Goal: Task Accomplishment & Management: Use online tool/utility

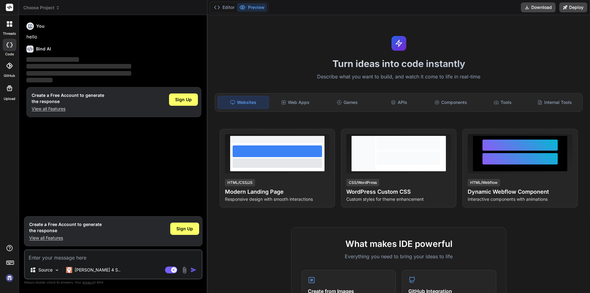
click at [8, 279] on img at bounding box center [9, 278] width 10 height 10
click at [5, 277] on img at bounding box center [9, 278] width 10 height 10
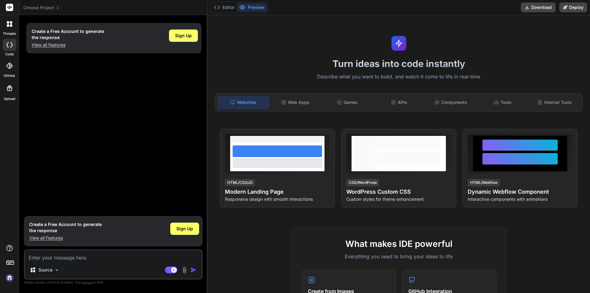
click at [8, 279] on img at bounding box center [9, 278] width 10 height 10
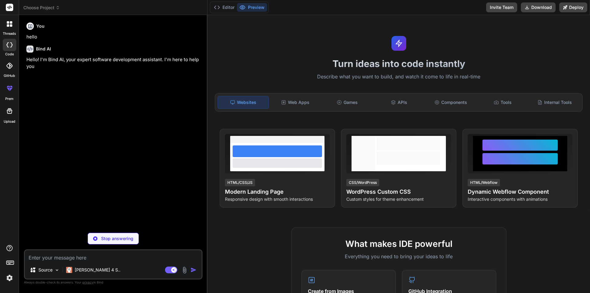
scroll to position [154, 0]
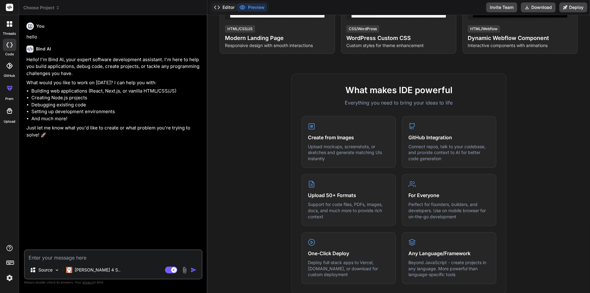
click at [226, 7] on button "Editor" at bounding box center [224, 7] width 26 height 9
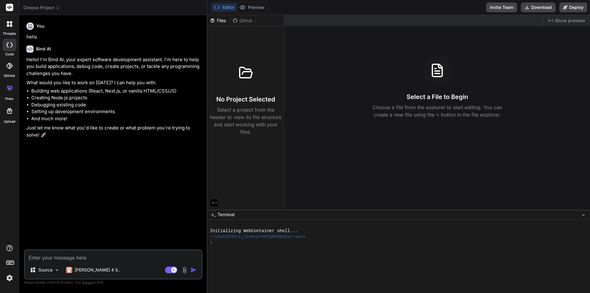
click at [10, 29] on div at bounding box center [9, 24] width 13 height 13
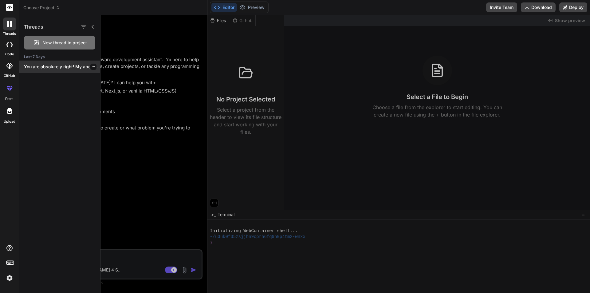
click at [41, 64] on p "You are absolutely right! My apologies, it..." at bounding box center [62, 67] width 76 height 6
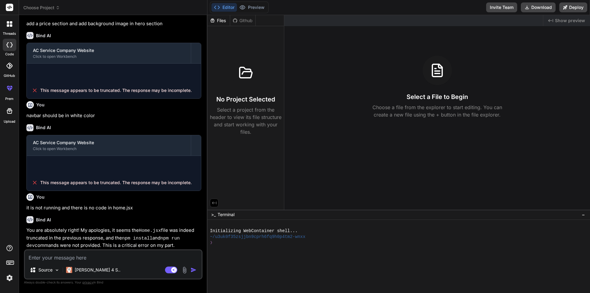
scroll to position [218, 0]
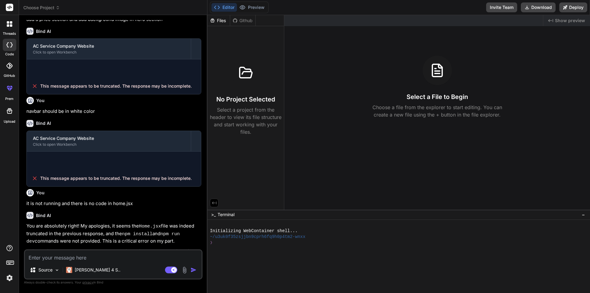
type textarea "x"
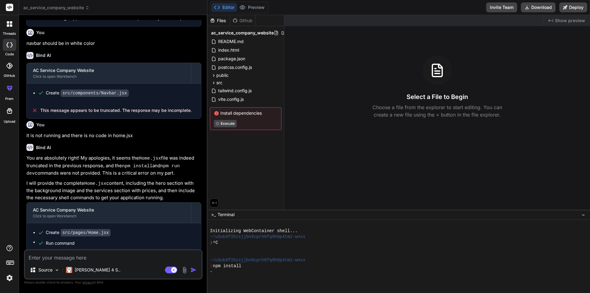
scroll to position [321, 0]
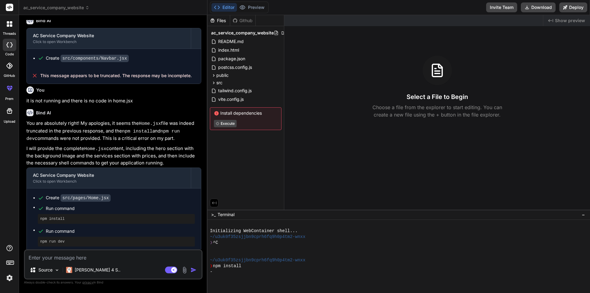
click at [62, 255] on textarea at bounding box center [113, 255] width 177 height 11
type textarea "c"
type textarea "x"
type textarea "ch"
type textarea "x"
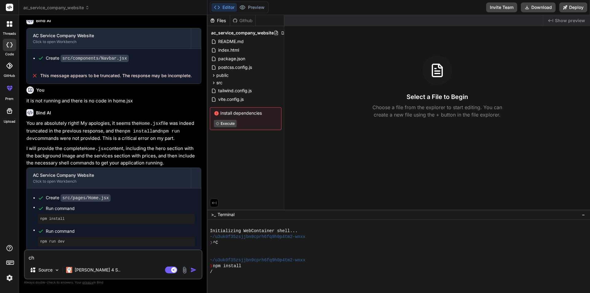
type textarea "cha"
type textarea "x"
type textarea "chan"
type textarea "x"
type textarea "chang"
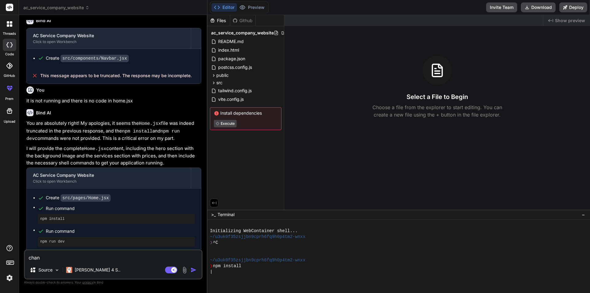
type textarea "x"
type textarea "change"
type textarea "x"
type textarea "change"
type textarea "x"
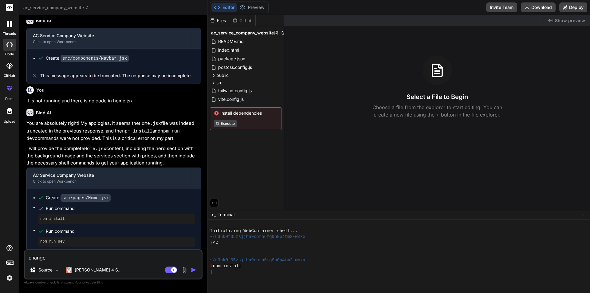
type textarea "change p"
type textarea "x"
type textarea "change ph"
type textarea "x"
type textarea "change pho"
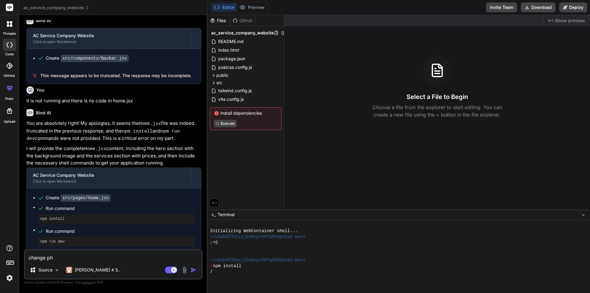
type textarea "x"
type textarea "change phon"
type textarea "x"
type textarea "change phone"
type textarea "x"
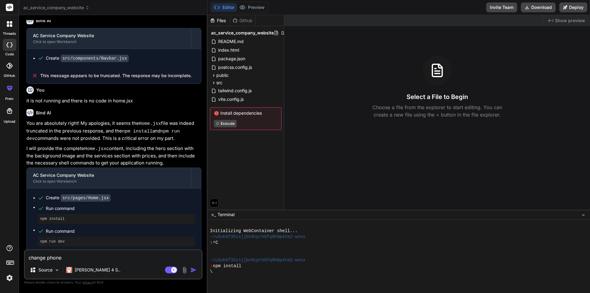
type textarea "change phone"
type textarea "x"
type textarea "change phone n"
type textarea "x"
type textarea "change phone no"
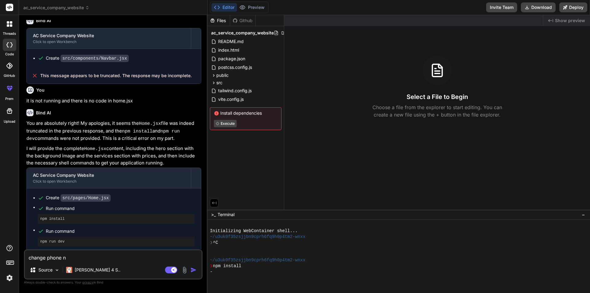
type textarea "x"
type textarea "change phone no"
type textarea "x"
type textarea "change phone no i"
type textarea "x"
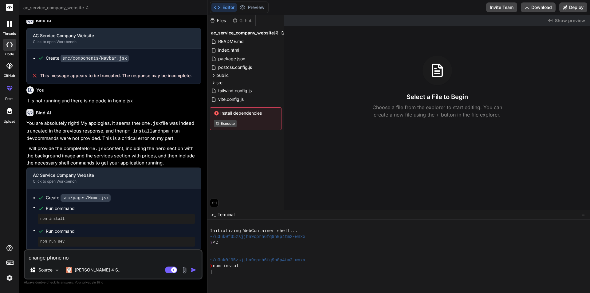
type textarea "change phone no in"
type textarea "x"
type textarea "change phone no in"
type textarea "x"
type textarea "change phone no in e"
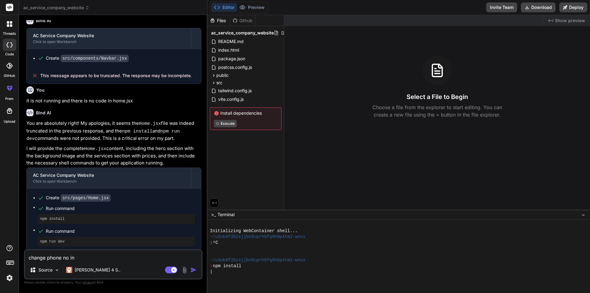
type textarea "x"
type textarea "change phone no in en"
type textarea "x"
type textarea "change phone no in ent"
type textarea "x"
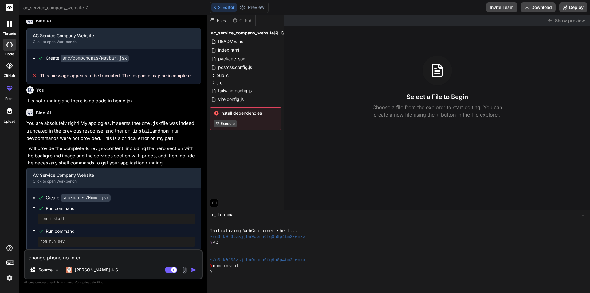
type textarea "change phone no in enti"
type textarea "x"
type textarea "change phone no in entir"
type textarea "x"
type textarea "change phone no in entire"
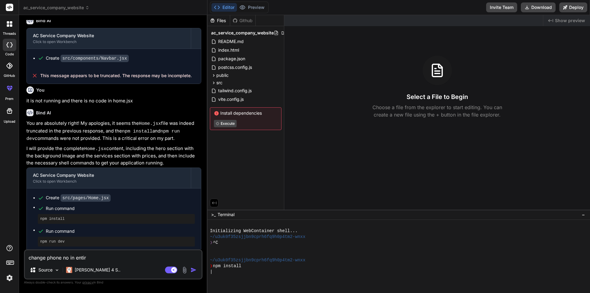
type textarea "x"
type textarea "change phone no in entire"
type textarea "x"
type textarea "change phone no in entire a"
type textarea "x"
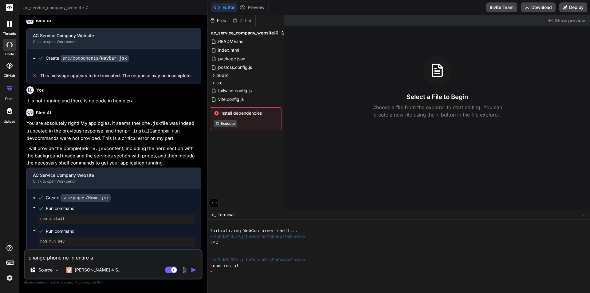
type textarea "change phone no in entire ap"
type textarea "x"
type textarea "change phone no in entire app"
type textarea "x"
type textarea "change phone no in entire app"
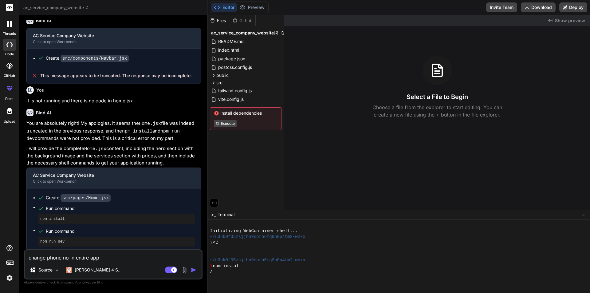
type textarea "x"
type textarea "change phone no in entire app t"
type textarea "x"
type textarea "change phone no in entire app to"
type textarea "x"
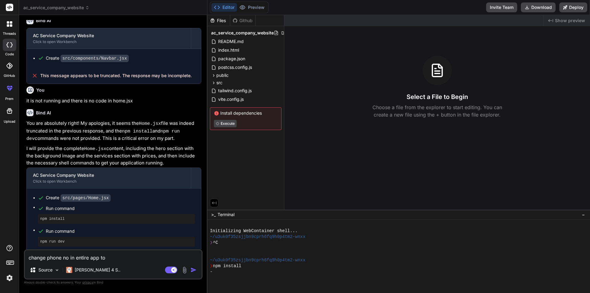
type textarea "change phone no in entire app to"
type textarea "x"
type textarea "change phone no in entire app to 9"
type textarea "x"
type textarea "change phone no in entire app to 94"
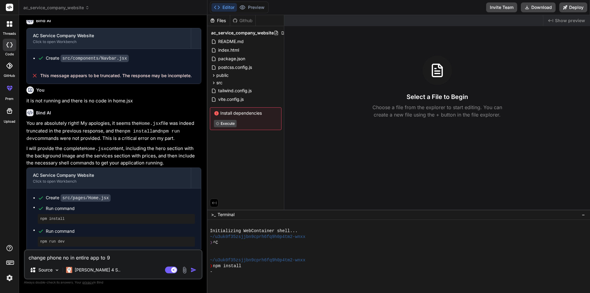
type textarea "x"
type textarea "change phone no in entire app to 945"
type textarea "x"
type textarea "change phone no in entire app to 9457"
type textarea "x"
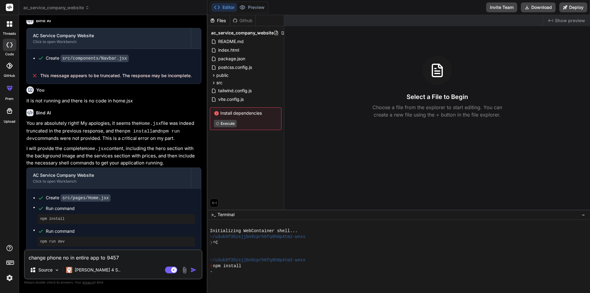
type textarea "change phone no in entire app to 94573"
type textarea "x"
type textarea "change phone no in entire app to 945738"
type textarea "x"
type textarea "change phone no in entire app to 9457382"
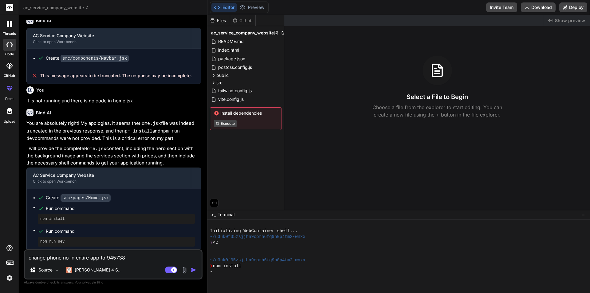
type textarea "x"
type textarea "change phone no in entire app to 94573828"
type textarea "x"
type textarea "change phone no in entire app to 945738282"
type textarea "x"
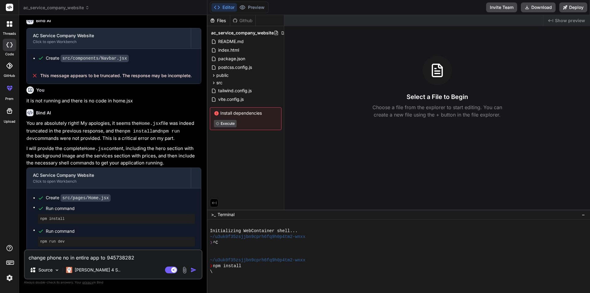
type textarea "change phone no in entire app to 9457382822"
type textarea "x"
type textarea "change phone no in entire app to 9457382822"
type textarea "x"
type textarea "change phone no in entire app to 9457382822 a"
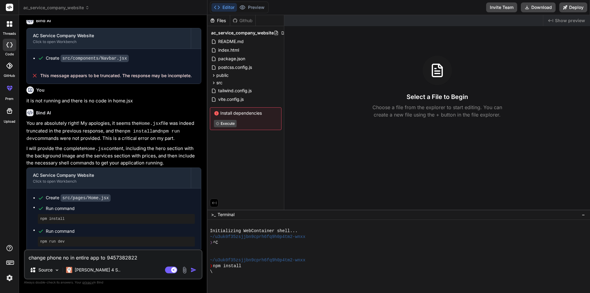
type textarea "x"
type textarea "change phone no in entire app to 9457382822 an"
type textarea "x"
type textarea "change phone no in entire app to 9457382822 an"
type textarea "x"
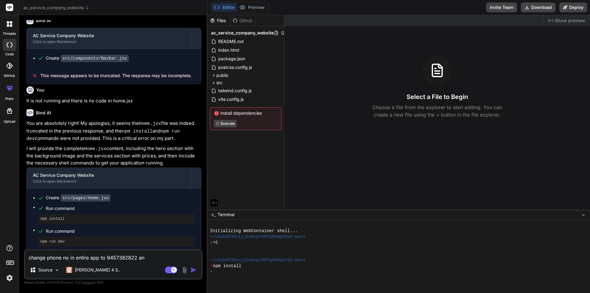
type textarea "change phone no in entire app to 9457382822 an ="
type textarea "x"
type textarea "change phone no in entire app to 9457382822 an"
type textarea "x"
type textarea "change phone no in entire app to 9457382822 an"
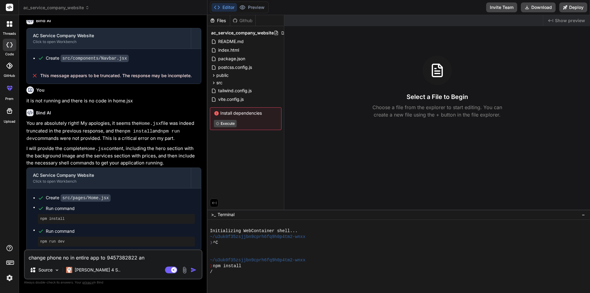
type textarea "x"
type textarea "change phone no in entire app to 9457382822 ans"
type textarea "x"
type textarea "change phone no in entire app to 9457382822 an"
type textarea "x"
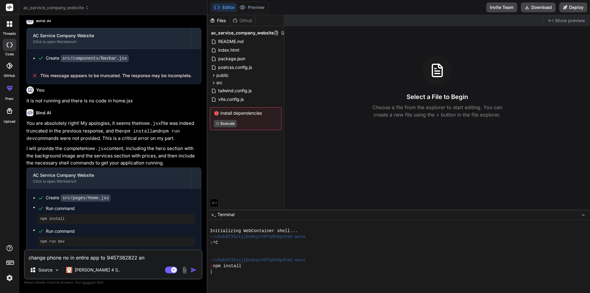
type textarea "change phone no in entire app to 9457382822 and"
type textarea "x"
type textarea "change phone no in entire app to 9457382822 and"
type textarea "x"
type textarea "change phone no in entire app to 9457382822 and e"
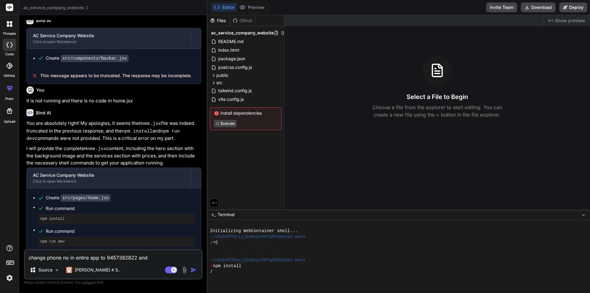
type textarea "x"
type textarea "change phone no in entire app to 9457382822 and em"
type textarea "x"
type textarea "change phone no in entire app to 9457382822 and ema"
type textarea "x"
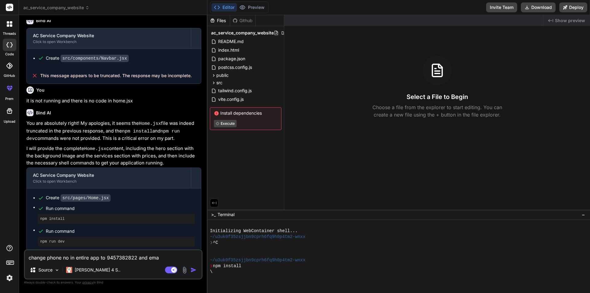
type textarea "change phone no in entire app to 9457382822 and emai"
type textarea "x"
type textarea "change phone no in entire app to 9457382822 and email"
type textarea "x"
type textarea "change phone no in entire app to 9457382822 and emai"
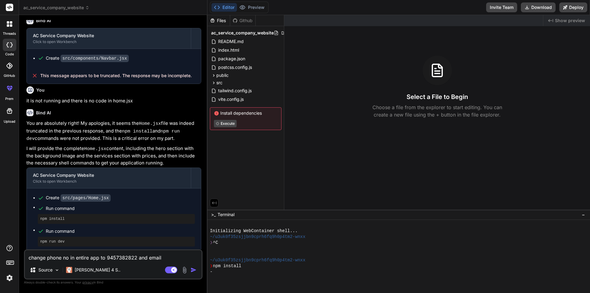
type textarea "x"
type textarea "change phone no in entire app to 9457382822 and email"
type textarea "x"
type textarea "change phone no in entire app to 9457382822 and email"
type textarea "x"
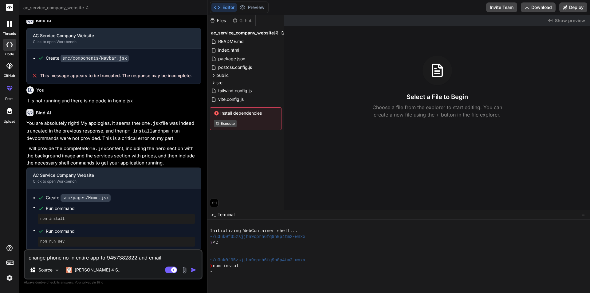
type textarea "change phone no in entire app to 9457382822 and email t"
type textarea "x"
type textarea "change phone no in entire app to 9457382822 and email to"
type textarea "x"
type textarea "change phone no in entire app to 9457382822 and email to"
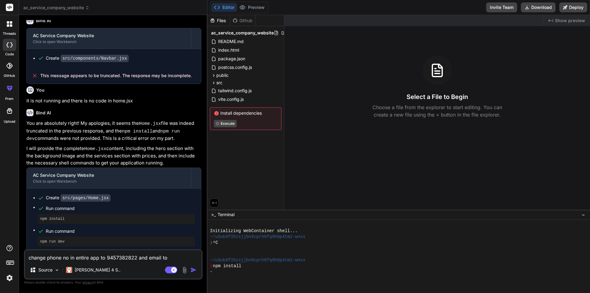
type textarea "x"
type textarea "change phone no in entire app to 9457382822 and email to c"
type textarea "x"
type textarea "change phone no in entire app to 9457382822 and email to co"
type textarea "x"
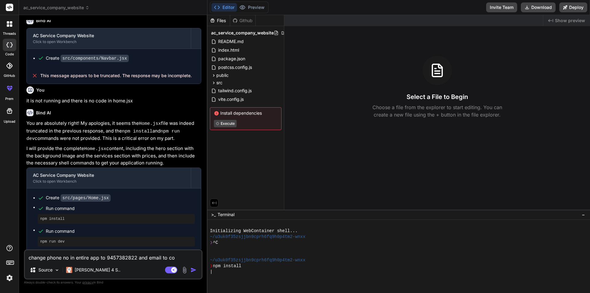
type textarea "change phone no in entire app to 9457382822 and email to con"
type textarea "x"
type textarea "change phone no in entire app to 9457382822 and email to conn"
type textarea "x"
type textarea "change phone no in entire app to 9457382822 and email to conne"
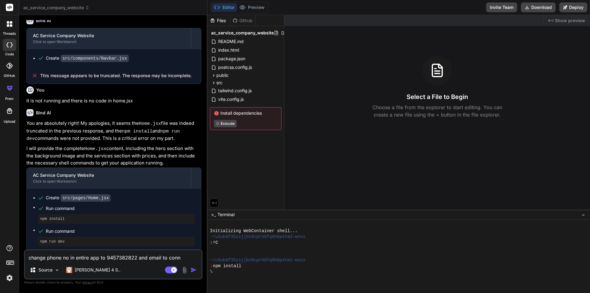
type textarea "x"
type textarea "change phone no in entire app to 9457382822 and email to conn"
type textarea "x"
type textarea "change phone no in entire app to 9457382822 and email to con"
type textarea "x"
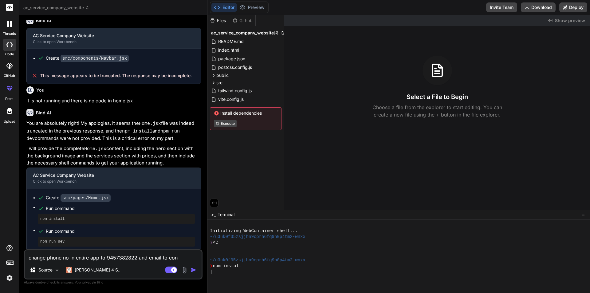
type textarea "change phone no in entire app to 9457382822 and email to co"
type textarea "x"
type textarea "change phone no in entire app to 9457382822 and email to c"
type textarea "x"
type textarea "change phone no in entire app to 9457382822 and email to"
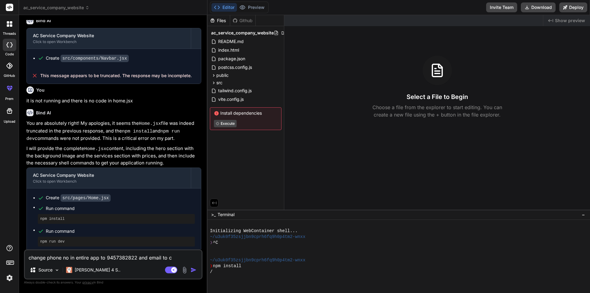
type textarea "x"
type textarea "change phone no in entire app to 9457382822 and email to a"
type textarea "x"
type textarea "change phone no in entire app to 9457382822 and email to al"
type textarea "x"
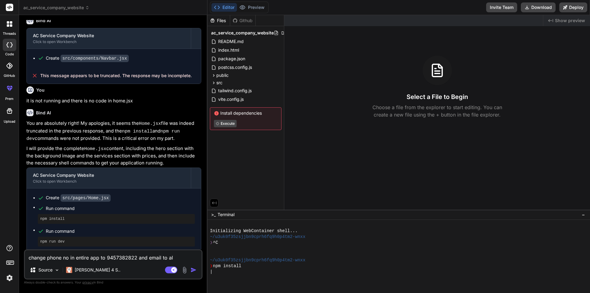
type textarea "change phone no in entire app to 9457382822 and email to ali"
type textarea "x"
type textarea "change phone no in entire app to 9457382822 and email to ali1"
type textarea "x"
type textarea "change phone no in entire app to 9457382822 and email to ali19"
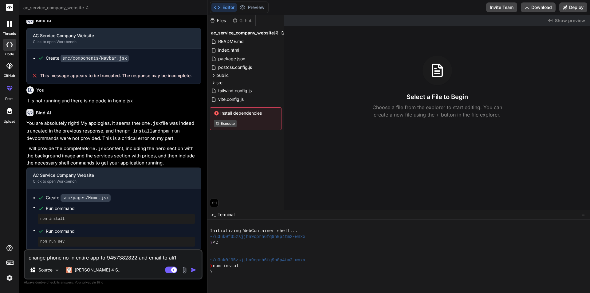
type textarea "x"
type textarea "change phone no in entire app to 9457382822 and email to ali194"
type textarea "x"
type textarea "change phone no in entire app to 9457382822 and email to ali1943"
type textarea "x"
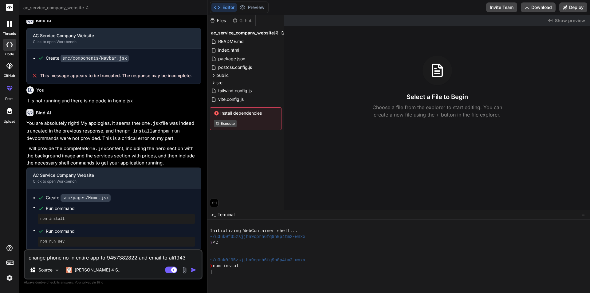
type textarea "change phone no in entire app to 9457382822 and email to ali19437"
type textarea "x"
type textarea "change phone no in entire app to 9457382822 and email to ali194377"
type textarea "x"
type textarea "change phone no in entire app to 9457382822 and email to ali194377@"
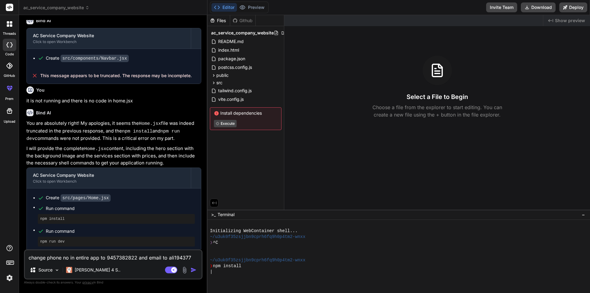
type textarea "x"
type textarea "change phone no in entire app to 9457382822 and email to ali194377@g"
type textarea "x"
type textarea "change phone no in entire app to 9457382822 and email to ali194377@gm"
type textarea "x"
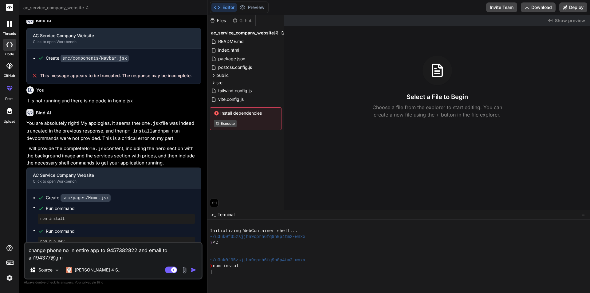
type textarea "change phone no in entire app to 9457382822 and email to ali194377@gma"
type textarea "x"
type textarea "change phone no in entire app to 9457382822 and email to ali194377@gmai"
type textarea "x"
type textarea "change phone no in entire app to 9457382822 and email to ali194377@gmail"
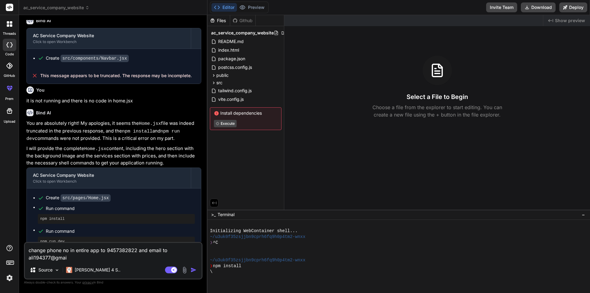
type textarea "x"
type textarea "change phone no in entire app to 9457382822 and email to ali194377@gmail."
type textarea "x"
type textarea "change phone no in entire app to 9457382822 and email to ali194377@gmail.c"
type textarea "x"
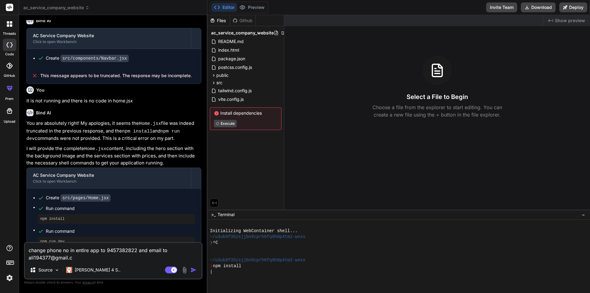
type textarea "change phone no in entire app to 9457382822 and email to ali194377@gmail.co"
type textarea "x"
type textarea "change phone no in entire app to 9457382822 and email to [EMAIL_ADDRESS][DOMAIN…"
type textarea "x"
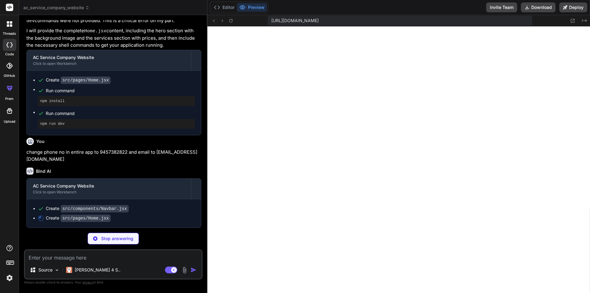
scroll to position [435, 0]
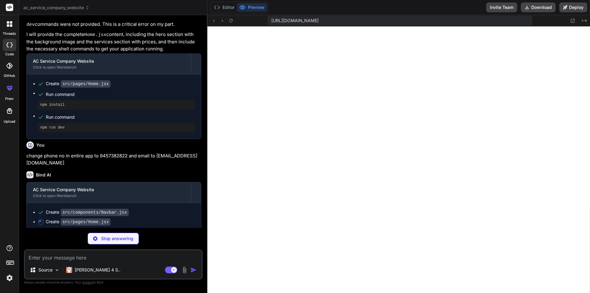
click at [84, 262] on div "Source Claude 4 S.. Agent Mode. When this toggle is activated, AI automatically…" at bounding box center [113, 264] width 179 height 30
click at [77, 259] on textarea at bounding box center [113, 255] width 177 height 11
type textarea "x"
type textarea "c"
type textarea "x"
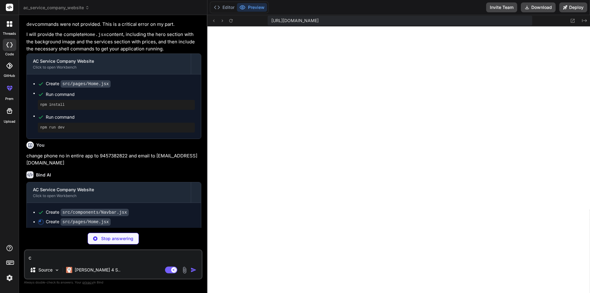
type textarea "ch"
type textarea "x"
type textarea "cha"
type textarea "x"
type textarea "chan"
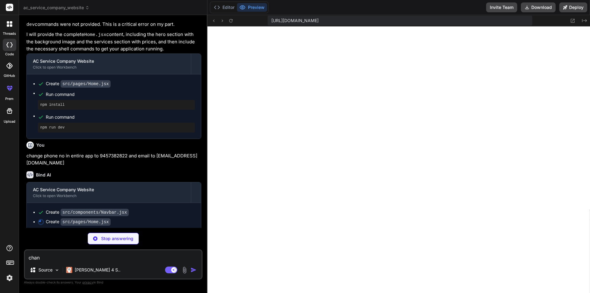
type textarea "x"
type textarea "chang"
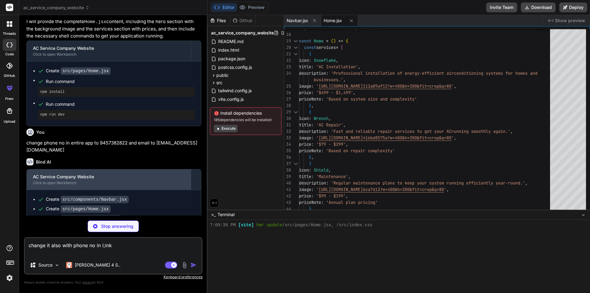
scroll to position [457, 0]
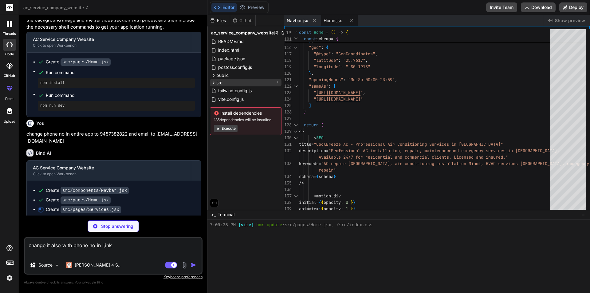
click at [223, 81] on div "src" at bounding box center [246, 82] width 72 height 7
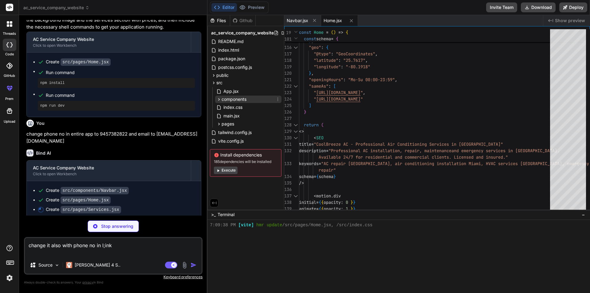
click at [235, 101] on span "components" at bounding box center [234, 99] width 25 height 6
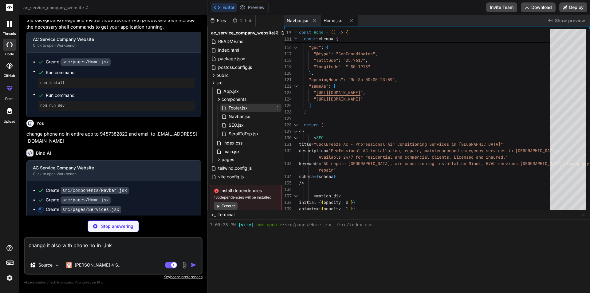
click at [239, 108] on span "Footer.jsx" at bounding box center [238, 107] width 20 height 7
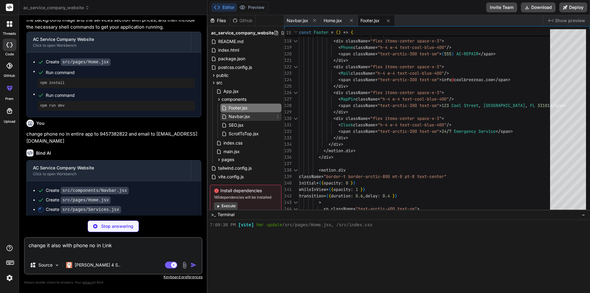
click at [242, 118] on span "Navbar.jsx" at bounding box center [239, 116] width 23 height 7
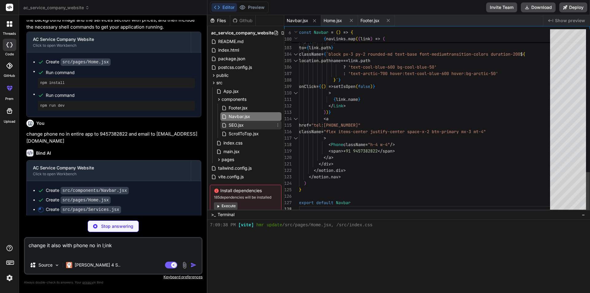
click at [238, 128] on span "SEO.jsx" at bounding box center [236, 124] width 16 height 7
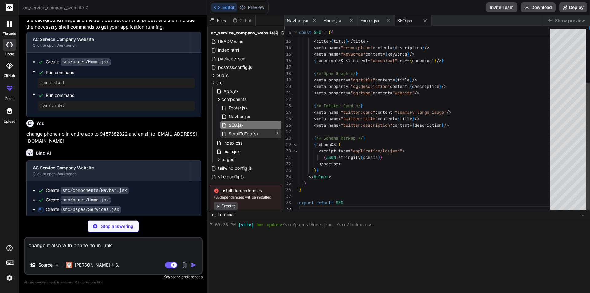
click at [244, 134] on span "ScrollToTop.jsx" at bounding box center [243, 133] width 31 height 7
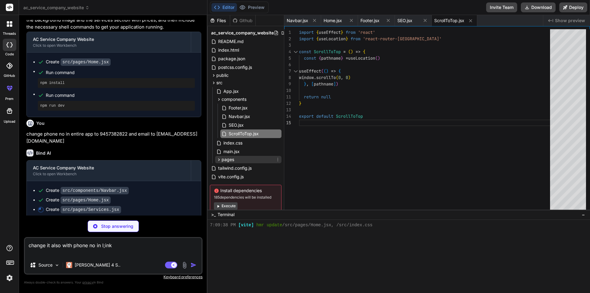
click at [235, 159] on div "pages" at bounding box center [248, 159] width 66 height 7
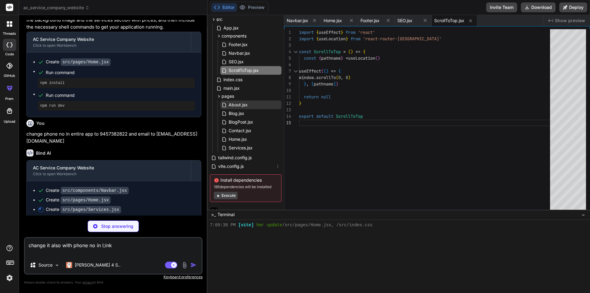
scroll to position [70, 0]
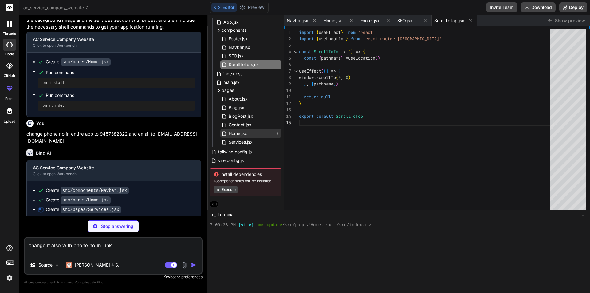
click at [249, 131] on div "Home.jsx" at bounding box center [250, 133] width 61 height 9
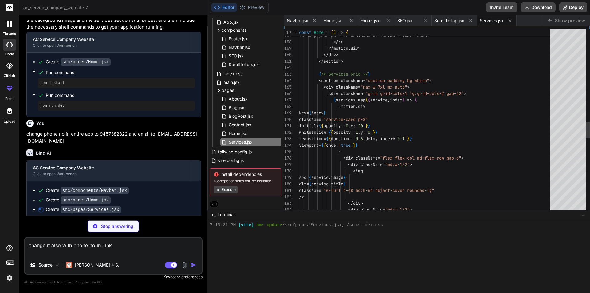
scroll to position [158, 0]
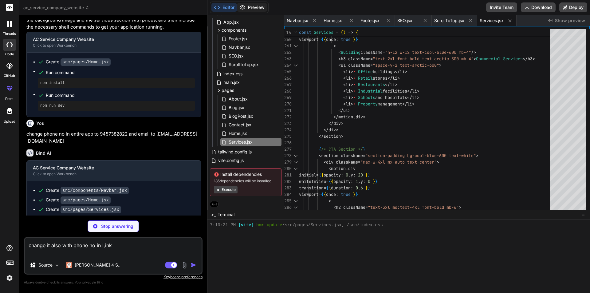
click at [257, 5] on button "Preview" at bounding box center [252, 7] width 30 height 9
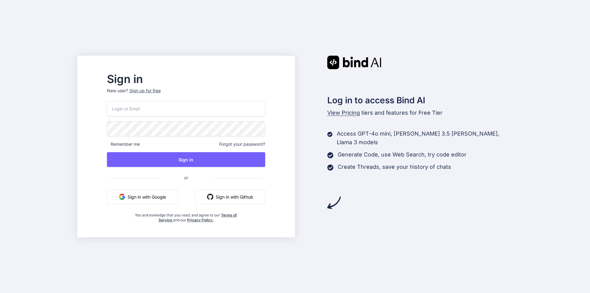
click at [185, 106] on input "email" at bounding box center [186, 108] width 158 height 15
type input "impala50424@aminating.com"
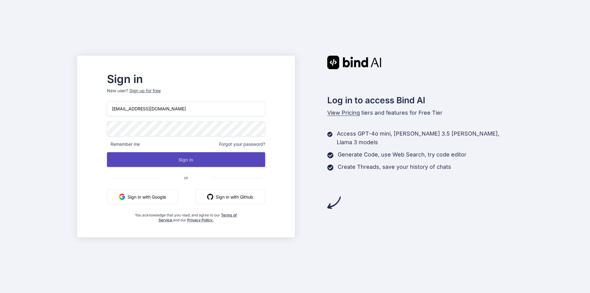
click at [203, 161] on button "Sign In" at bounding box center [186, 159] width 158 height 15
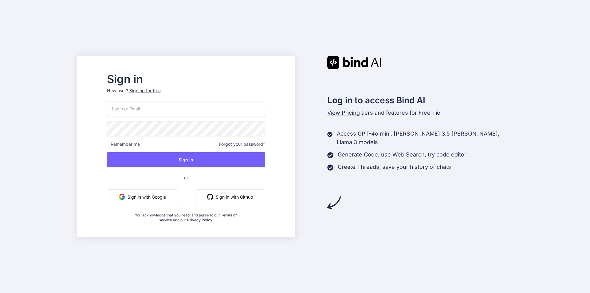
click at [188, 108] on input "email" at bounding box center [186, 108] width 158 height 15
paste input "impala50424@aminating.com"
type input "impala50424@aminating.com"
click at [204, 167] on div "impala50424@aminating.com Remember me Forgot your password? Sign In or Sign in …" at bounding box center [186, 161] width 158 height 121
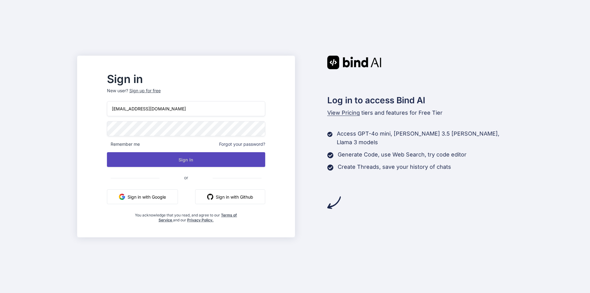
click at [203, 163] on button "Sign In" at bounding box center [186, 159] width 158 height 15
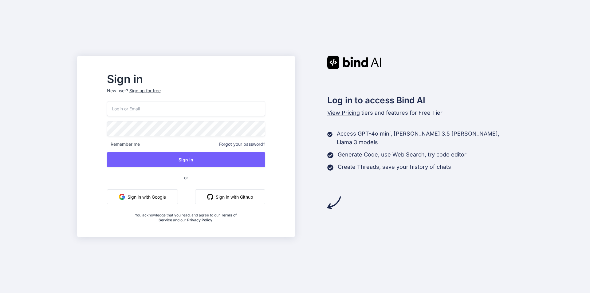
click at [187, 115] on input "email" at bounding box center [186, 108] width 158 height 15
paste input "impala50424@aminating.com"
type input "impala50424@aminating.com"
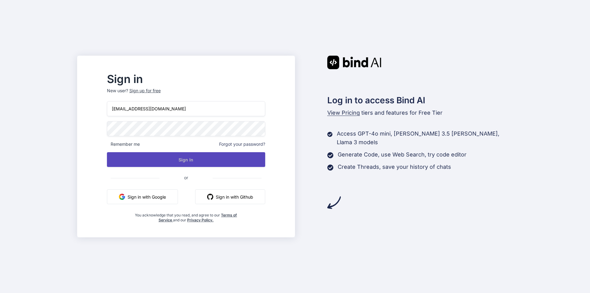
click at [187, 153] on button "Sign In" at bounding box center [186, 159] width 158 height 15
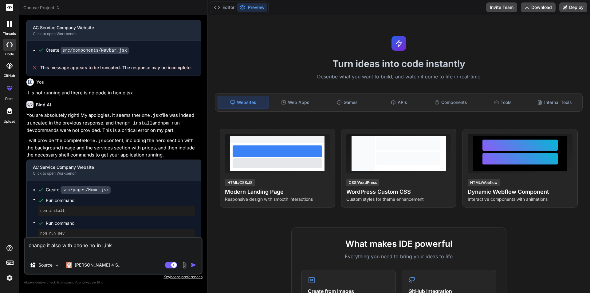
scroll to position [222, 0]
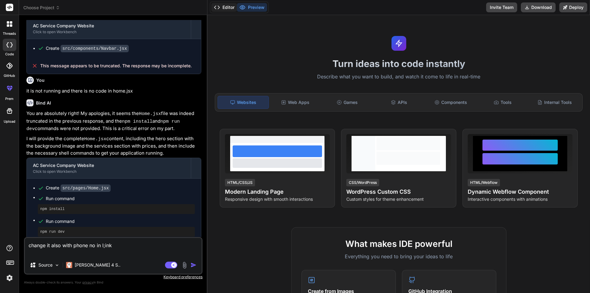
type textarea "x"
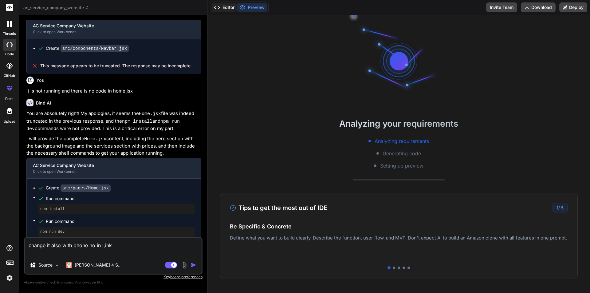
click at [223, 7] on button "Editor" at bounding box center [224, 7] width 26 height 9
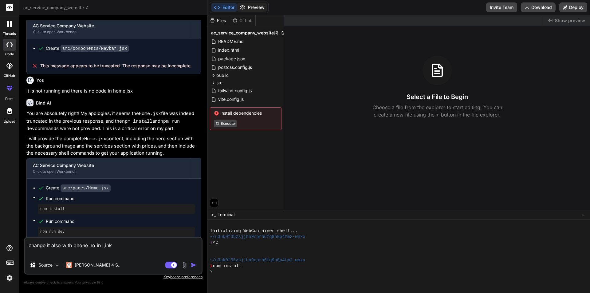
click at [248, 8] on button "Preview" at bounding box center [252, 7] width 30 height 9
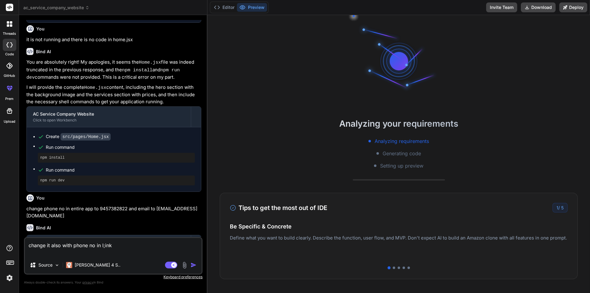
scroll to position [353, 0]
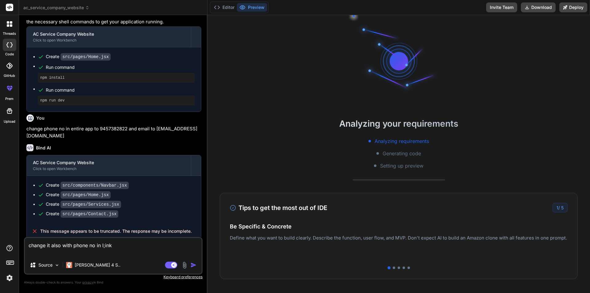
click at [105, 245] on textarea "change it also with phone no in l;ink" at bounding box center [113, 247] width 177 height 18
type textarea "change it also with phone no in link"
type textarea "x"
drag, startPoint x: 119, startPoint y: 245, endPoint x: 0, endPoint y: 242, distance: 118.6
click at [0, 242] on div "threads code GitHub prem Upload ac_service_company_website Created with Pixso. …" at bounding box center [295, 146] width 590 height 293
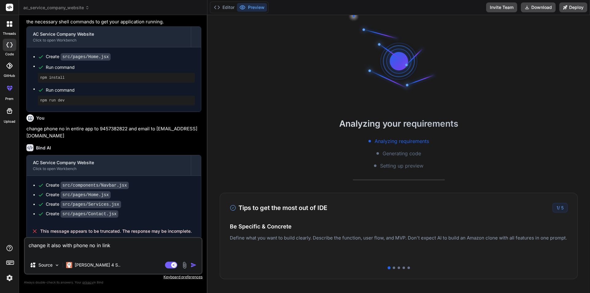
type textarea "x"
click at [220, 1] on div "Editor Preview Invite Team Download Deploy" at bounding box center [398, 7] width 383 height 15
click at [222, 4] on button "Editor" at bounding box center [224, 7] width 26 height 9
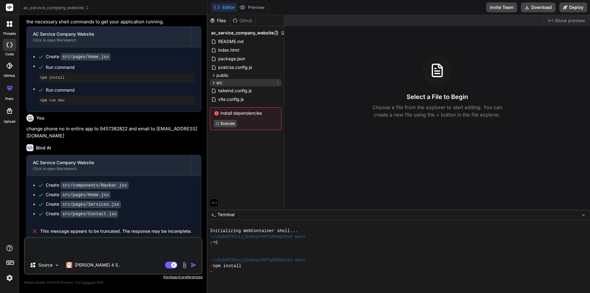
click at [232, 81] on div "src" at bounding box center [246, 82] width 72 height 7
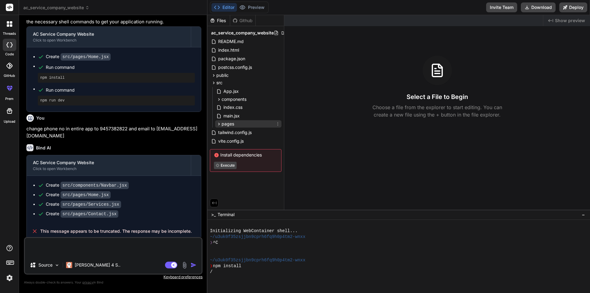
click at [232, 124] on span "pages" at bounding box center [228, 124] width 13 height 6
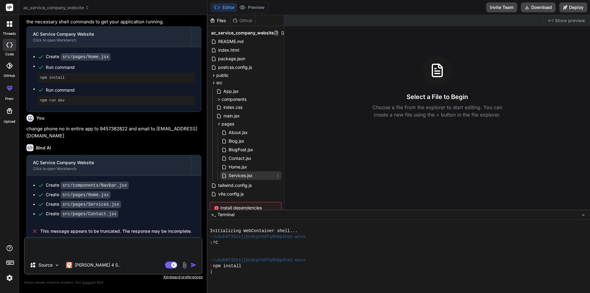
scroll to position [30, 0]
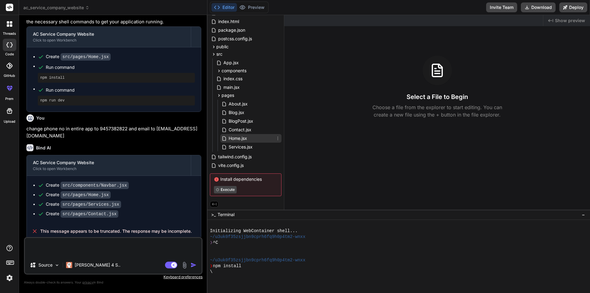
click at [242, 136] on span "Home.jsx" at bounding box center [238, 138] width 20 height 7
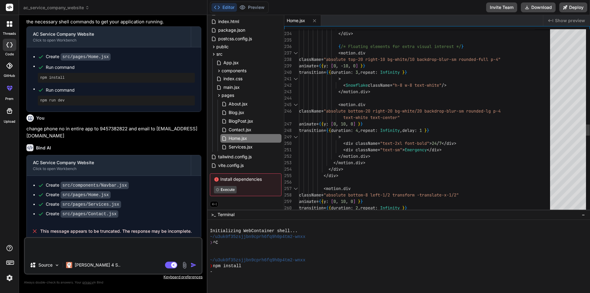
type textarea "x"
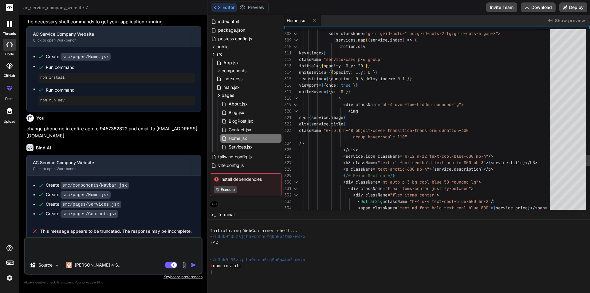
click at [568, 167] on div at bounding box center [568, 120] width 36 height 183
click at [568, 180] on div at bounding box center [568, 120] width 36 height 183
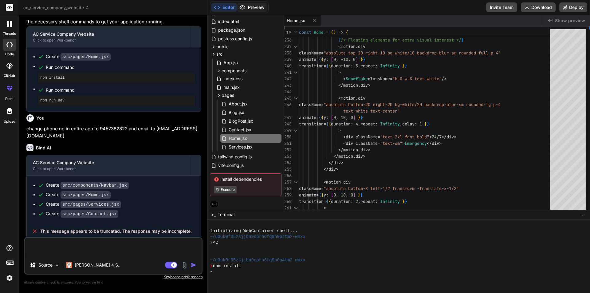
click at [250, 10] on button "Preview" at bounding box center [252, 7] width 30 height 9
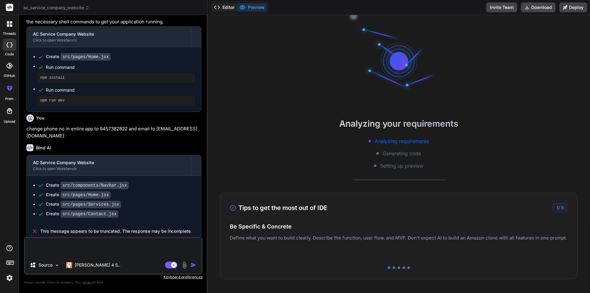
click at [225, 10] on button "Editor" at bounding box center [224, 7] width 26 height 9
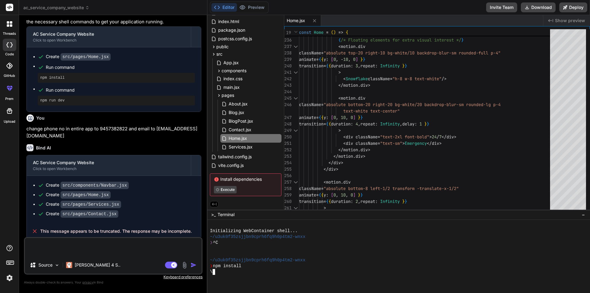
click at [260, 273] on div "\" at bounding box center [396, 272] width 372 height 6
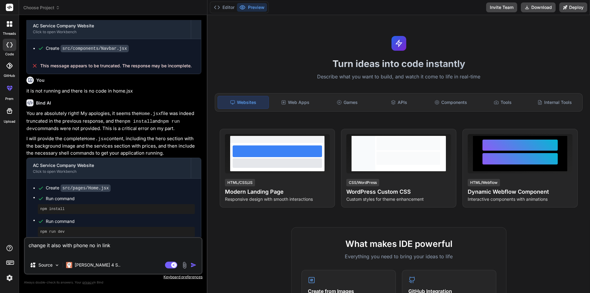
scroll to position [222, 0]
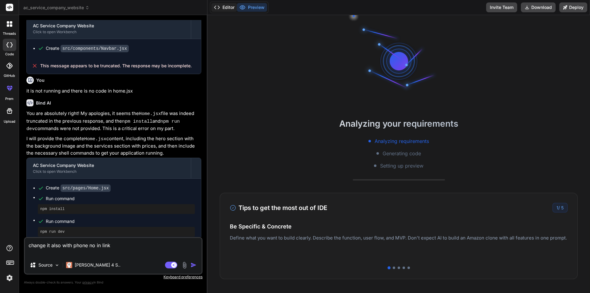
click at [232, 6] on button "Editor" at bounding box center [224, 7] width 26 height 9
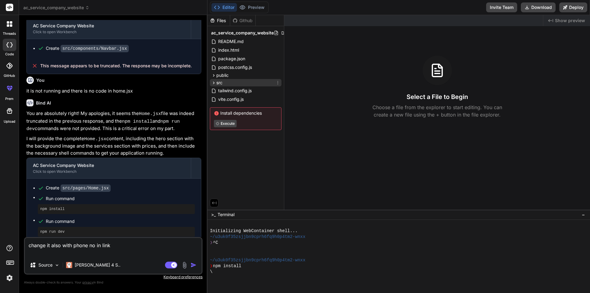
click at [224, 81] on div "src" at bounding box center [246, 82] width 72 height 7
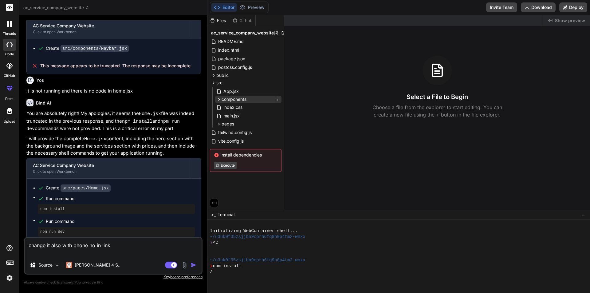
click at [233, 100] on span "components" at bounding box center [234, 99] width 25 height 6
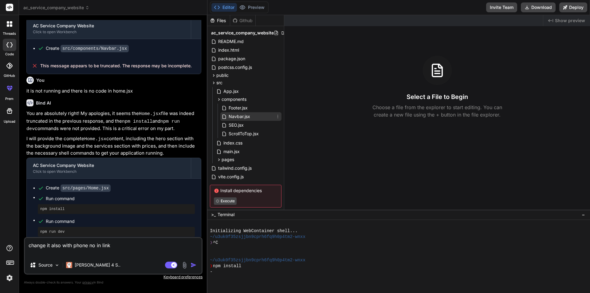
click at [244, 116] on span "Navbar.jsx" at bounding box center [239, 116] width 23 height 7
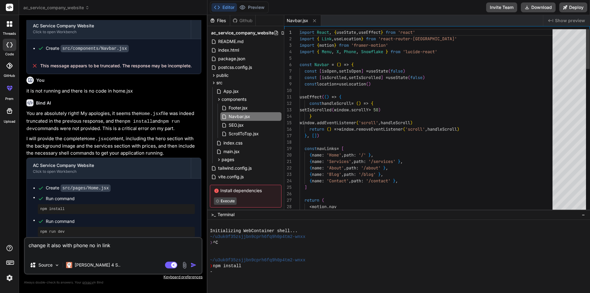
type textarea "x"
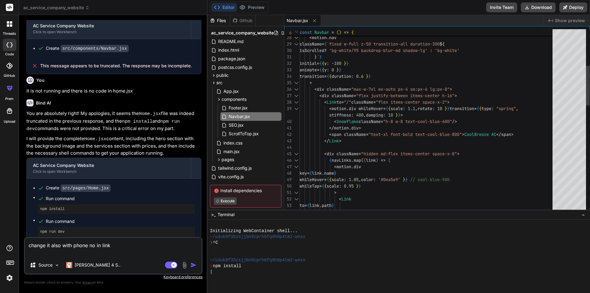
scroll to position [0, 0]
click at [501, 134] on div "< motion . div key = { link . name } whileHover = { { scale : 1.05 , color : '#…" at bounding box center [428, 282] width 257 height 845
type textarea "<Snowflake className="h-8 w-8 text-cool-blue-600" /> </motion.div> <span classN…"
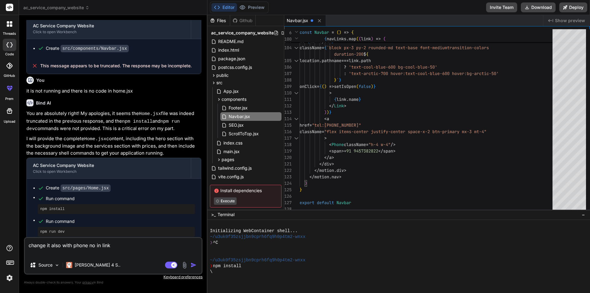
type textarea "x"
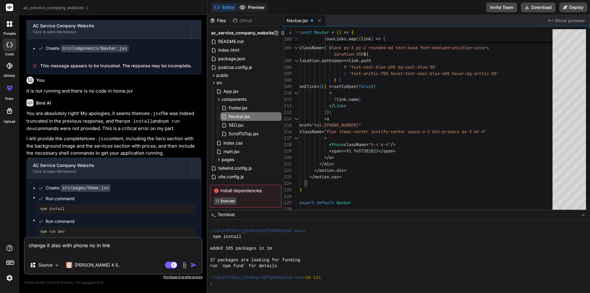
type textarea "<Snowflake className="h-8 w-8 text-cool-blue-600" /> </motion.div> <span classN…"
click at [247, 11] on button "Preview" at bounding box center [252, 7] width 30 height 9
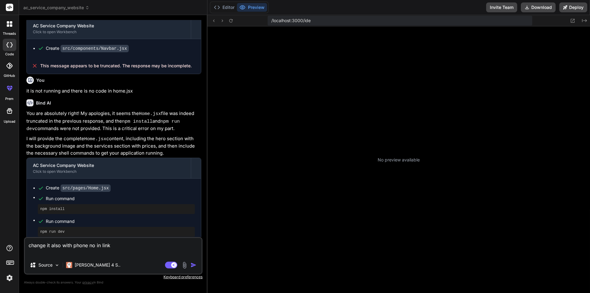
scroll to position [58, 0]
type textarea "x"
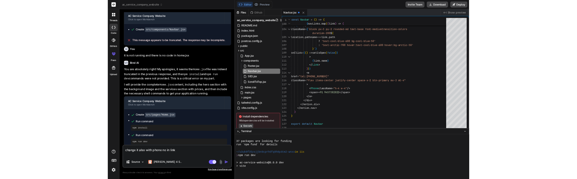
scroll to position [117, 0]
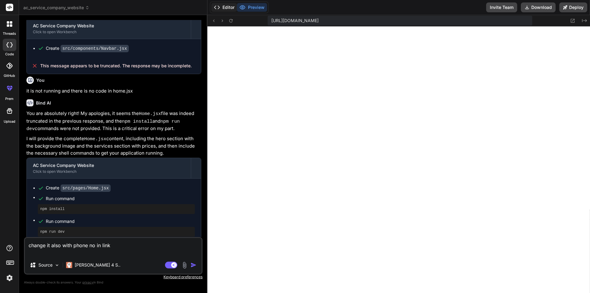
click at [226, 9] on button "Editor" at bounding box center [224, 7] width 26 height 9
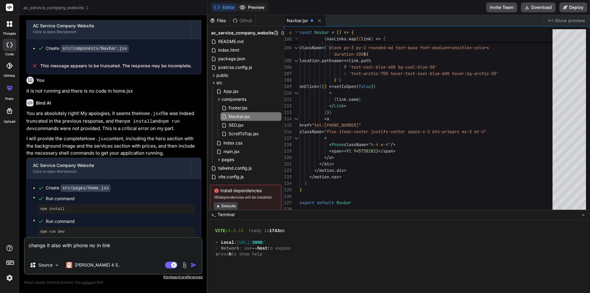
click at [245, 6] on icon at bounding box center [242, 7] width 6 height 6
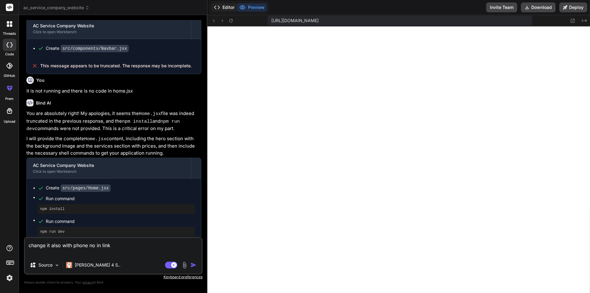
click at [230, 10] on button "Editor" at bounding box center [224, 7] width 26 height 9
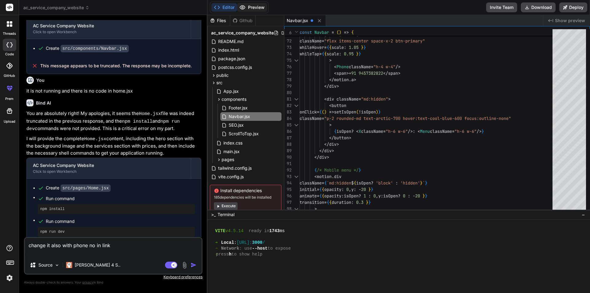
click at [252, 5] on button "Preview" at bounding box center [252, 7] width 30 height 9
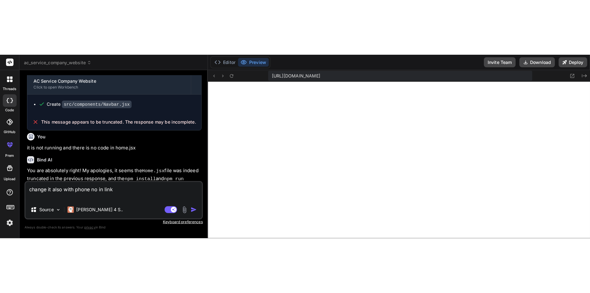
scroll to position [93, 0]
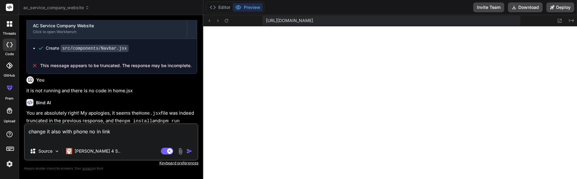
click at [221, 10] on button "Editor" at bounding box center [220, 7] width 26 height 9
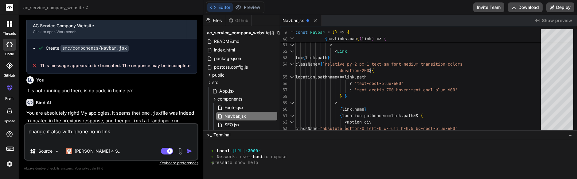
type textarea "x"
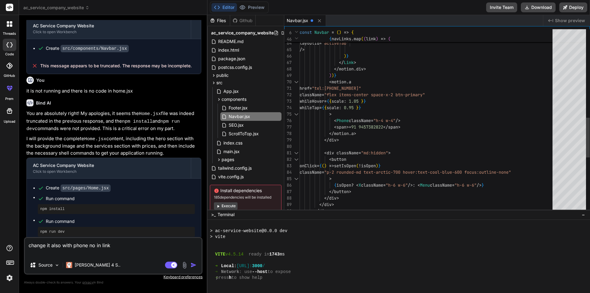
click at [406, 128] on div "href = "tel:+919457382822" className = "flex items-center space-x-2 btn-primary…" at bounding box center [428, 42] width 257 height 845
click at [407, 124] on div "href = "tel:+919457382822" className = "flex items-center space-x-2 btn-primary…" at bounding box center [428, 42] width 257 height 845
click at [265, 8] on button "Preview" at bounding box center [252, 7] width 30 height 9
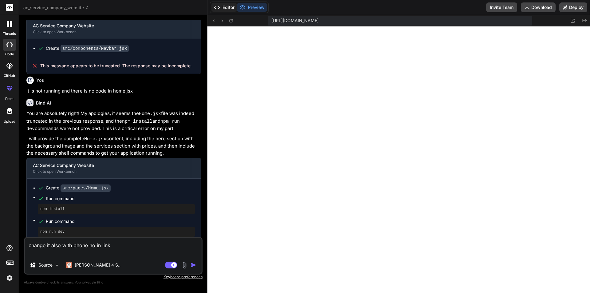
click at [226, 7] on button "Editor" at bounding box center [224, 7] width 26 height 9
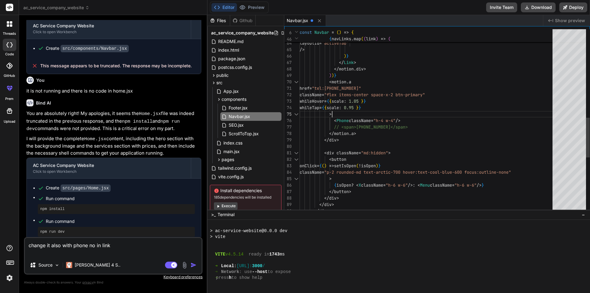
scroll to position [13, 0]
click at [405, 112] on div "href = "tel:+919457382822" className = "flex items-center space-x-2 btn-primary…" at bounding box center [428, 42] width 257 height 845
click at [435, 103] on div "href = "tel:+919457382822" className = "flex items-center space-x-2 btn-primary…" at bounding box center [428, 42] width 257 height 845
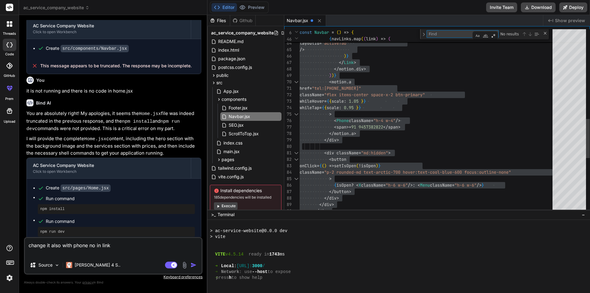
type textarea "import React, { useState, useEffect } from 'react' import { Link, useLocation }…"
type textarea "v"
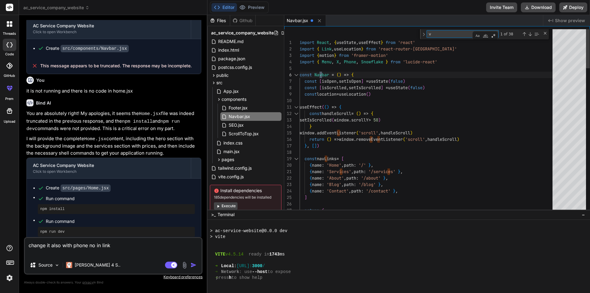
type textarea "{ name: 'Services', path: '/services' }, { name: 'About', path: '/about' }, { n…"
type textarea "vi"
type textarea "import React, { useState, useEffect } from 'react' import { Link, useLocation }…"
type textarea "v"
type textarea "ca"
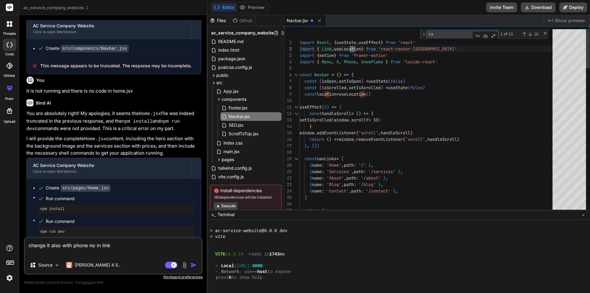
type textarea "}`} initial={{ y: -100 }} animate={{ y: 0 }} transition={{ duration: 0.6 }} > <…"
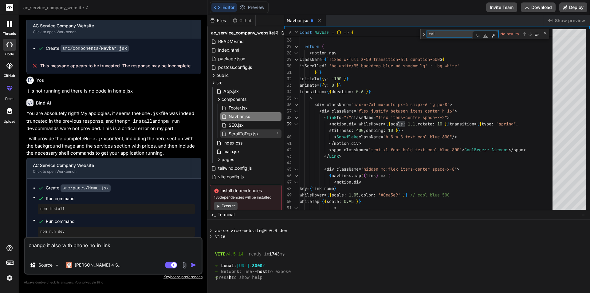
type textarea "call"
click at [234, 131] on span "ScrollToTop.jsx" at bounding box center [243, 133] width 31 height 7
type textarea "return null } export default ScrollToTop"
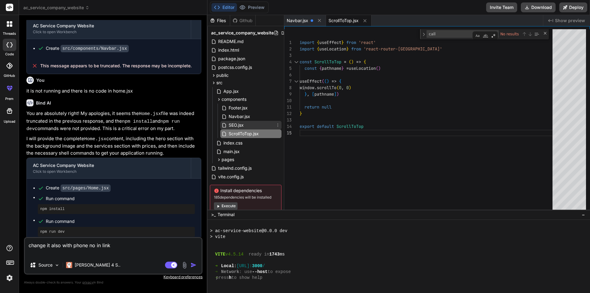
click at [234, 124] on span "SEO.jsx" at bounding box center [236, 124] width 16 height 7
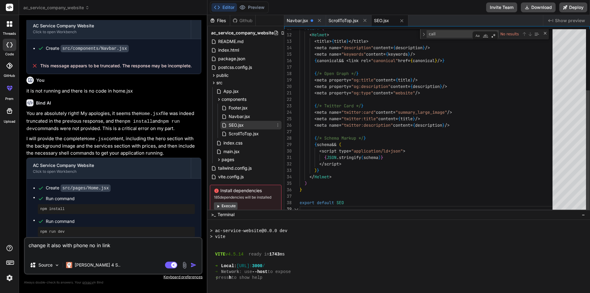
scroll to position [6, 0]
click at [449, 38] on div "call call No results" at bounding box center [484, 34] width 129 height 10
click at [447, 36] on textarea "call" at bounding box center [452, 33] width 51 height 7
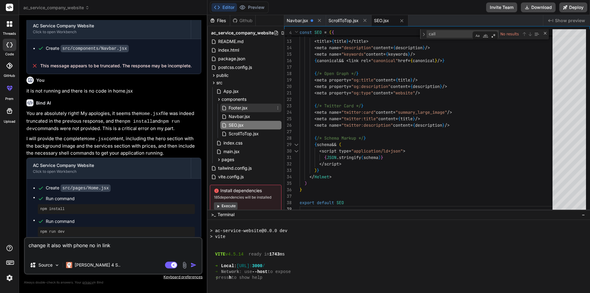
click at [236, 108] on span "Footer.jsx" at bounding box center [238, 107] width 20 height 7
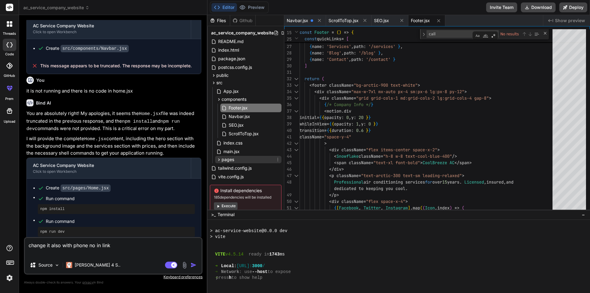
click at [237, 161] on div "pages" at bounding box center [248, 159] width 66 height 7
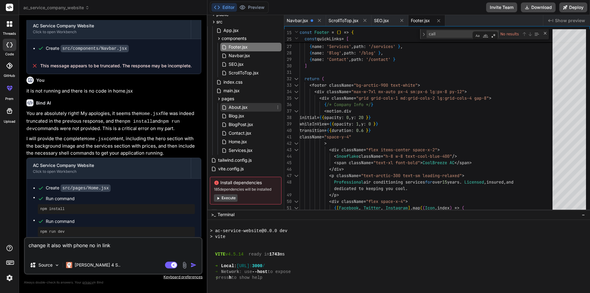
scroll to position [61, 0]
click at [243, 139] on span "Home.jsx" at bounding box center [238, 140] width 20 height 7
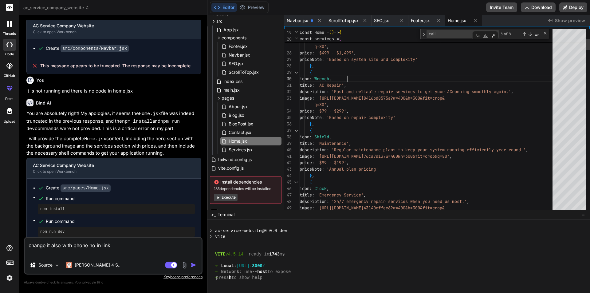
scroll to position [6, 0]
drag, startPoint x: 434, startPoint y: 78, endPoint x: 437, endPoint y: 75, distance: 3.9
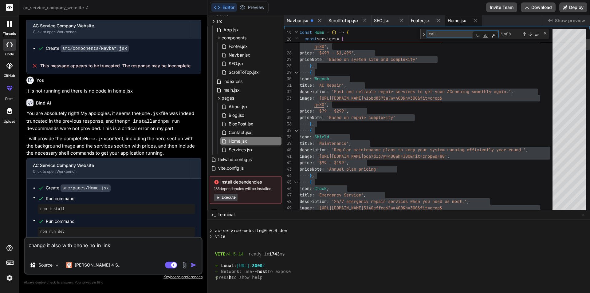
click at [445, 34] on textarea "call" at bounding box center [452, 33] width 51 height 7
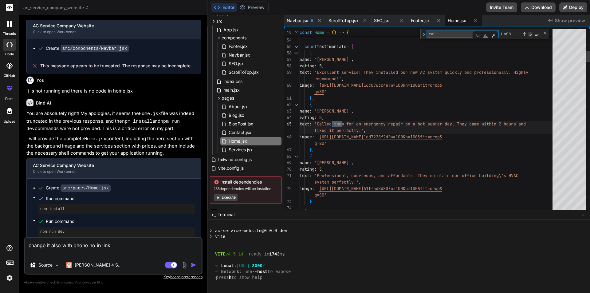
click at [528, 34] on div "Next Match (Enter)" at bounding box center [530, 34] width 5 height 5
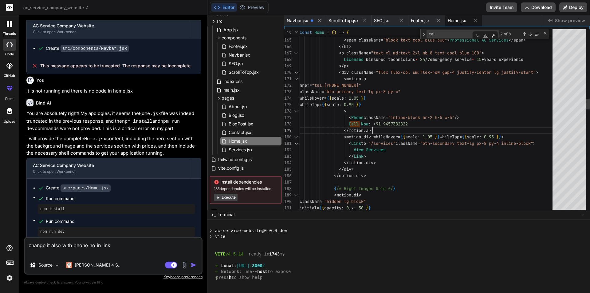
drag, startPoint x: 370, startPoint y: 124, endPoint x: 395, endPoint y: 125, distance: 25.2
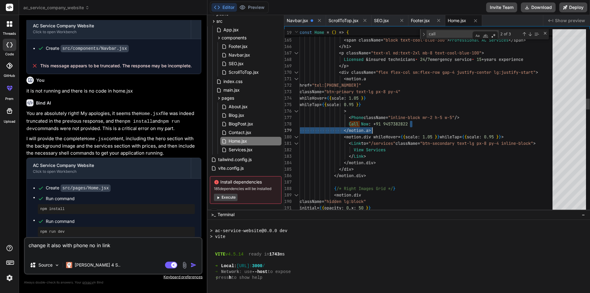
drag, startPoint x: 415, startPoint y: 123, endPoint x: 373, endPoint y: 124, distance: 41.8
click at [260, 11] on button "Preview" at bounding box center [252, 7] width 30 height 9
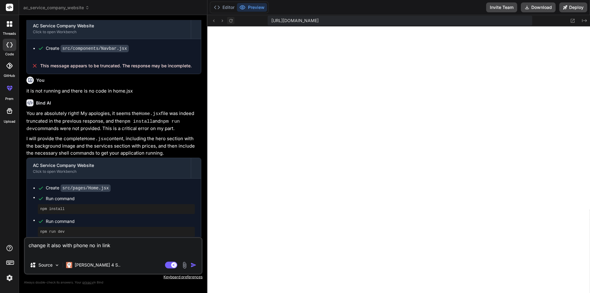
click at [229, 20] on icon at bounding box center [230, 20] width 3 height 3
click at [230, 8] on button "Editor" at bounding box center [224, 7] width 26 height 9
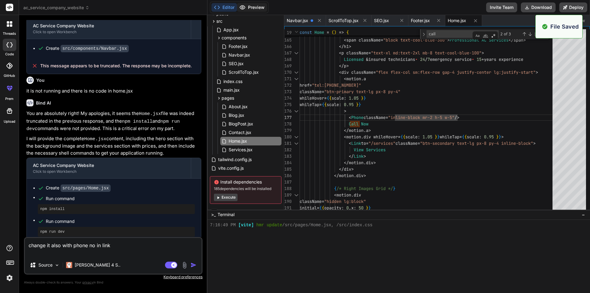
click at [248, 9] on button "Preview" at bounding box center [252, 7] width 30 height 9
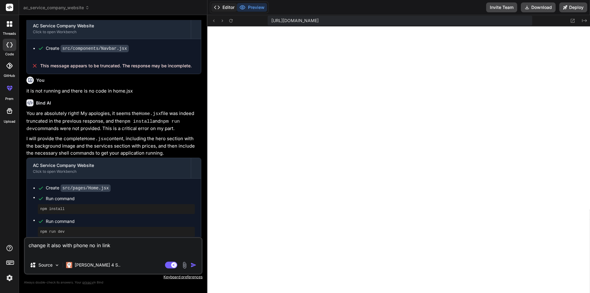
click at [224, 9] on button "Editor" at bounding box center [224, 7] width 26 height 9
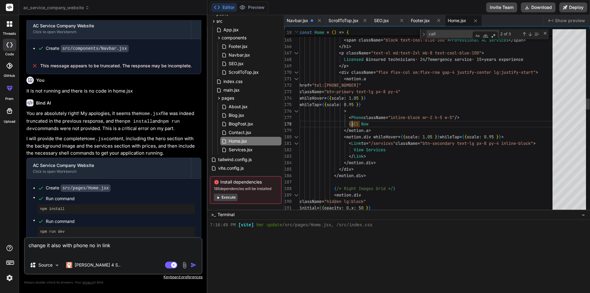
scroll to position [6, 0]
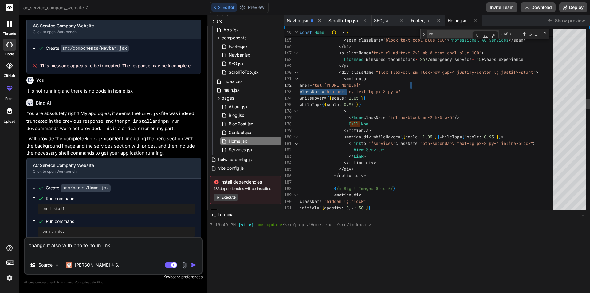
drag, startPoint x: 348, startPoint y: 85, endPoint x: 413, endPoint y: 84, distance: 64.6
drag, startPoint x: 413, startPoint y: 84, endPoint x: 350, endPoint y: 84, distance: 62.7
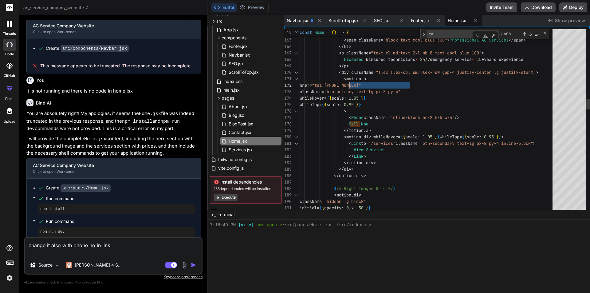
drag, startPoint x: 350, startPoint y: 85, endPoint x: 411, endPoint y: 88, distance: 60.9
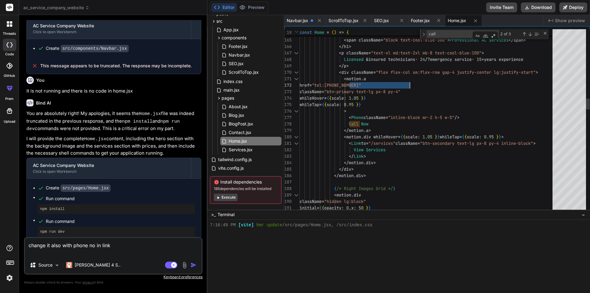
drag, startPoint x: 351, startPoint y: 85, endPoint x: 413, endPoint y: 85, distance: 62.7
drag, startPoint x: 349, startPoint y: 124, endPoint x: 371, endPoint y: 123, distance: 21.2
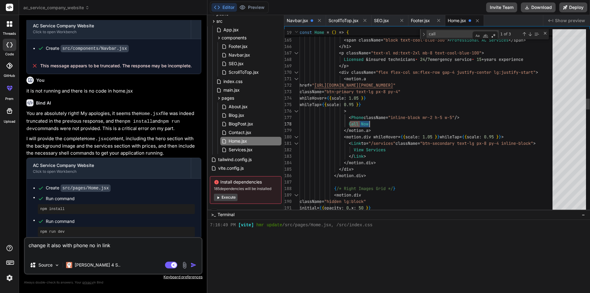
scroll to position [13, 0]
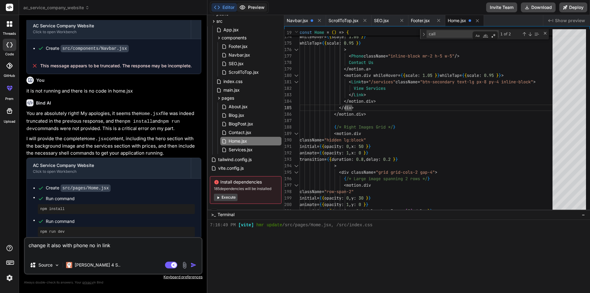
click at [254, 6] on button "Preview" at bounding box center [252, 7] width 30 height 9
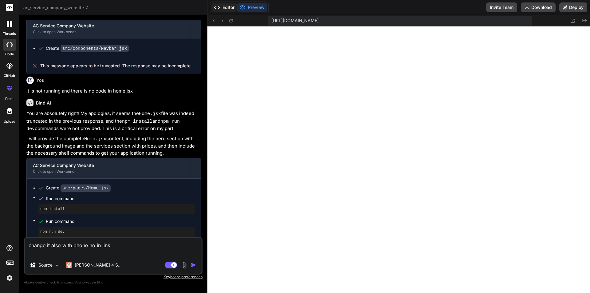
click at [234, 7] on button "Editor" at bounding box center [224, 7] width 26 height 9
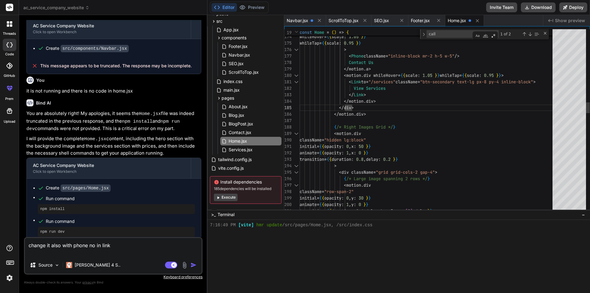
click at [252, 2] on div "Editor Preview" at bounding box center [239, 8] width 59 height 12
click at [250, 6] on button "Preview" at bounding box center [252, 7] width 30 height 9
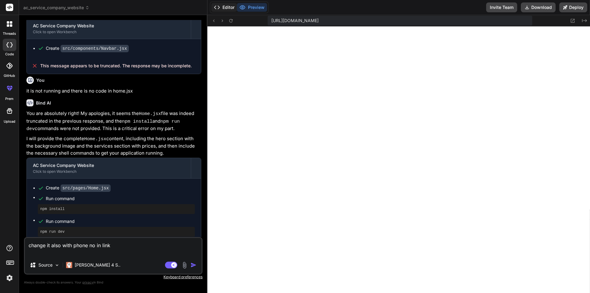
click at [231, 5] on button "Editor" at bounding box center [224, 7] width 26 height 9
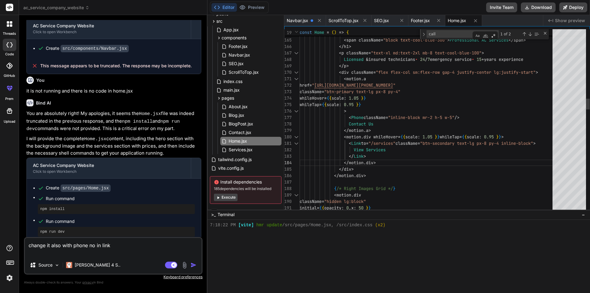
scroll to position [13, 0]
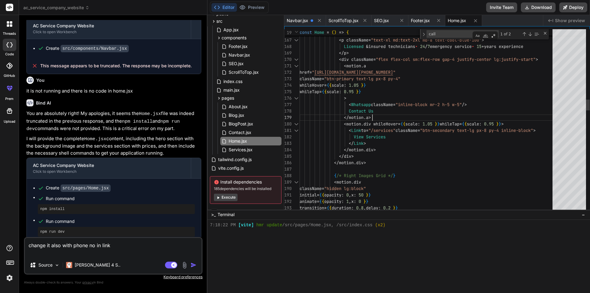
type textarea "> <Whatsapp className="inline-block mr-2 h-5 w-5" /> Contact Us </motion.a> <mo…"
click at [250, 10] on button "Preview" at bounding box center [252, 7] width 30 height 9
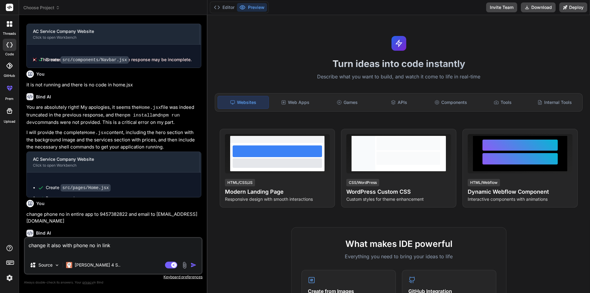
scroll to position [222, 0]
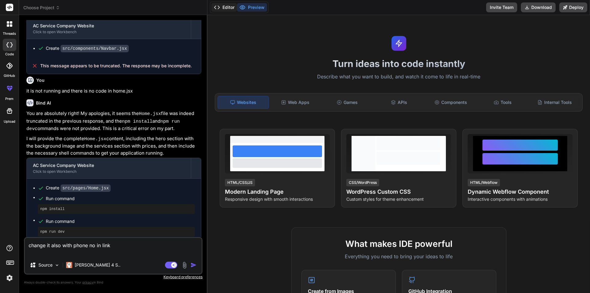
click at [226, 7] on button "Editor" at bounding box center [224, 7] width 26 height 9
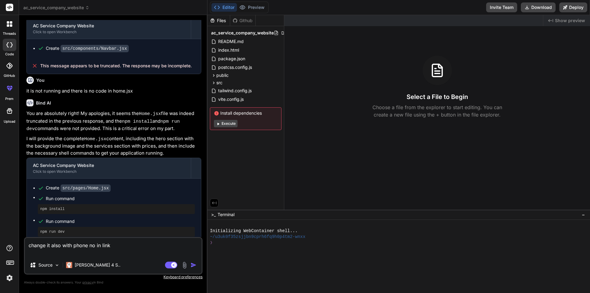
type textarea "x"
click at [242, 6] on icon at bounding box center [242, 8] width 5 height 4
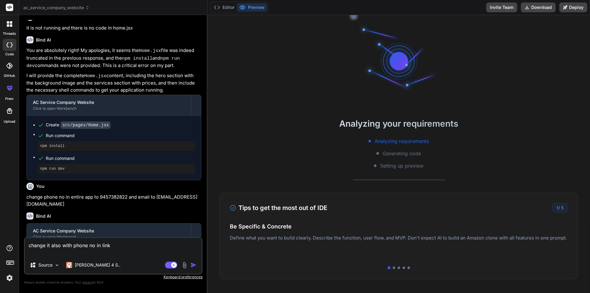
scroll to position [353, 0]
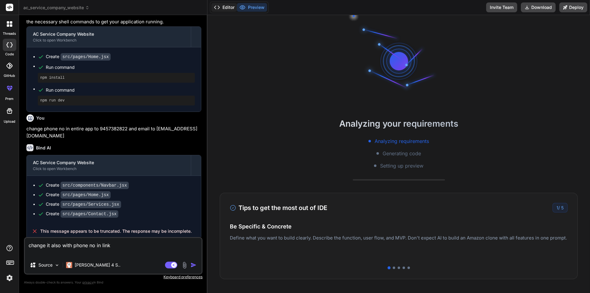
click at [221, 7] on button "Editor" at bounding box center [224, 7] width 26 height 9
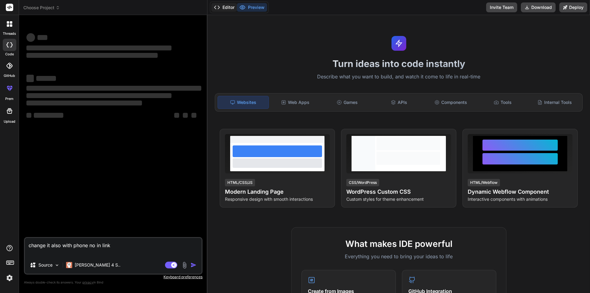
click at [228, 7] on button "Editor" at bounding box center [224, 7] width 26 height 9
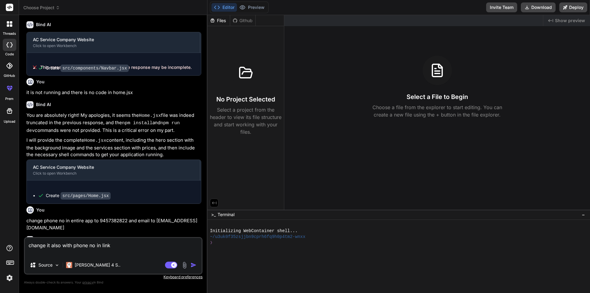
scroll to position [222, 0]
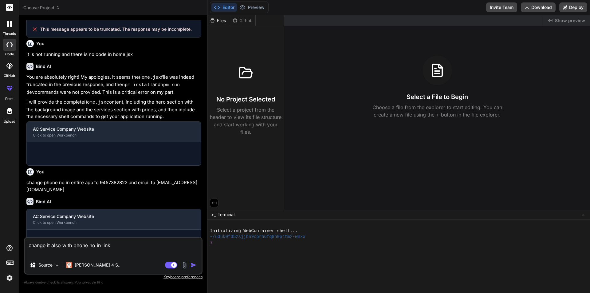
type textarea "x"
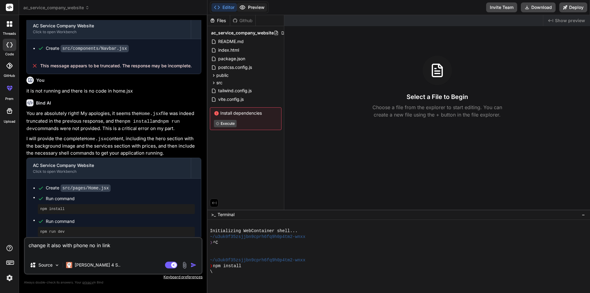
click at [259, 6] on button "Preview" at bounding box center [252, 7] width 30 height 9
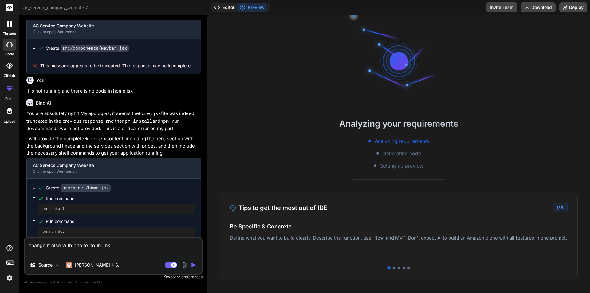
click at [224, 6] on button "Editor" at bounding box center [224, 7] width 26 height 9
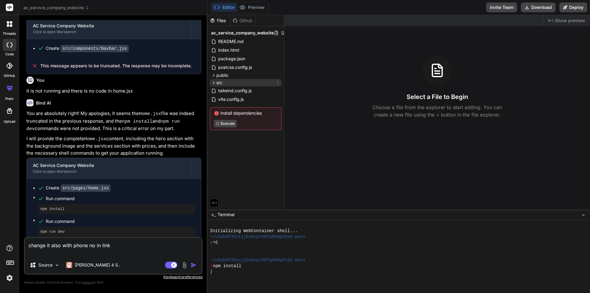
click at [234, 82] on div "src" at bounding box center [246, 82] width 72 height 7
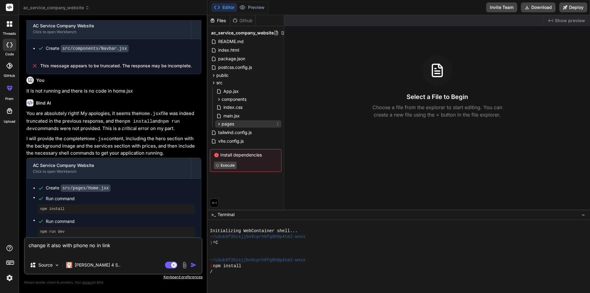
click at [234, 124] on span "pages" at bounding box center [228, 124] width 13 height 6
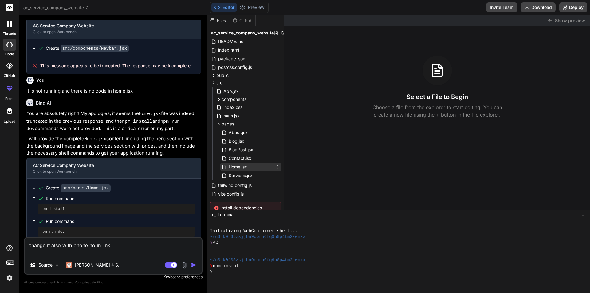
click at [250, 166] on div "Home.jsx" at bounding box center [250, 167] width 61 height 9
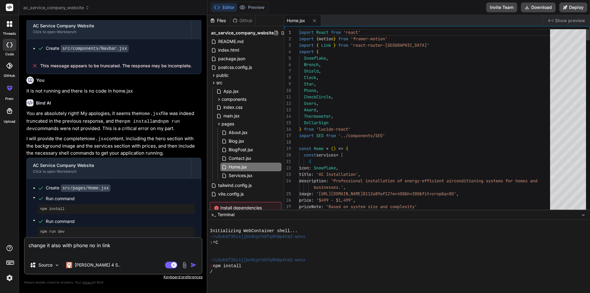
type textarea "CheckCircle, Users, Award, Thermometer, DollarSign } from 'lucide-react' import…"
type textarea "x"
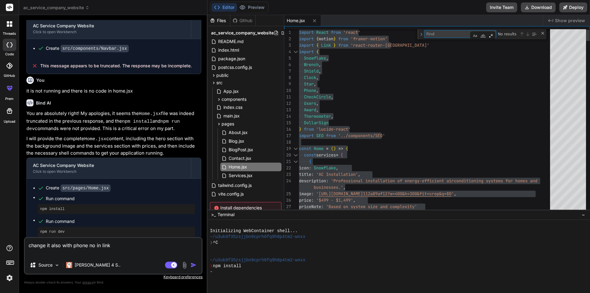
type textarea "import React from 'react' import { motion } from 'framer-motion' import { Link …"
type textarea "c"
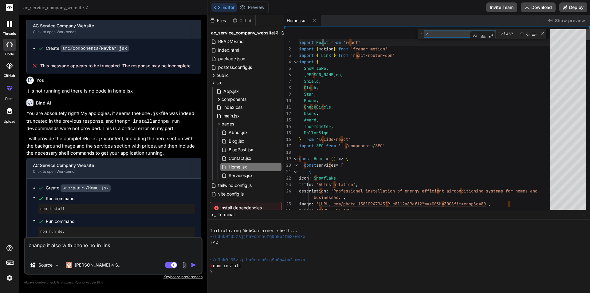
type textarea "CheckCircle, Users, Award, Thermometer, DollarSign } from 'lucide-react' import…"
type textarea "con"
type textarea "delay: 0.6 } ] const schema = { "@context": "[URL][DOMAIN_NAME]", "@type": "Loc…"
type textarea "cont"
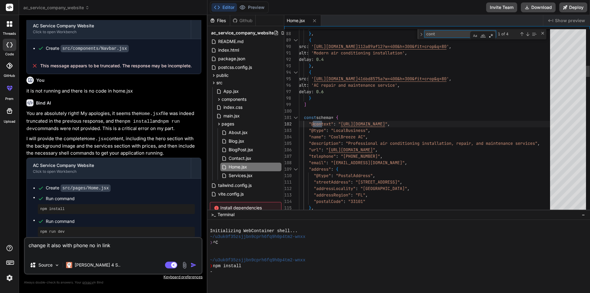
type textarea "className="btn-primary text-lg px-8 py-4" whileHover={{ scale: 1.05 }} whileTap…"
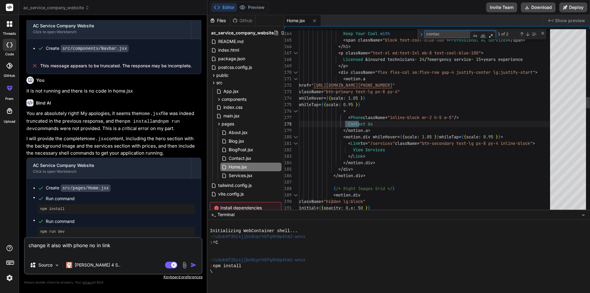
type textarea "contac"
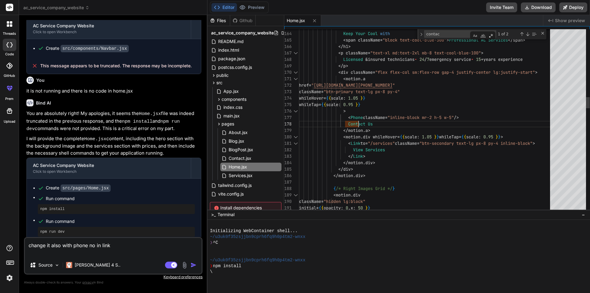
type textarea "className="btn-primary text-lg px-8 py-4" whileHover={{ scale: 1.05 }} whileTap…"
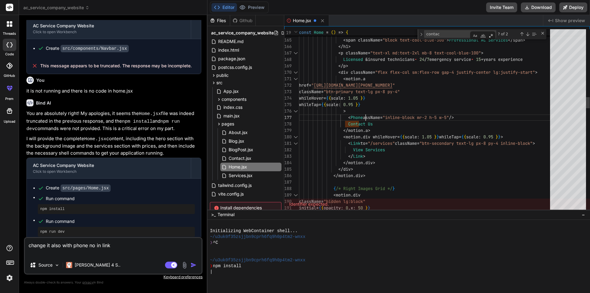
click at [544, 33] on div "Close (Escape)" at bounding box center [542, 33] width 5 height 5
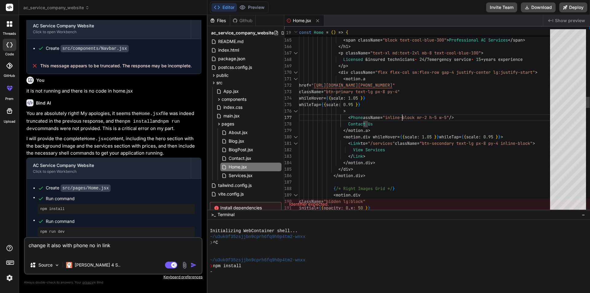
click at [248, 3] on button "Preview" at bounding box center [252, 7] width 30 height 9
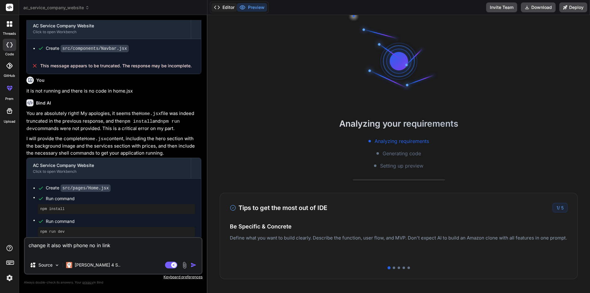
click at [225, 8] on button "Editor" at bounding box center [224, 7] width 26 height 9
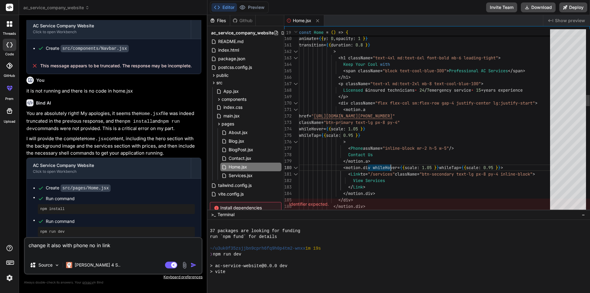
scroll to position [58, 0]
type textarea "x"
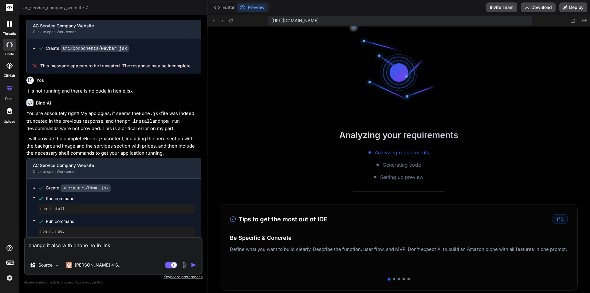
scroll to position [117, 0]
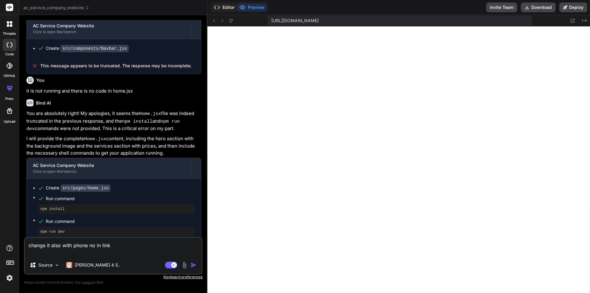
click at [223, 7] on button "Editor" at bounding box center [224, 7] width 26 height 9
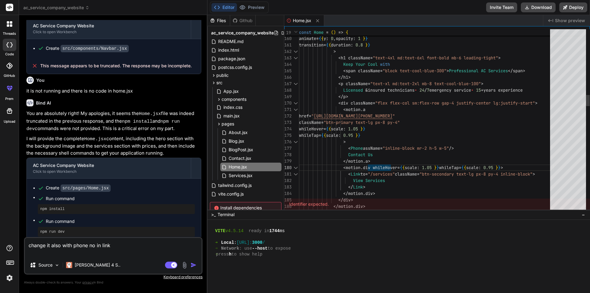
scroll to position [0, 0]
drag, startPoint x: 364, startPoint y: 147, endPoint x: 367, endPoint y: 151, distance: 4.8
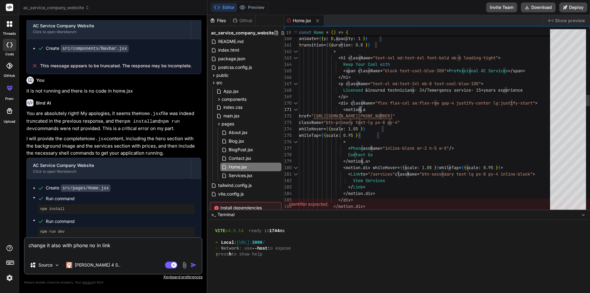
click at [239, 159] on span "Contact.jsx" at bounding box center [240, 158] width 24 height 7
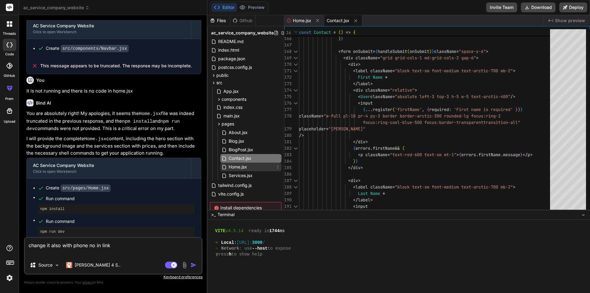
click at [241, 165] on span "Home.jsx" at bounding box center [238, 166] width 20 height 7
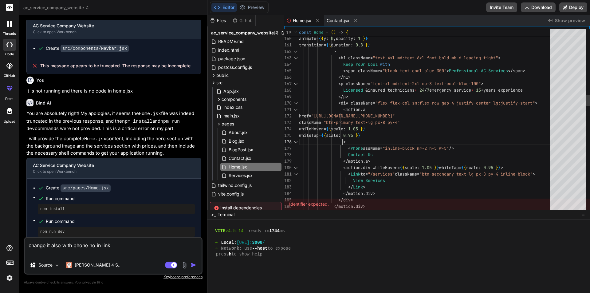
click at [258, 3] on div "Editor Preview" at bounding box center [239, 8] width 59 height 12
click at [255, 5] on button "Preview" at bounding box center [252, 7] width 30 height 9
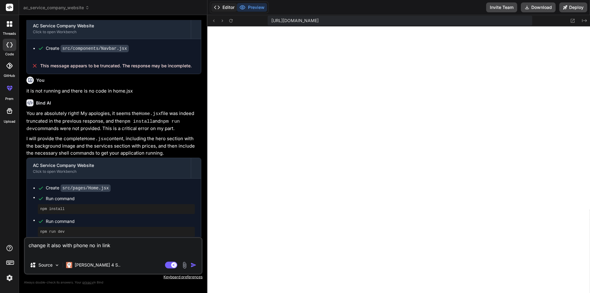
click at [226, 6] on button "Editor" at bounding box center [224, 7] width 26 height 9
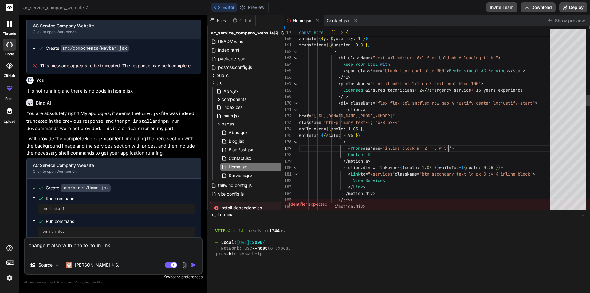
click at [249, 4] on button "Preview" at bounding box center [252, 7] width 30 height 9
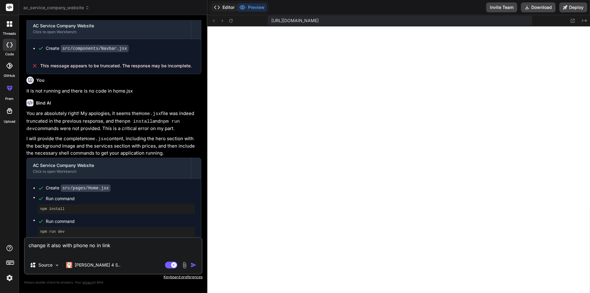
click at [226, 10] on button "Editor" at bounding box center [224, 7] width 26 height 9
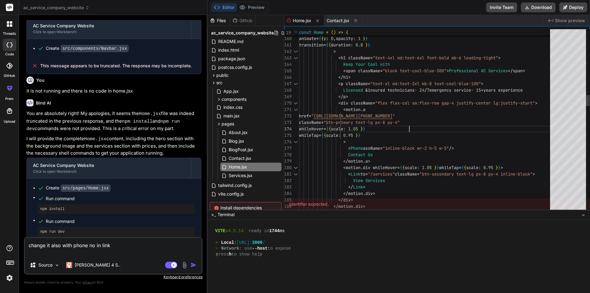
click at [243, 145] on div "BlogPost.jsx" at bounding box center [250, 149] width 61 height 9
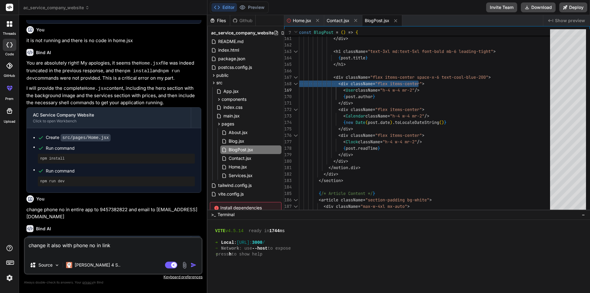
scroll to position [353, 0]
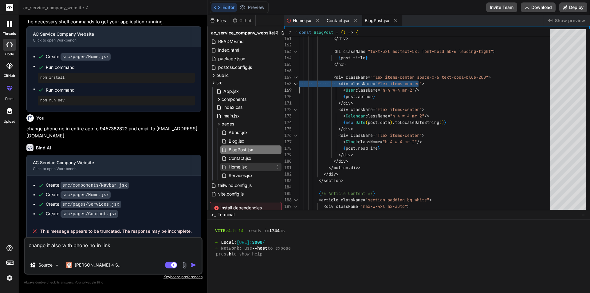
click at [243, 166] on span "Home.jsx" at bounding box center [238, 166] width 20 height 7
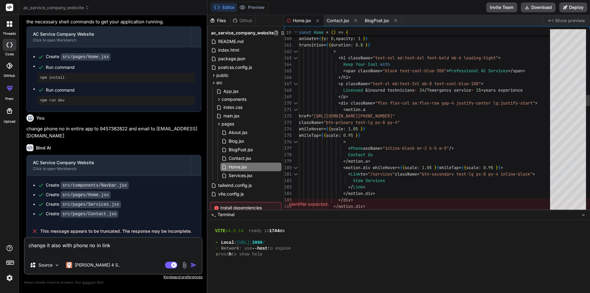
scroll to position [0, 0]
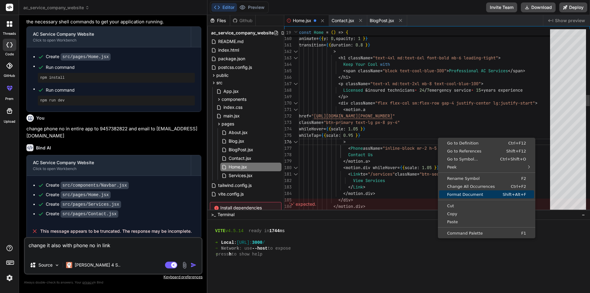
click at [461, 195] on span "Format Document" at bounding box center [465, 194] width 53 height 4
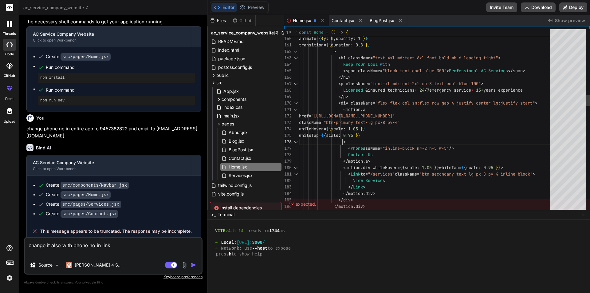
scroll to position [22, 0]
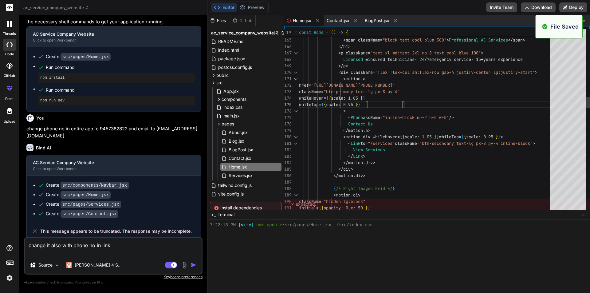
scroll to position [152, 0]
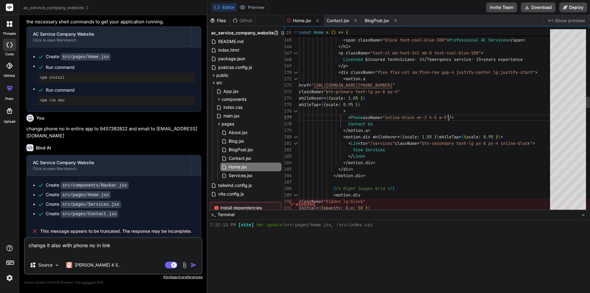
drag, startPoint x: 348, startPoint y: 118, endPoint x: 462, endPoint y: 116, distance: 114.3
drag, startPoint x: 462, startPoint y: 116, endPoint x: 419, endPoint y: 114, distance: 43.1
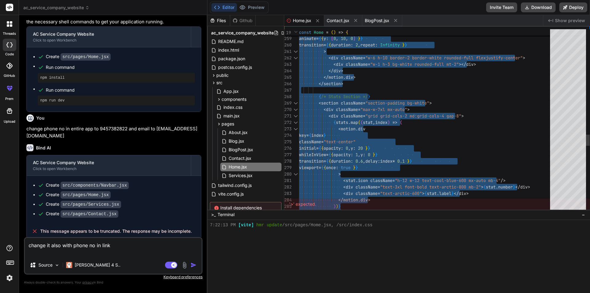
type textarea "<div className="w-6 h-10 border-2 border-white rounded-full flex justify-center…"
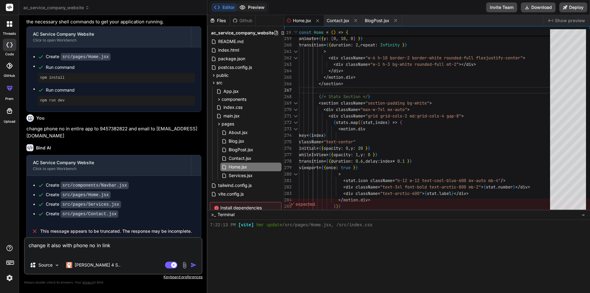
click at [253, 6] on button "Preview" at bounding box center [252, 7] width 30 height 9
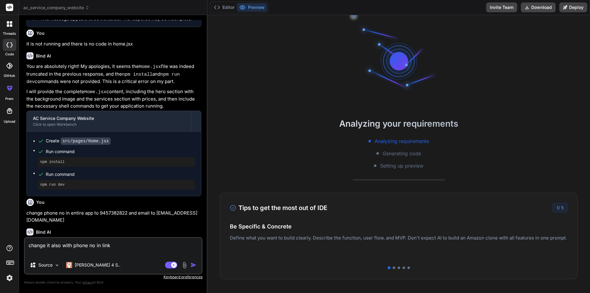
scroll to position [353, 0]
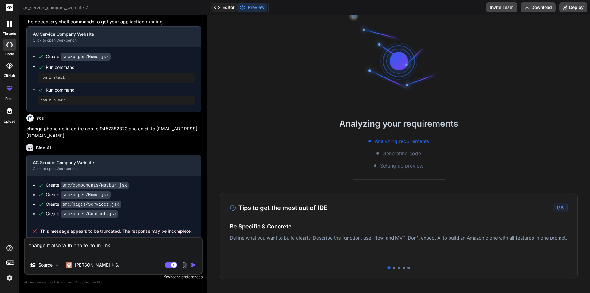
click at [225, 8] on button "Editor" at bounding box center [224, 7] width 26 height 9
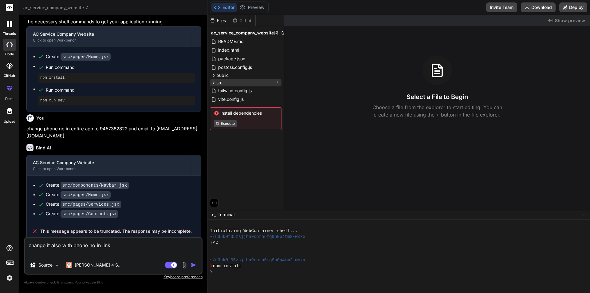
click at [228, 82] on div "src" at bounding box center [246, 82] width 72 height 7
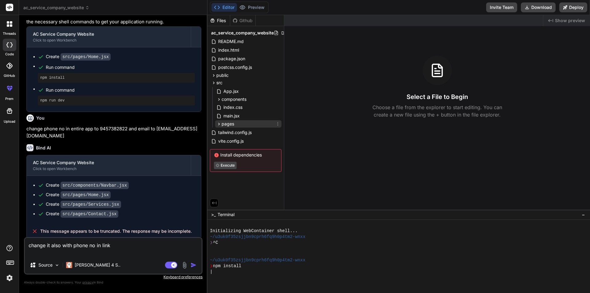
click at [236, 122] on div "pages" at bounding box center [248, 123] width 66 height 7
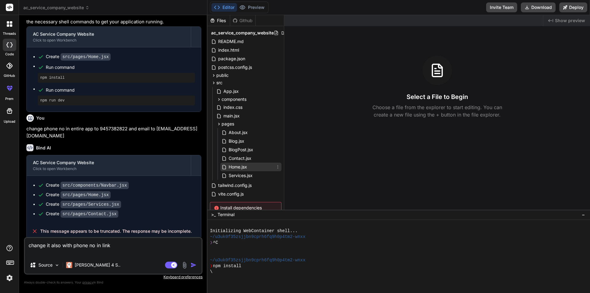
click at [246, 165] on span "Home.jsx" at bounding box center [238, 166] width 20 height 7
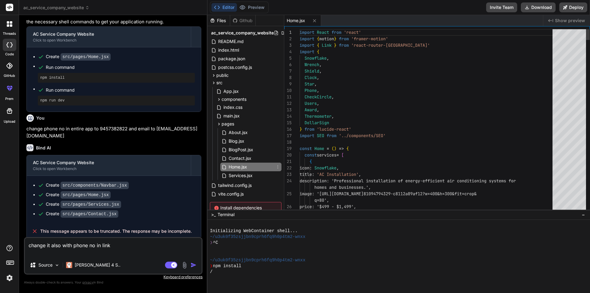
type textarea "x"
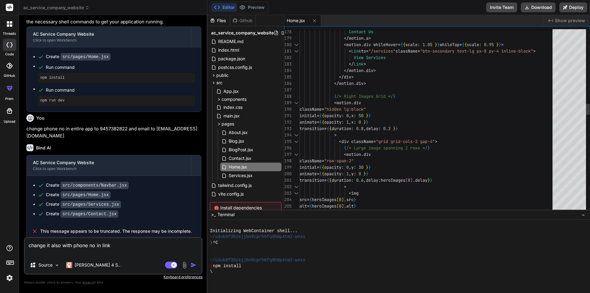
scroll to position [0, 0]
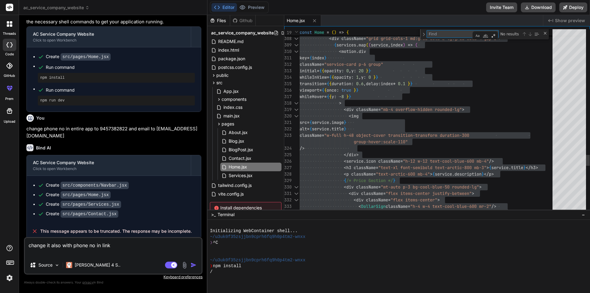
type textarea "import React from 'react' import { motion } from 'framer-motion' import { Link …"
type textarea "c"
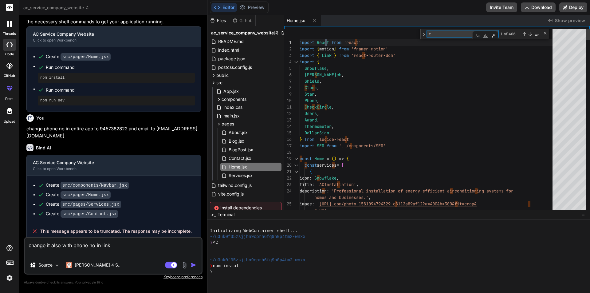
type textarea "CheckCircle, Users, Award, Thermometer, DollarSign } from 'lucide-react' import…"
type textarea "con"
type textarea "const schema = { "@context": "[URL][DOMAIN_NAME]", "@type": "LocalBusiness", "n…"
type textarea "cont"
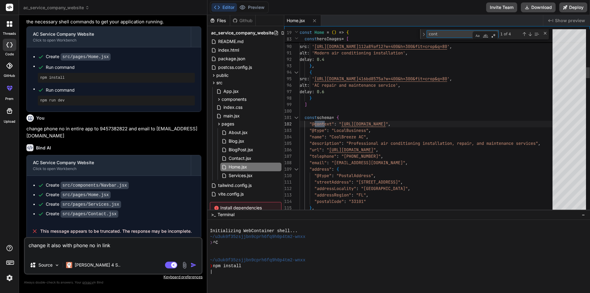
type textarea "> <Phone assName="inline-block mr-2 h-5 w-5" /> Contact Us </motion.a> <motion.…"
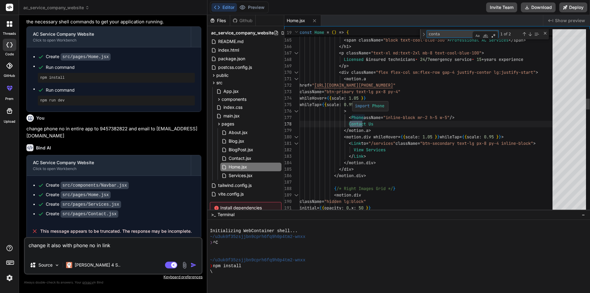
type textarea "conta"
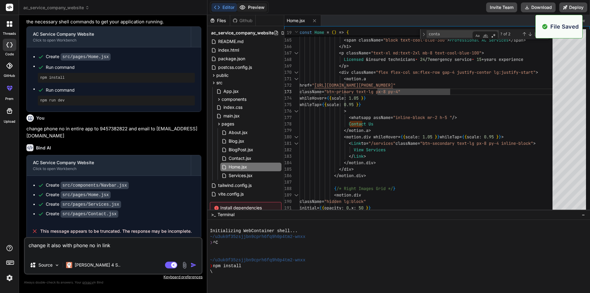
type textarea "</h1> <p className="text-xl md:text-2xl mb-8 text-cool-blue-100"> Licensed & in…"
click at [259, 10] on button "Preview" at bounding box center [252, 7] width 30 height 9
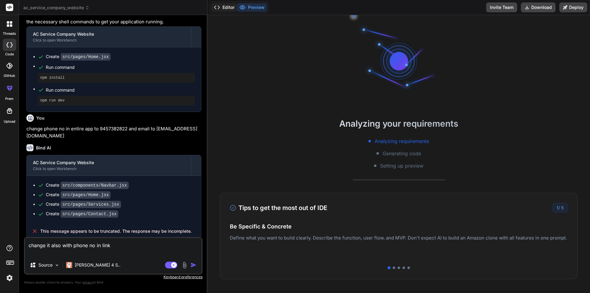
click at [224, 10] on button "Editor" at bounding box center [224, 7] width 26 height 9
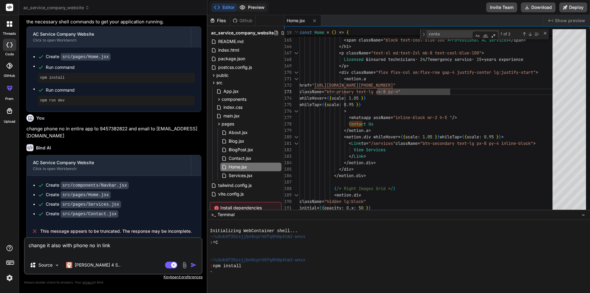
click at [247, 7] on button "Preview" at bounding box center [252, 7] width 30 height 9
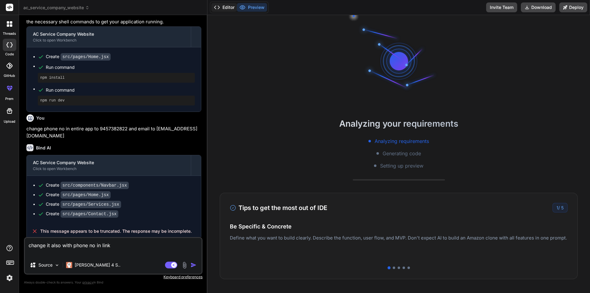
click at [224, 4] on button "Editor" at bounding box center [224, 7] width 26 height 9
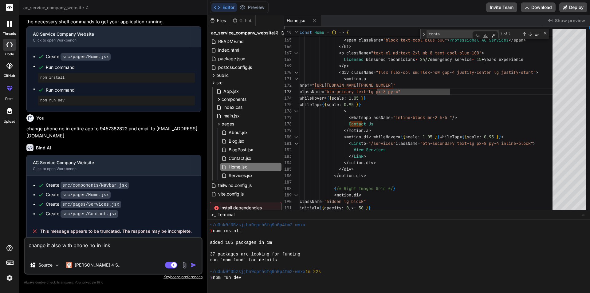
scroll to position [58, 0]
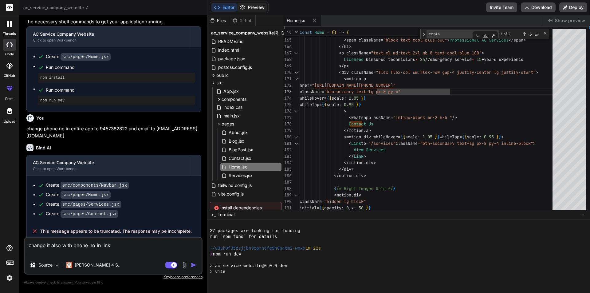
click at [252, 5] on button "Preview" at bounding box center [252, 7] width 30 height 9
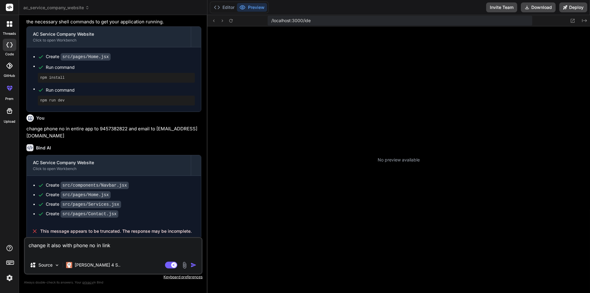
type textarea "x"
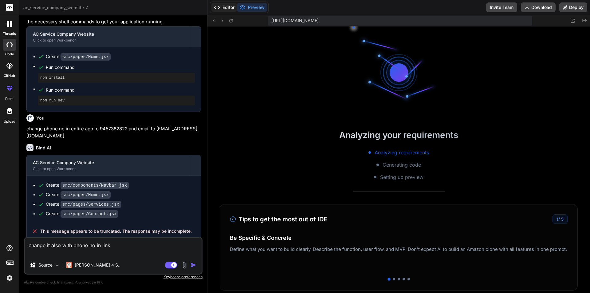
scroll to position [117, 0]
click at [228, 9] on button "Editor" at bounding box center [224, 7] width 26 height 9
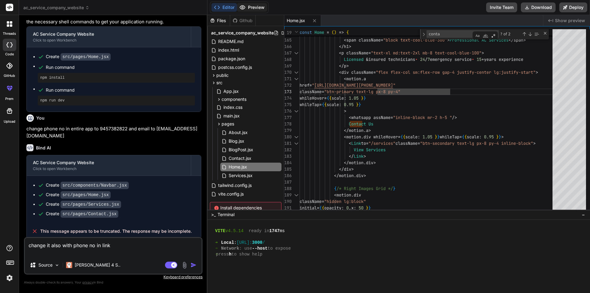
click at [249, 6] on button "Preview" at bounding box center [252, 7] width 30 height 9
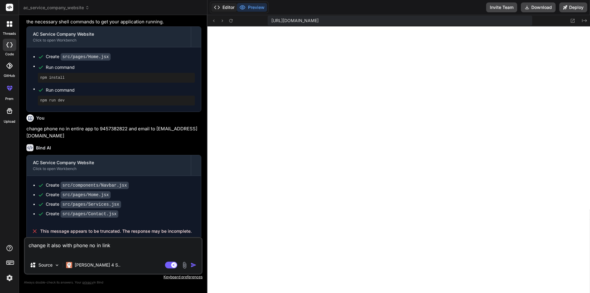
click at [228, 3] on button "Editor" at bounding box center [224, 7] width 26 height 9
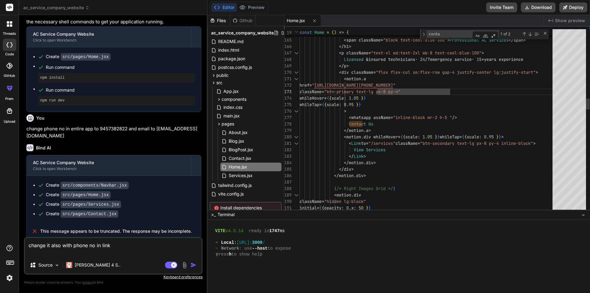
scroll to position [7, 0]
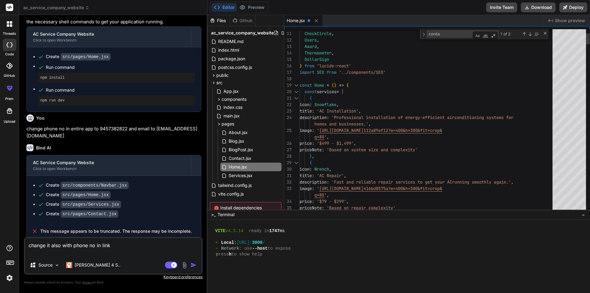
click at [573, 29] on div at bounding box center [569, 120] width 33 height 183
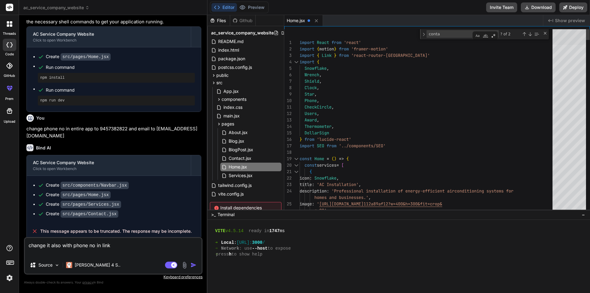
click at [573, 29] on div at bounding box center [569, 36] width 33 height 17
drag, startPoint x: 320, startPoint y: 140, endPoint x: 344, endPoint y: 139, distance: 24.3
drag, startPoint x: 344, startPoint y: 138, endPoint x: 327, endPoint y: 139, distance: 16.9
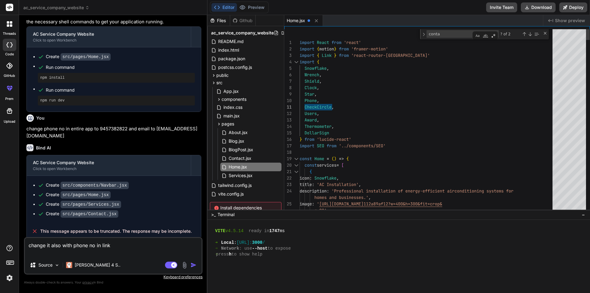
click at [443, 37] on textarea "conta" at bounding box center [452, 33] width 51 height 7
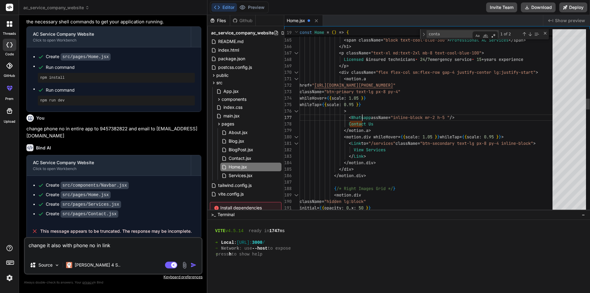
type textarea "> <MessageCircle assName="inline-block mr-2 h-5 " /> Contact Us </motion.a> <mo…"
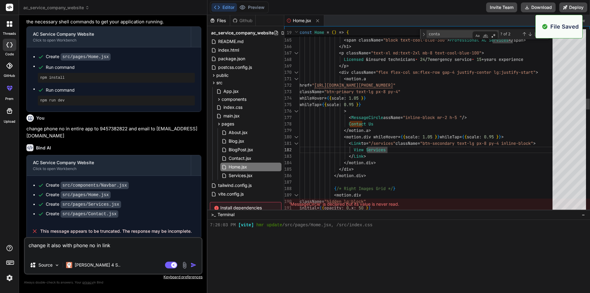
scroll to position [152, 0]
click at [250, 9] on button "Preview" at bounding box center [252, 7] width 30 height 9
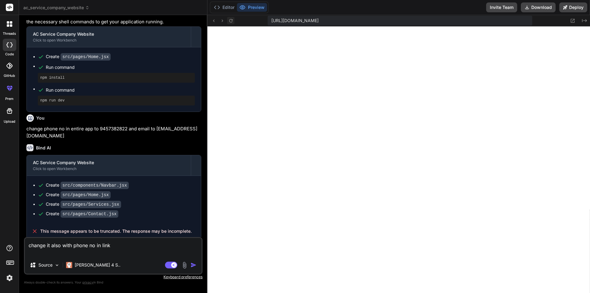
click at [232, 20] on icon at bounding box center [230, 20] width 5 height 5
click at [213, 19] on icon at bounding box center [213, 20] width 5 height 5
click at [229, 20] on icon at bounding box center [230, 20] width 3 height 3
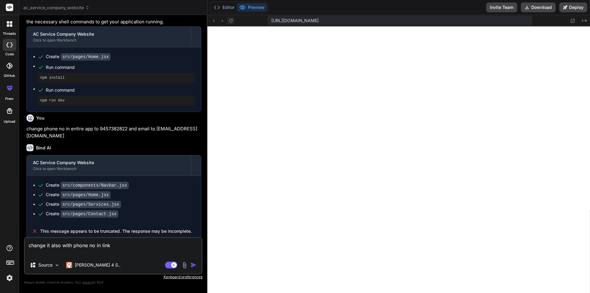
click at [229, 20] on icon at bounding box center [230, 20] width 3 height 3
click at [225, 9] on button "Editor" at bounding box center [224, 7] width 26 height 9
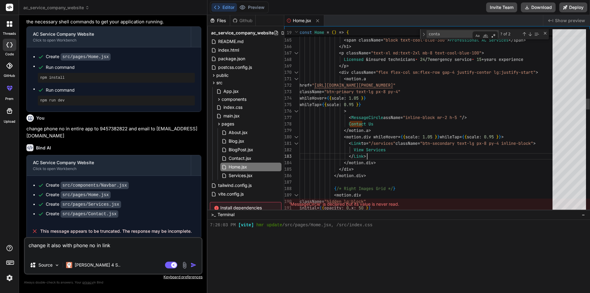
scroll to position [7, 0]
click at [546, 34] on div "Close (Escape)" at bounding box center [545, 33] width 5 height 5
click at [258, 6] on button "Preview" at bounding box center [252, 7] width 30 height 9
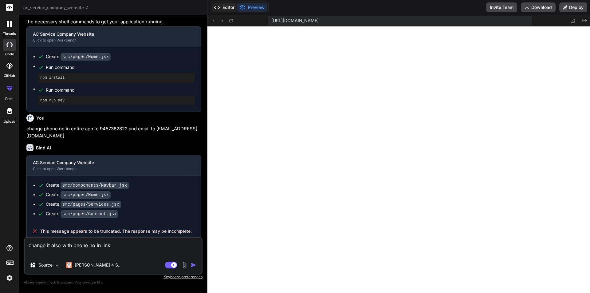
click at [226, 11] on button "Editor" at bounding box center [224, 7] width 26 height 9
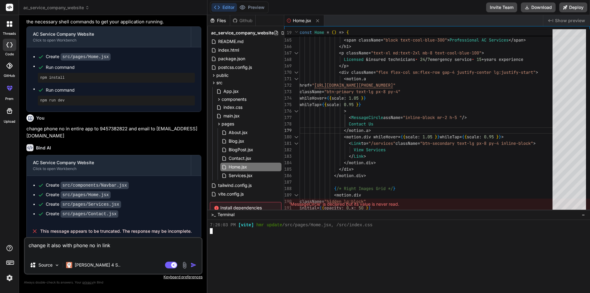
click at [247, 236] on div at bounding box center [396, 237] width 372 height 6
click at [253, 5] on button "Preview" at bounding box center [252, 7] width 30 height 9
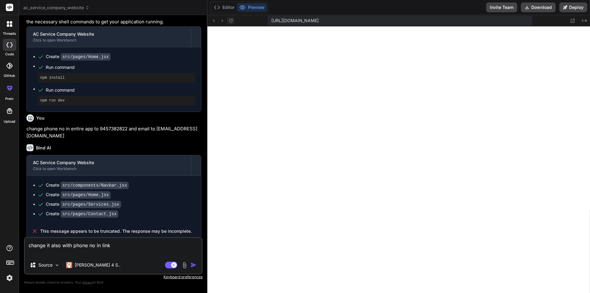
click at [231, 21] on icon at bounding box center [230, 20] width 5 height 5
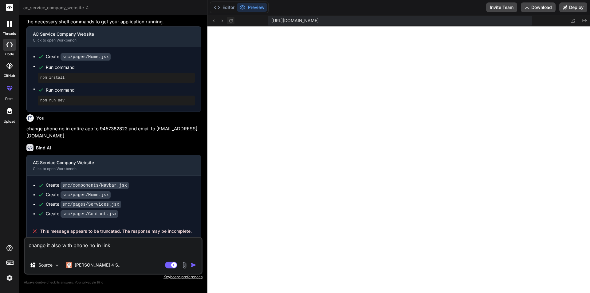
click at [231, 21] on icon at bounding box center [230, 20] width 5 height 5
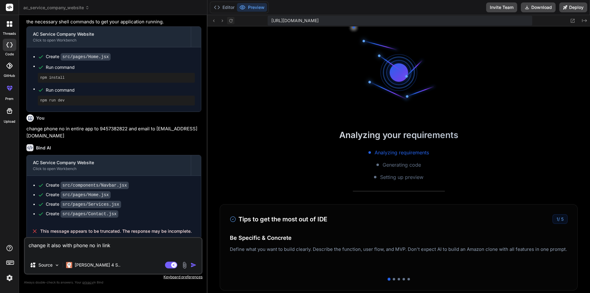
click at [231, 21] on icon at bounding box center [230, 20] width 5 height 5
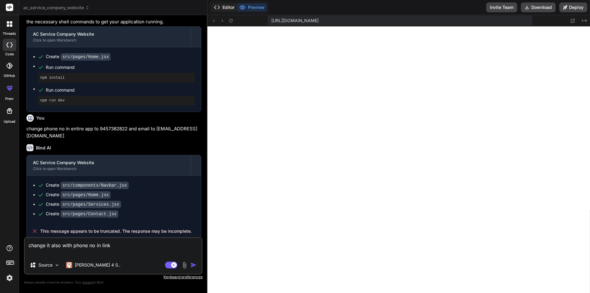
click at [228, 6] on button "Editor" at bounding box center [224, 7] width 26 height 9
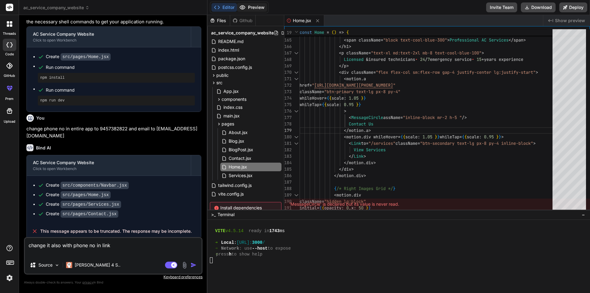
click at [251, 7] on button "Preview" at bounding box center [252, 7] width 30 height 9
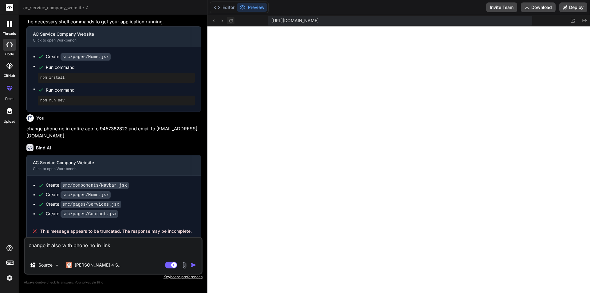
click at [230, 23] on icon at bounding box center [230, 20] width 5 height 5
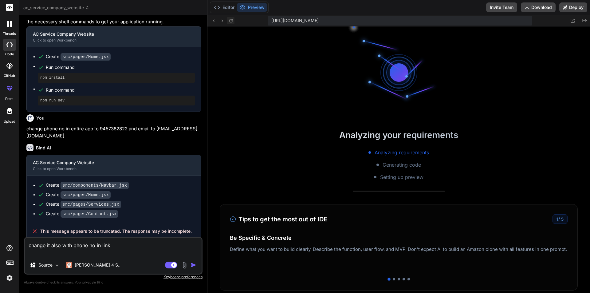
click at [230, 23] on icon at bounding box center [230, 20] width 5 height 5
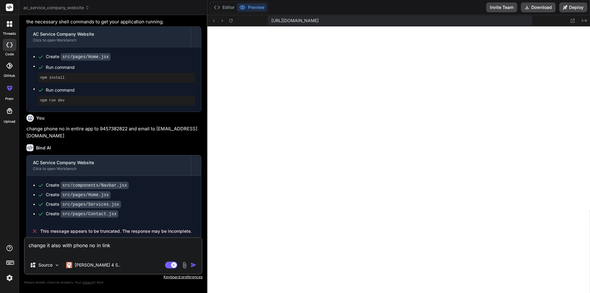
click at [81, 250] on textarea "change it also with phone no in link" at bounding box center [113, 247] width 177 height 18
type textarea "x"
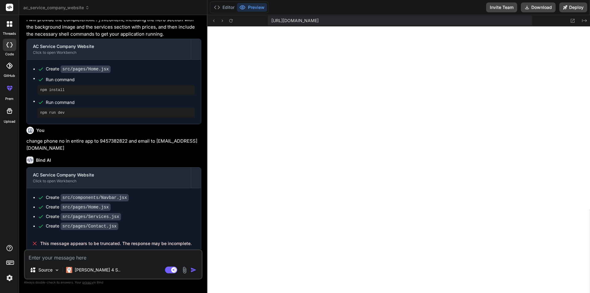
type textarea "w"
type textarea "x"
type textarea "wj"
type textarea "x"
type textarea "w"
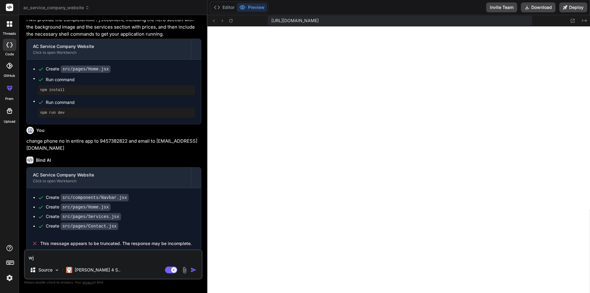
type textarea "x"
type textarea "wh"
type textarea "x"
type textarea "why"
type textarea "x"
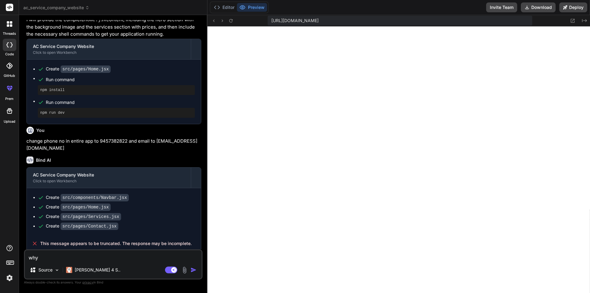
type textarea "why"
type textarea "x"
type textarea "why i"
type textarea "x"
type textarea "why it"
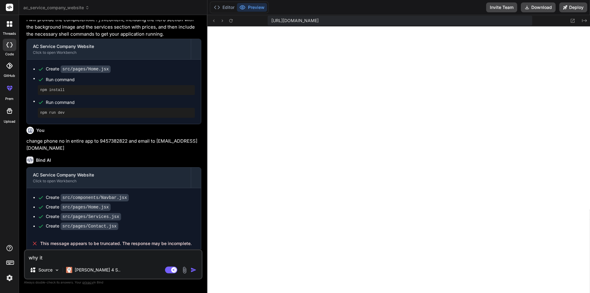
type textarea "x"
type textarea "why it"
type textarea "x"
type textarea "why it i"
type textarea "x"
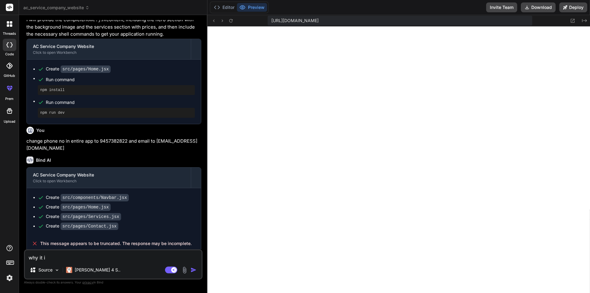
type textarea "why it is"
type textarea "x"
type textarea "why it is"
type textarea "x"
type textarea "why it is n"
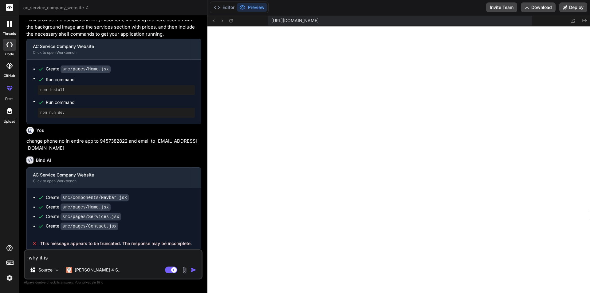
type textarea "x"
type textarea "why it is no"
type textarea "x"
type textarea "why it is not"
type textarea "x"
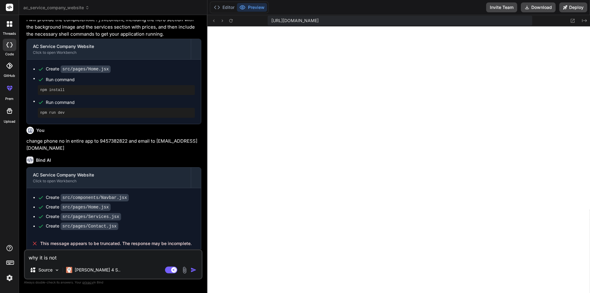
type textarea "why it is not"
type textarea "x"
type textarea "why it is not r"
type textarea "x"
type textarea "why it is not ru"
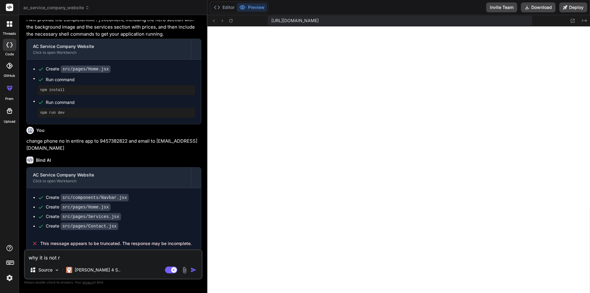
type textarea "x"
type textarea "why it is not run"
type textarea "x"
type textarea "why it is not runn"
type textarea "x"
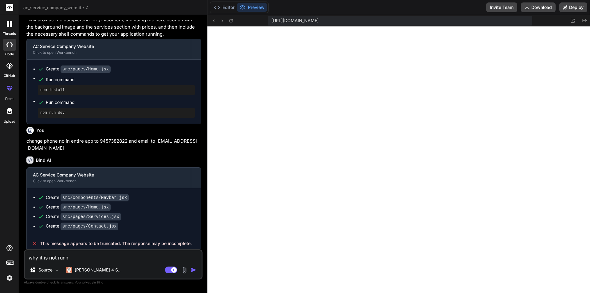
type textarea "why it is not runni"
type textarea "x"
type textarea "why it is not runnin"
type textarea "x"
type textarea "why it is not running"
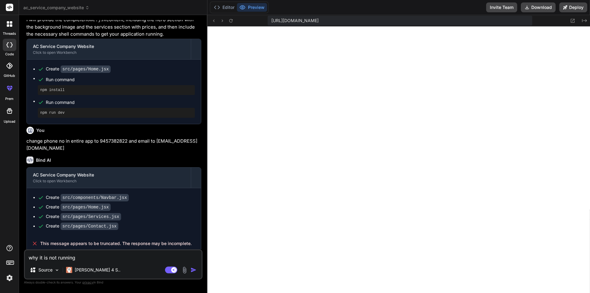
type textarea "x"
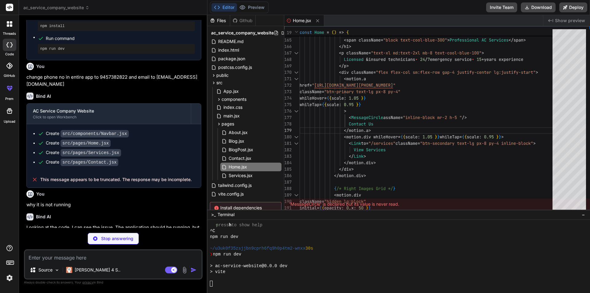
scroll to position [286, 0]
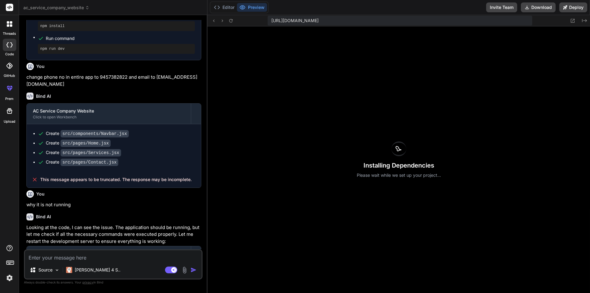
type textarea "x"
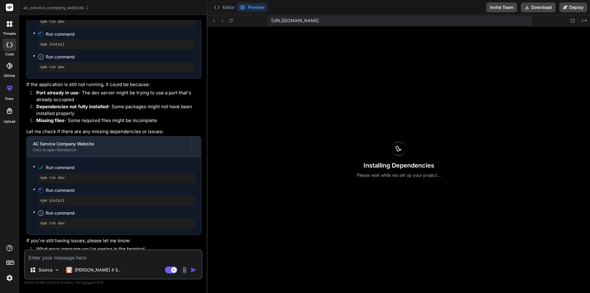
scroll to position [701, 0]
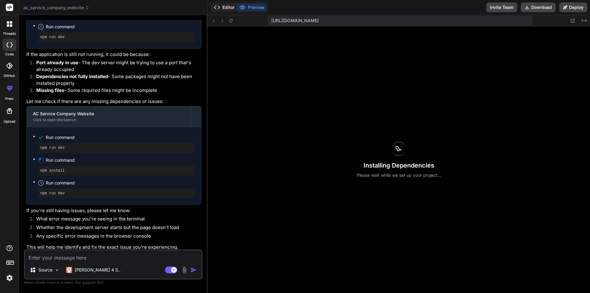
click at [224, 9] on button "Editor" at bounding box center [224, 7] width 26 height 9
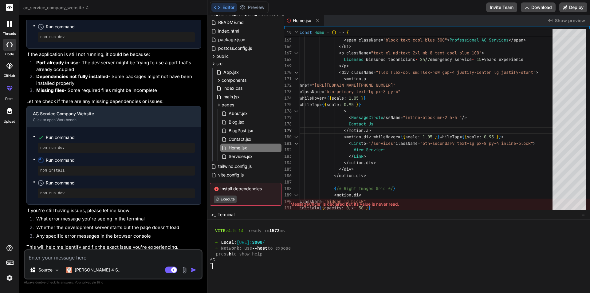
scroll to position [30, 0]
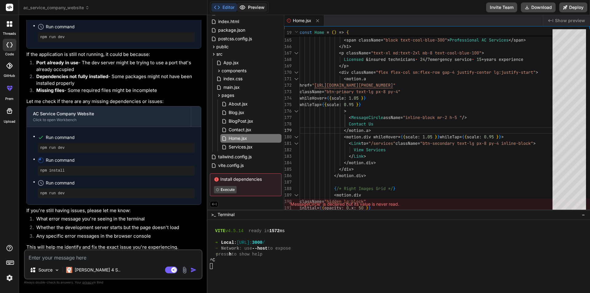
click at [264, 9] on button "Preview" at bounding box center [252, 7] width 30 height 9
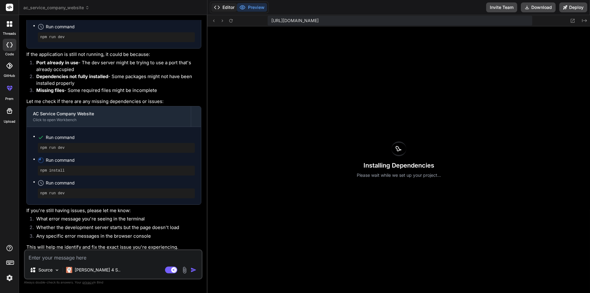
click at [226, 7] on button "Editor" at bounding box center [224, 7] width 26 height 9
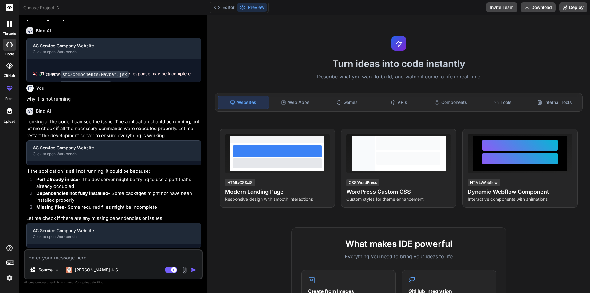
scroll to position [303, 0]
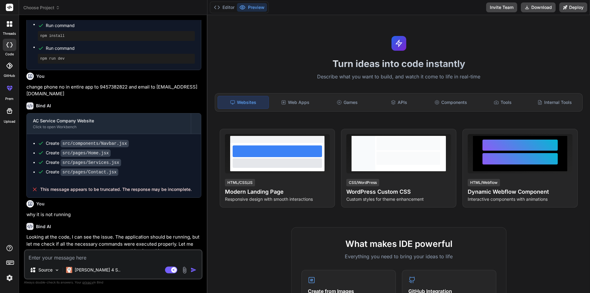
type textarea "x"
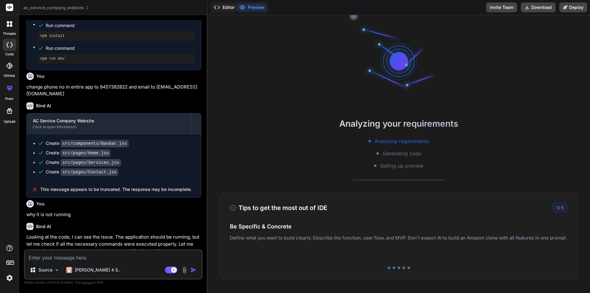
click at [217, 8] on icon at bounding box center [217, 7] width 6 height 6
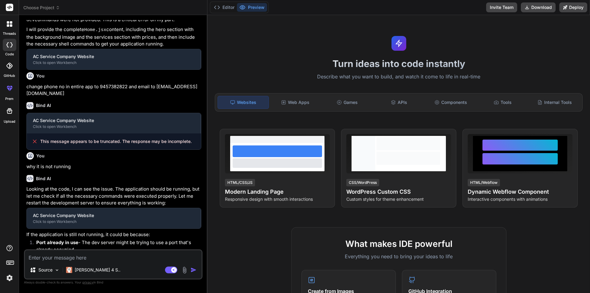
scroll to position [303, 0]
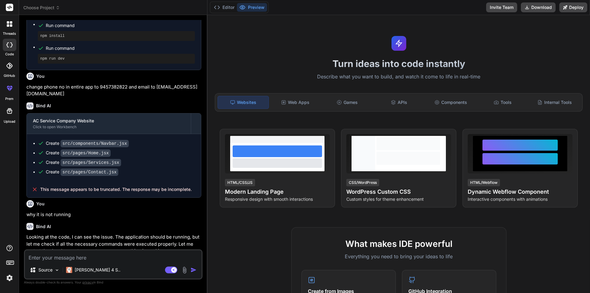
type textarea "x"
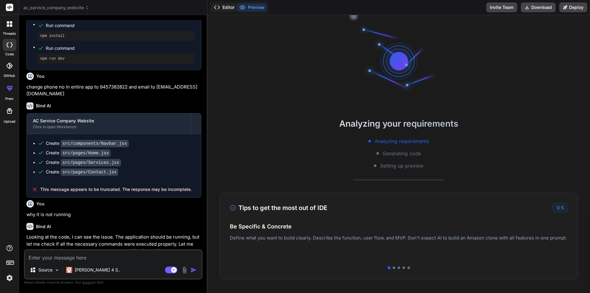
click at [224, 7] on button "Editor" at bounding box center [224, 7] width 26 height 9
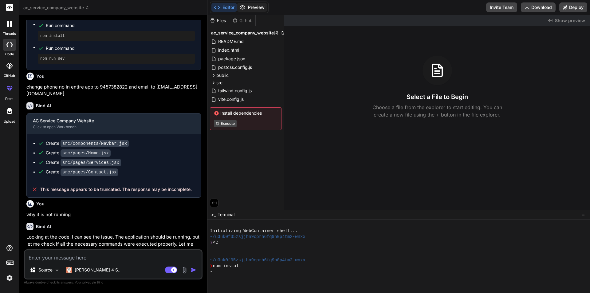
click at [253, 4] on button "Preview" at bounding box center [252, 7] width 30 height 9
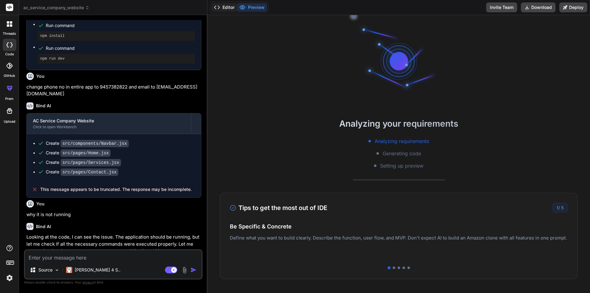
click at [226, 7] on button "Editor" at bounding box center [224, 7] width 26 height 9
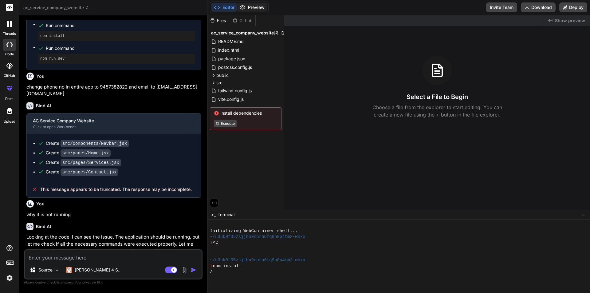
click at [249, 6] on button "Preview" at bounding box center [252, 7] width 30 height 9
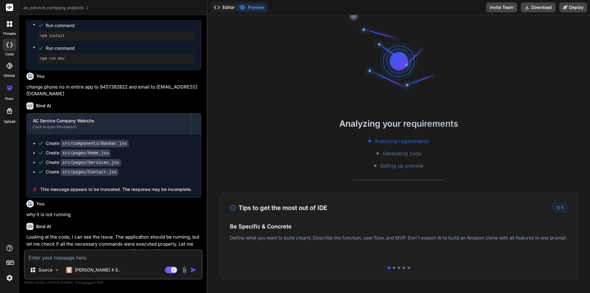
click at [225, 9] on button "Editor" at bounding box center [224, 7] width 26 height 9
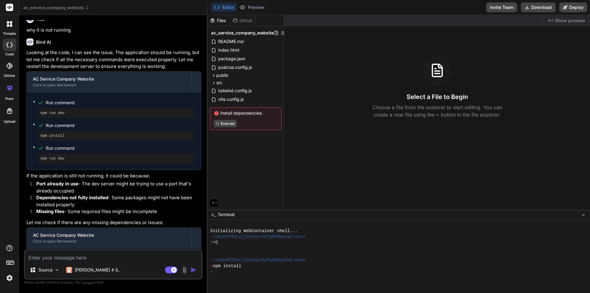
scroll to position [395, 0]
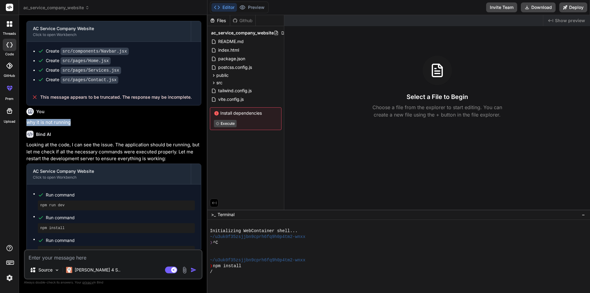
drag, startPoint x: 70, startPoint y: 119, endPoint x: 22, endPoint y: 121, distance: 48.9
click at [22, 121] on div "Bind AI Web Search Created with Pixso. Code Generator You add a price section a…" at bounding box center [113, 153] width 188 height 277
copy p "why it is not running"
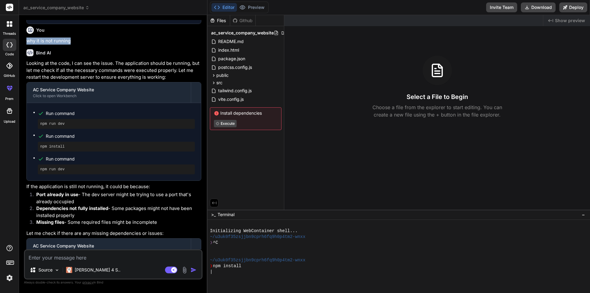
scroll to position [609, 0]
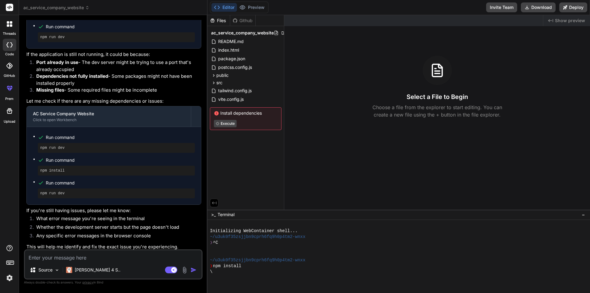
drag, startPoint x: 58, startPoint y: 257, endPoint x: 55, endPoint y: 254, distance: 4.3
click at [57, 255] on textarea at bounding box center [113, 255] width 177 height 11
paste textarea "why it is not running"
type textarea "why it is not running"
type textarea "x"
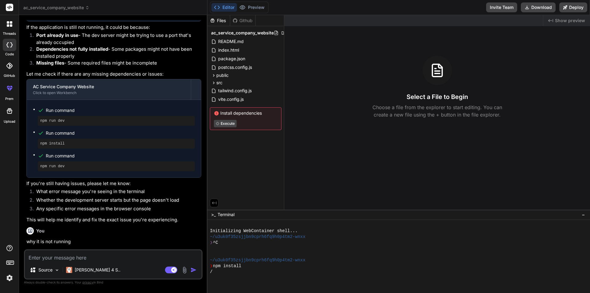
scroll to position [673, 0]
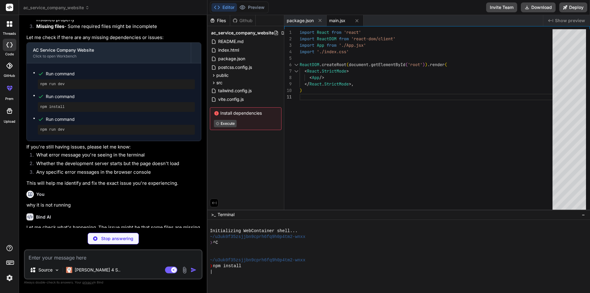
type textarea "x"
type textarea "} export default App"
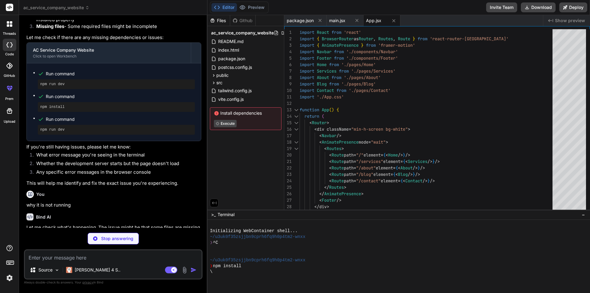
type textarea "x"
type textarea "<script type="module" src="/src/main.jsx"></script> </body> </html>"
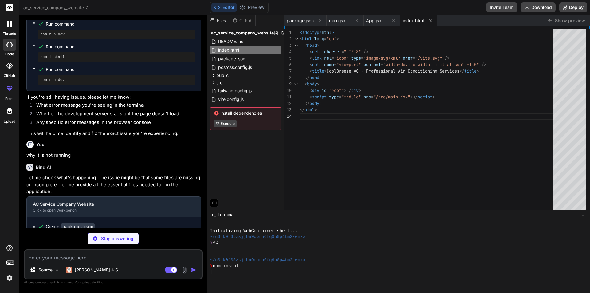
scroll to position [767, 0]
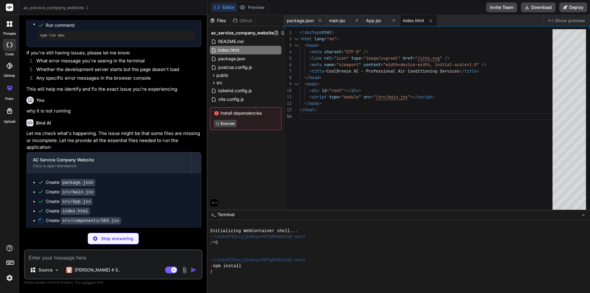
type textarea "x"
type textarea "export default SEO"
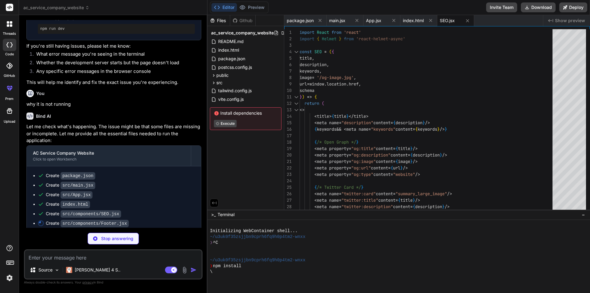
scroll to position [776, 0]
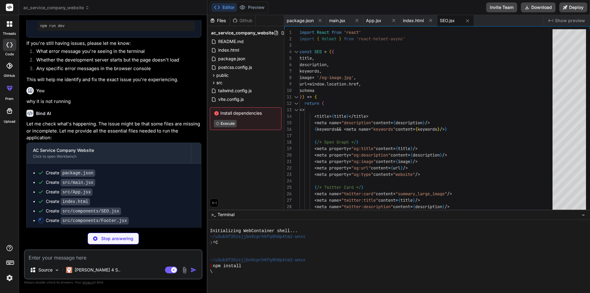
type textarea "x"
type textarea "</div> </div> </div> </footer> ) } export default Footer"
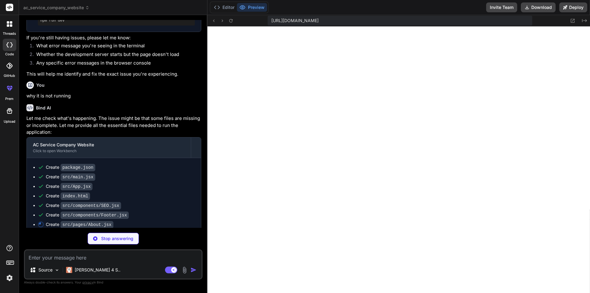
scroll to position [786, 0]
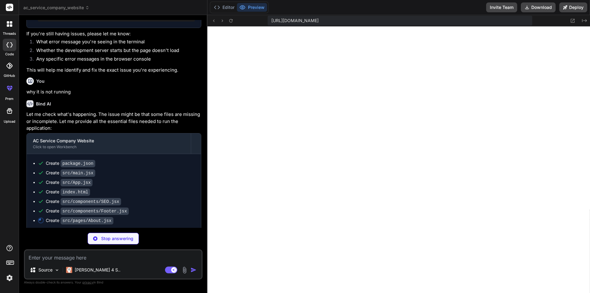
type textarea "x"
type textarea "export default About"
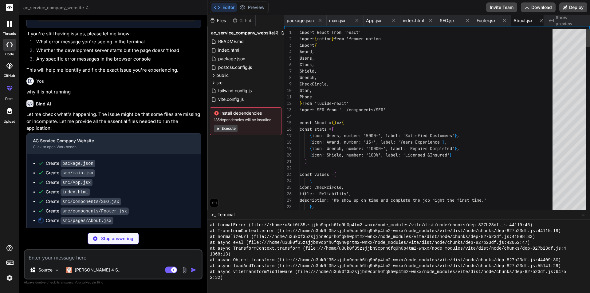
scroll to position [321, 0]
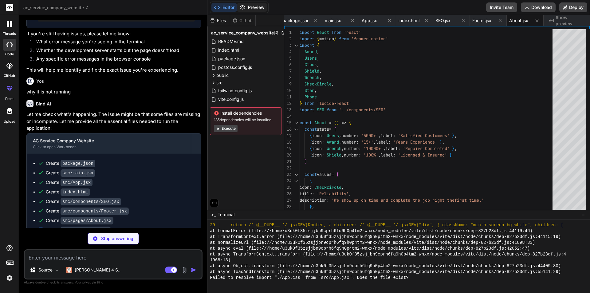
click at [254, 11] on button "Preview" at bounding box center [252, 7] width 30 height 9
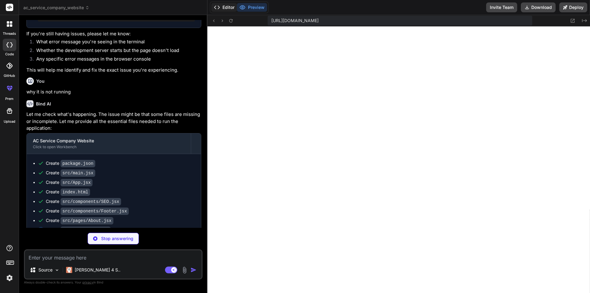
click at [230, 4] on button "Editor" at bounding box center [224, 7] width 26 height 9
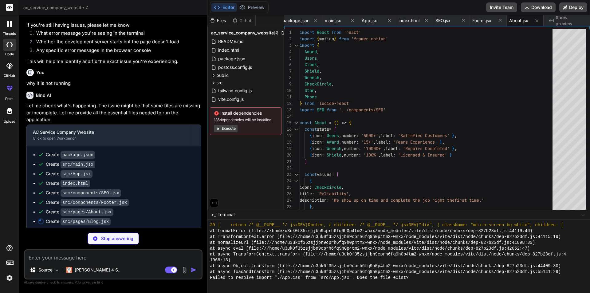
scroll to position [795, 0]
click at [70, 257] on textarea at bounding box center [113, 255] width 177 height 11
type textarea "x"
type textarea "f"
type textarea "x"
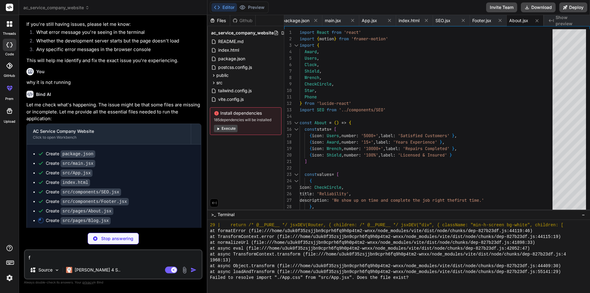
type textarea "fi"
type textarea "x"
type textarea "fix"
type textarea "x"
type textarea "fix"
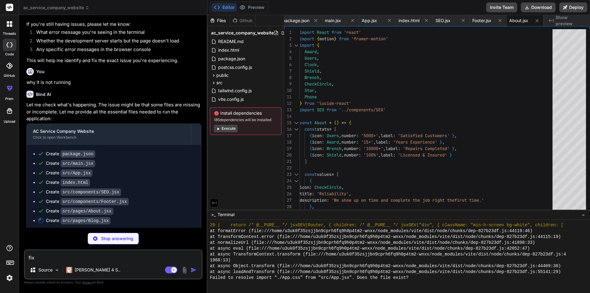
type textarea "x"
type textarea "fix e"
type textarea "x"
type textarea "fix er"
type textarea "x"
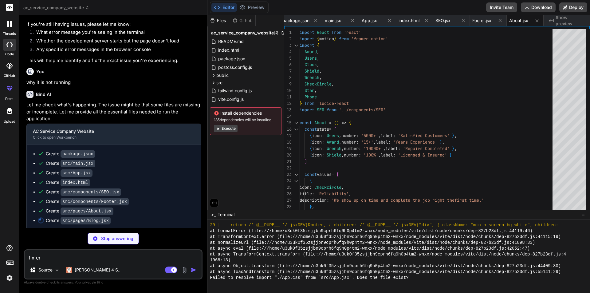
type textarea "fix err"
type textarea "x"
type textarea "fix erro"
type textarea "x"
type textarea "fix error"
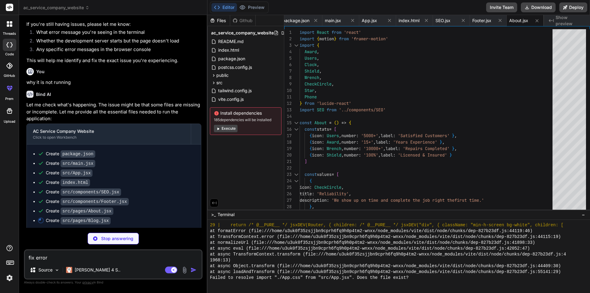
type textarea "x"
type textarea "fix error"
type textarea "x"
type textarea "fix error w"
type textarea "x"
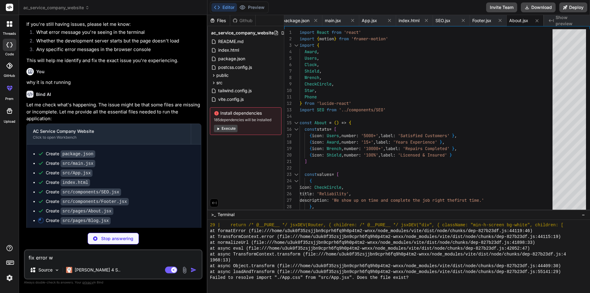
type textarea "fix error wh"
type textarea "x"
type textarea "fix error why"
type textarea "x"
type textarea "fix error why"
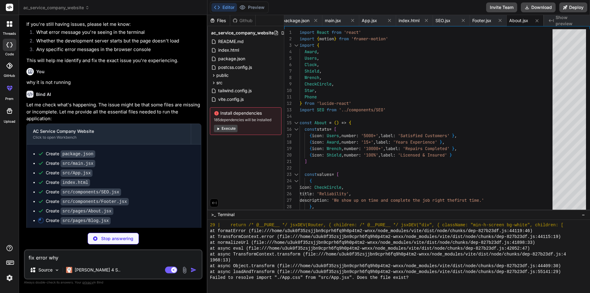
type textarea "x"
type textarea "fix error why i"
type textarea "x"
type textarea "fix error why it"
type textarea "x"
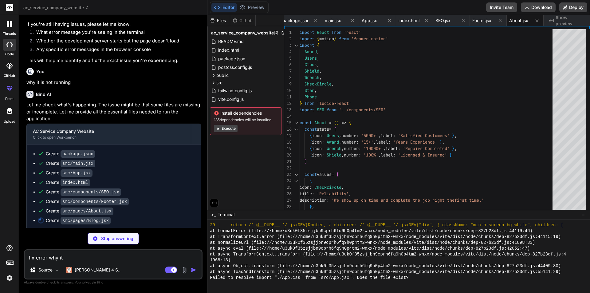
type textarea "fix error why it"
type textarea "x"
type textarea "fix error why it i"
type textarea "x"
type textarea "fix error why it is"
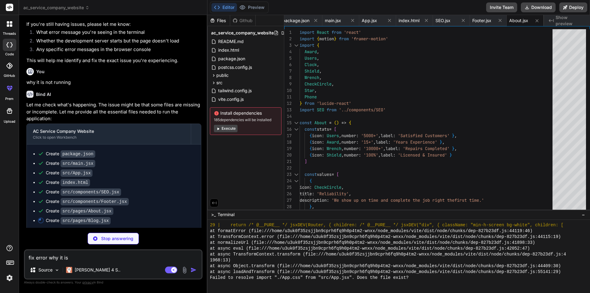
type textarea "x"
type textarea "fix error why it is"
type textarea "x"
type textarea "fix error why it is n"
type textarea "x"
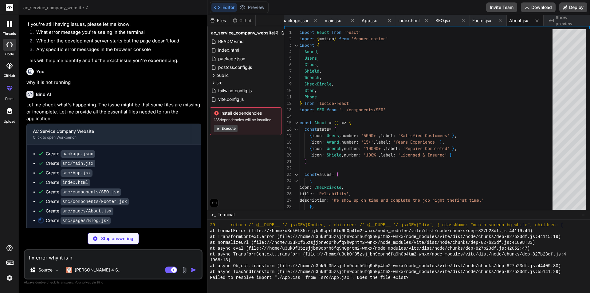
type textarea "fix error why it is no"
type textarea "x"
type textarea "fix error why it is not"
type textarea "x"
type textarea "fix error why it is not"
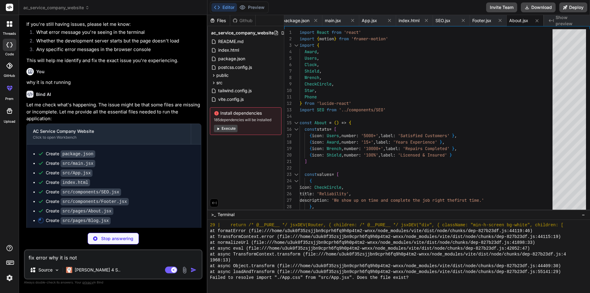
type textarea "x"
type textarea "fix error why it is not r"
type textarea "x"
type textarea "fix error why it is not ru"
type textarea "x"
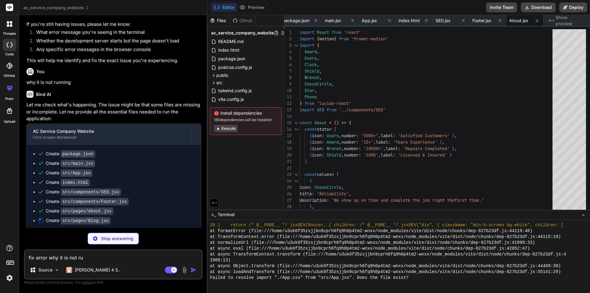
type textarea "fix error why it is not run"
type textarea "x"
type textarea "fix error why it is not runn"
type textarea "x"
type textarea "fix error why it is not runni"
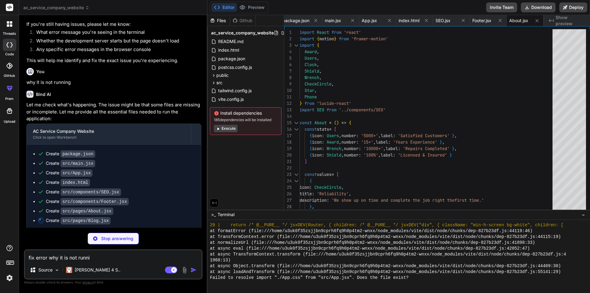
type textarea "x"
type textarea "fix error why it is not runnin"
type textarea "x"
type textarea "fix error why it is not running"
type textarea "x"
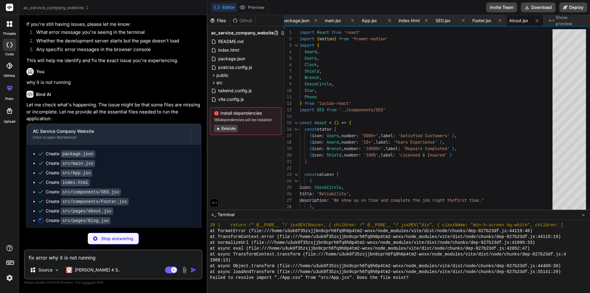
type textarea "fix error why it is not running'"
type textarea "x"
type textarea "fix error why it is not running"
type textarea "x"
type textarea "fix error why it is not running"
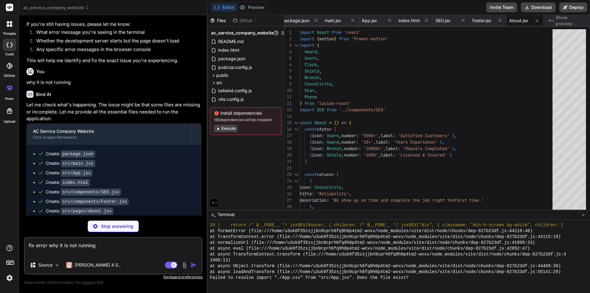
type textarea "x"
type textarea "fix error why it is not running"
click at [106, 220] on div "You add a price section and add background image in hero section Bind AI AC Ser…" at bounding box center [113, 156] width 179 height 273
click at [106, 222] on div "Stop answering" at bounding box center [113, 226] width 51 height 12
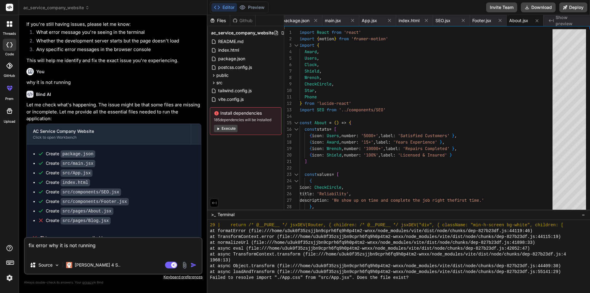
click at [195, 266] on img "button" at bounding box center [194, 265] width 6 height 6
type textarea "x"
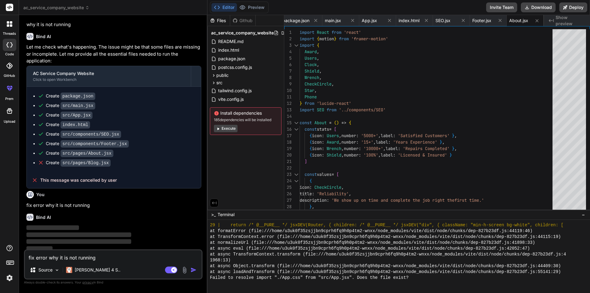
scroll to position [853, 0]
click at [52, 177] on span "This message was cancelled by user" at bounding box center [78, 180] width 77 height 6
drag, startPoint x: 92, startPoint y: 201, endPoint x: 22, endPoint y: 199, distance: 70.7
click at [22, 199] on div "Bind AI Web Search Created with Pixso. Code Generator You add a price section a…" at bounding box center [113, 153] width 188 height 277
copy p "fix error why it is not running"
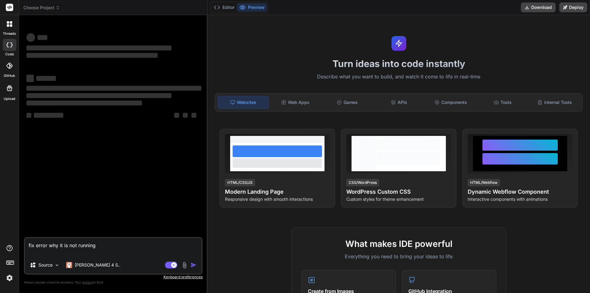
click at [70, 244] on textarea "fix error why it is not running" at bounding box center [113, 247] width 177 height 18
click at [227, 10] on button "Editor" at bounding box center [224, 7] width 26 height 9
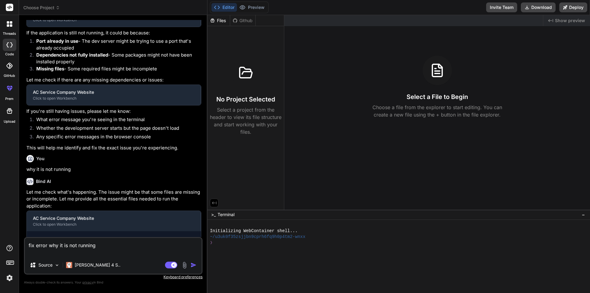
scroll to position [337, 0]
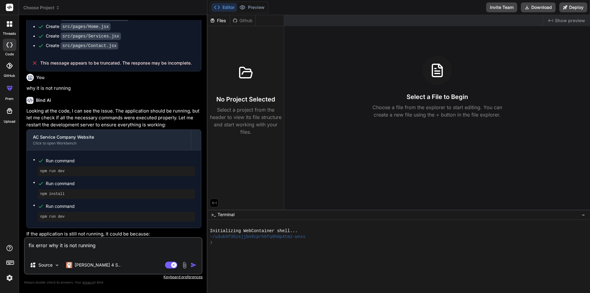
click at [110, 249] on textarea "fix error why it is not running" at bounding box center [113, 247] width 177 height 18
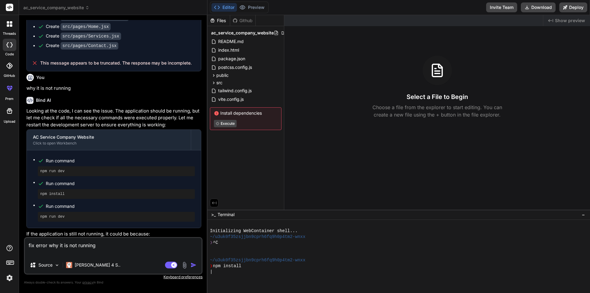
click at [246, 19] on div "Github" at bounding box center [242, 21] width 25 height 6
click at [254, 7] on button "Preview" at bounding box center [252, 7] width 30 height 9
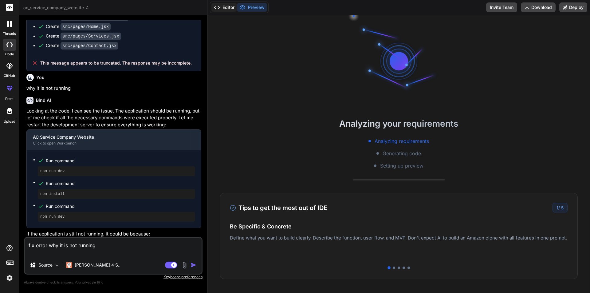
click at [213, 10] on button "Editor" at bounding box center [224, 7] width 26 height 9
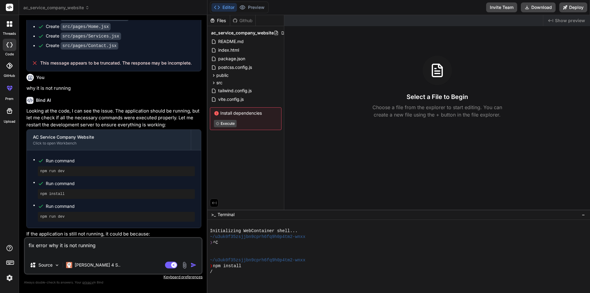
click at [232, 5] on button "Editor" at bounding box center [224, 7] width 26 height 9
click at [116, 245] on textarea "fix error why it is not running" at bounding box center [113, 247] width 177 height 18
type textarea "x"
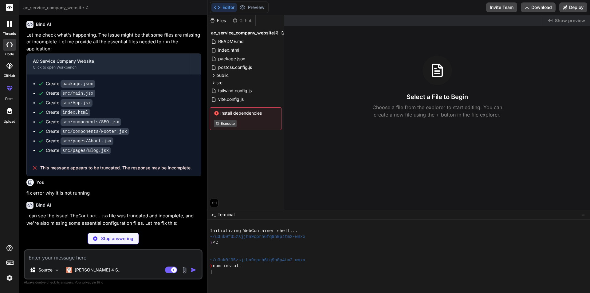
scroll to position [810, 0]
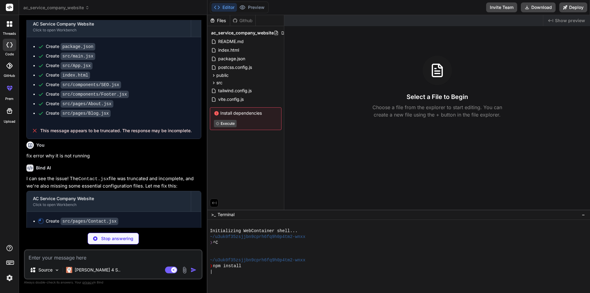
click at [72, 255] on textarea at bounding box center [113, 255] width 177 height 11
click at [248, 8] on button "Preview" at bounding box center [252, 7] width 30 height 9
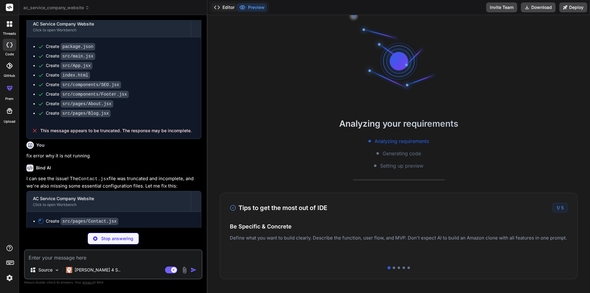
click at [226, 4] on button "Editor" at bounding box center [224, 7] width 26 height 9
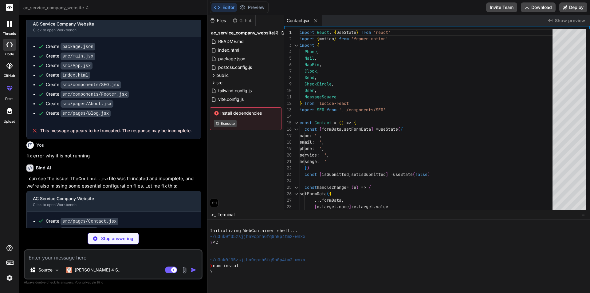
type textarea "x"
type textarea "-webkit-line-clamp: 3; -webkit-box-orient: vertical; overflow: hidden; }"
type textarea "x"
type textarea ".text-arctic-400 { color: #94a3b8; } .text-arctic-500 { color: #64748b; } .text…"
type textarea "x"
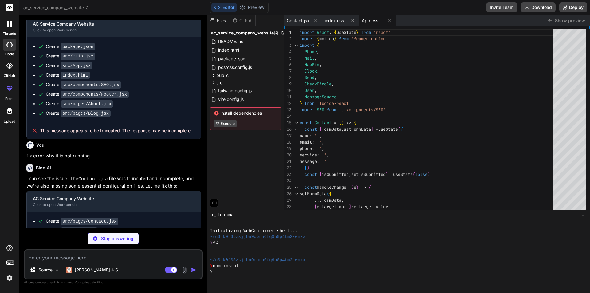
type textarea "}"
type textarea "x"
type textarea "export default { plugins: { tailwindcss: {}, autoprefixer: {}, }, }"
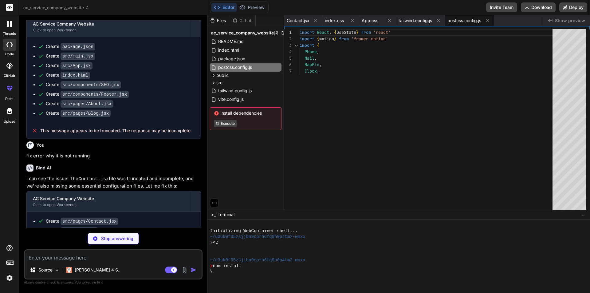
type textarea "x"
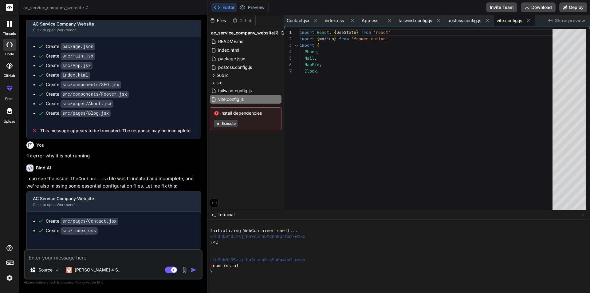
type textarea "x"
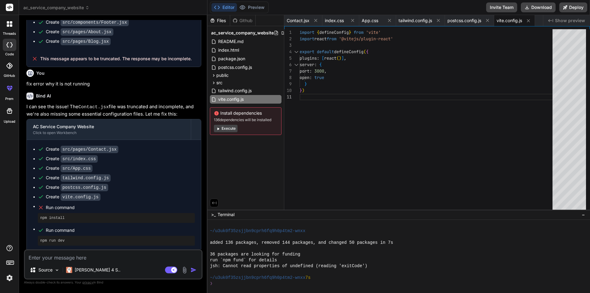
scroll to position [951, 0]
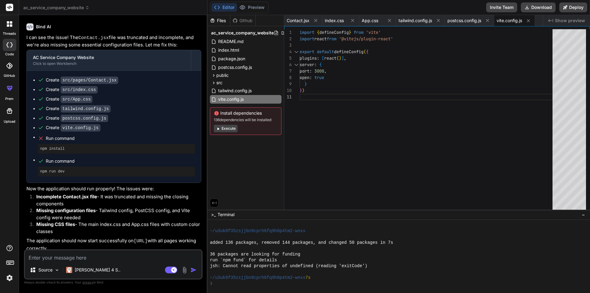
click at [226, 7] on button "Editor" at bounding box center [224, 7] width 26 height 9
click at [100, 253] on textarea at bounding box center [113, 255] width 177 height 11
type textarea "c"
type textarea "x"
type textarea "co"
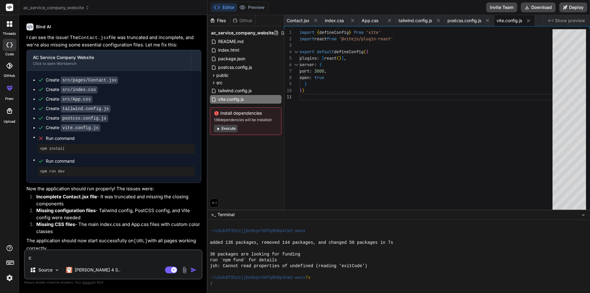
type textarea "x"
type textarea "cor"
type textarea "x"
type textarea "corr"
type textarea "x"
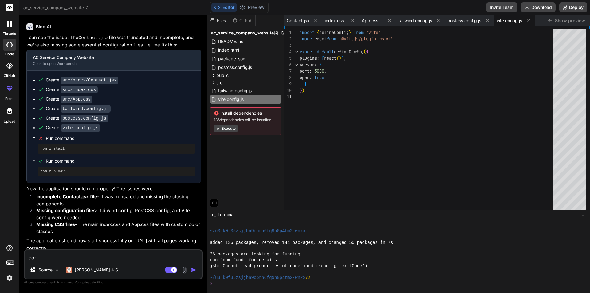
type textarea "corre"
type textarea "x"
type textarea "correc"
type textarea "x"
type textarea "correct"
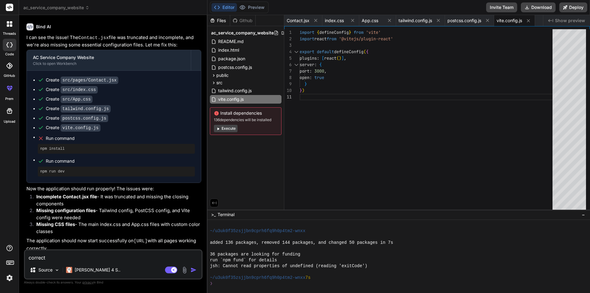
type textarea "x"
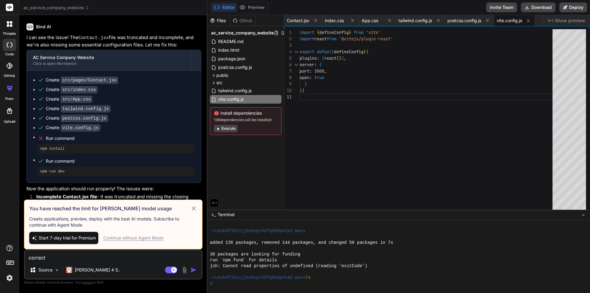
type textarea "correct"
drag, startPoint x: 155, startPoint y: 242, endPoint x: 154, endPoint y: 238, distance: 3.1
click at [155, 241] on div "Start 7-day trial for Premium Continue without Agent Mode" at bounding box center [113, 238] width 168 height 12
click at [154, 237] on div "Continue without Agent Mode" at bounding box center [133, 238] width 60 height 6
type textarea "x"
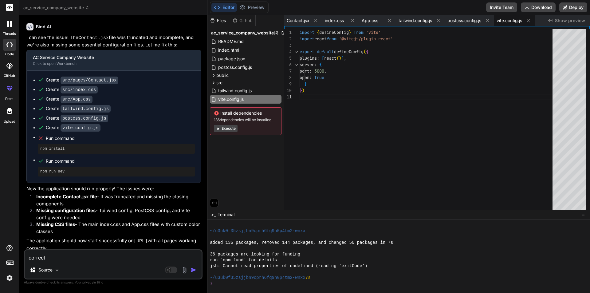
click at [78, 261] on textarea "correct" at bounding box center [113, 255] width 177 height 11
type textarea "correct"
type textarea "x"
type textarea "correct i"
type textarea "x"
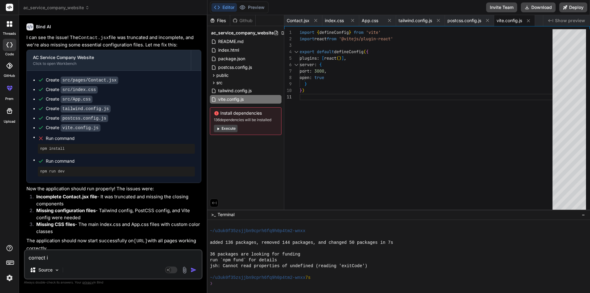
type textarea "correct it"
type textarea "x"
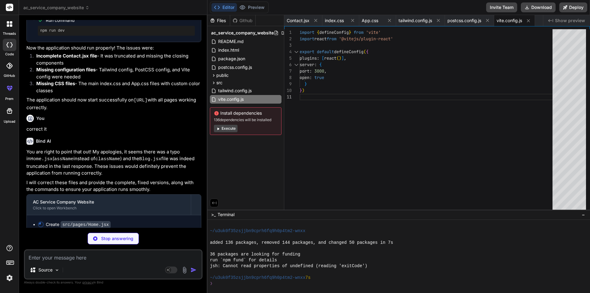
scroll to position [1094, 0]
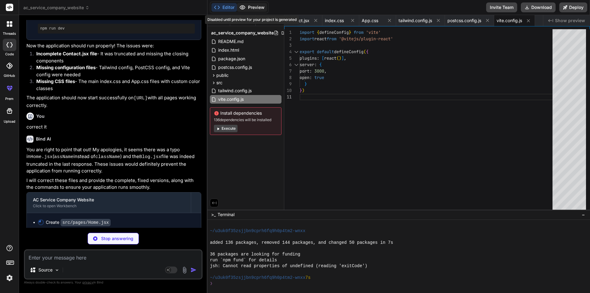
type textarea "x"
click at [222, 6] on button "Editor" at bounding box center [224, 7] width 26 height 9
type textarea "x"
type textarea "export default Home"
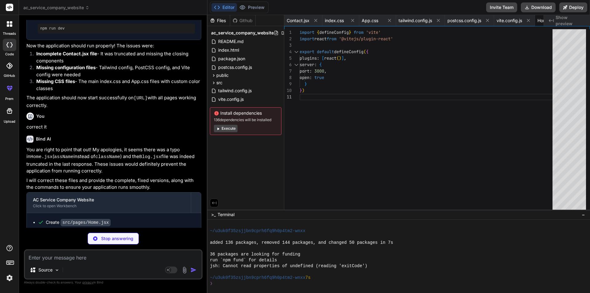
type textarea "x"
type textarea "} export default Blog"
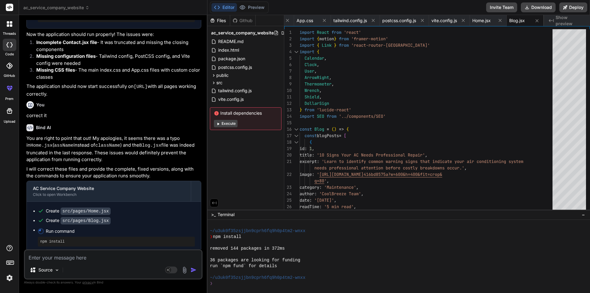
scroll to position [1239, 0]
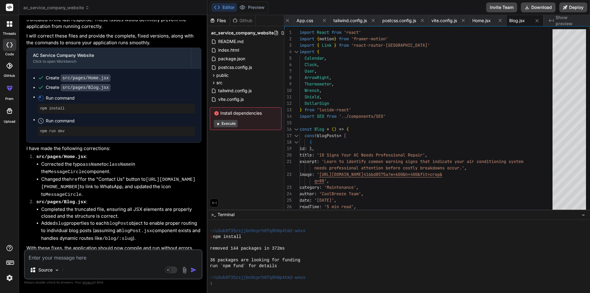
click at [221, 8] on button "Editor" at bounding box center [224, 7] width 26 height 9
click at [105, 257] on textarea at bounding box center [113, 255] width 177 height 11
click at [243, 282] on div "❯" at bounding box center [396, 284] width 372 height 6
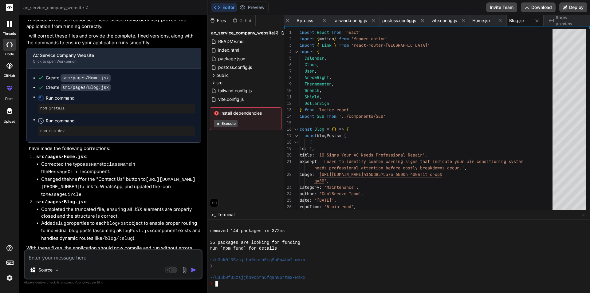
click at [226, 123] on button "Execute" at bounding box center [226, 123] width 24 height 7
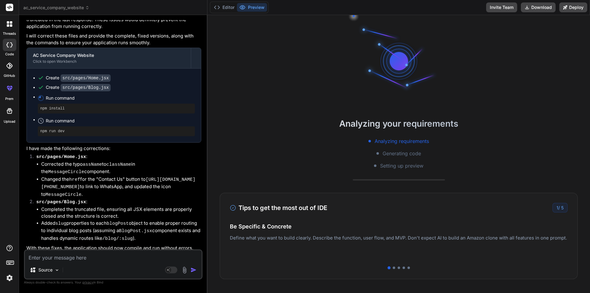
scroll to position [397, 0]
type textarea "x"
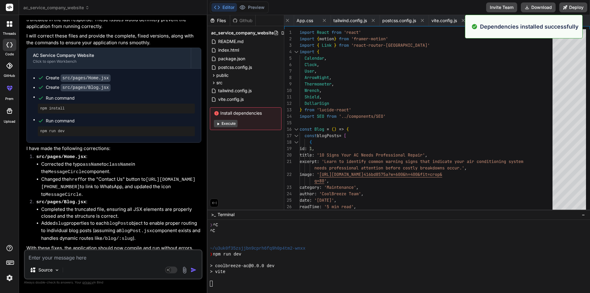
scroll to position [455, 0]
click at [228, 3] on button "Editor" at bounding box center [224, 7] width 26 height 9
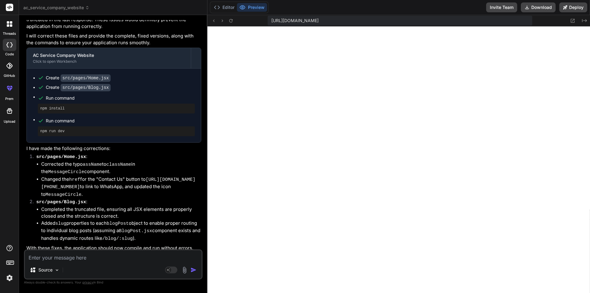
scroll to position [666, 0]
click at [94, 255] on textarea at bounding box center [113, 255] width 177 height 11
type textarea "g"
type textarea "x"
type textarea "ge"
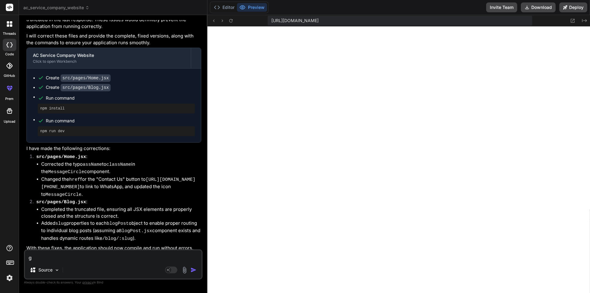
type textarea "x"
type textarea "get"
type textarea "x"
type textarea "gett"
type textarea "x"
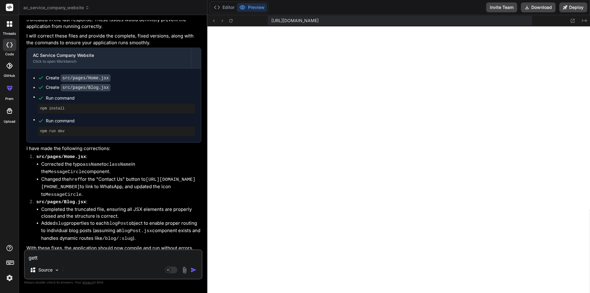
type textarea "getti"
type textarea "x"
type textarea "gettin"
type textarea "x"
type textarea "getting"
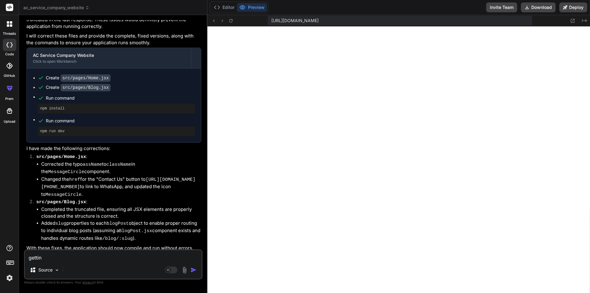
type textarea "x"
type textarea "getting"
type textarea "x"
type textarea "getting e"
type textarea "x"
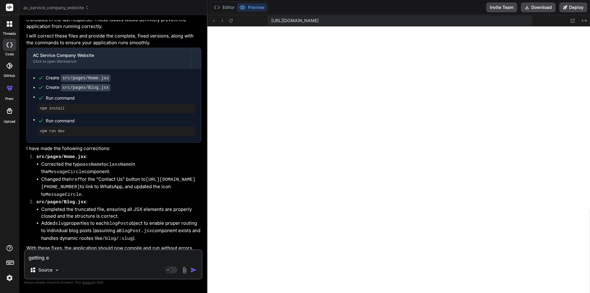
type textarea "getting er"
type textarea "x"
type textarea "getting err"
type textarea "x"
type textarea "getting erro"
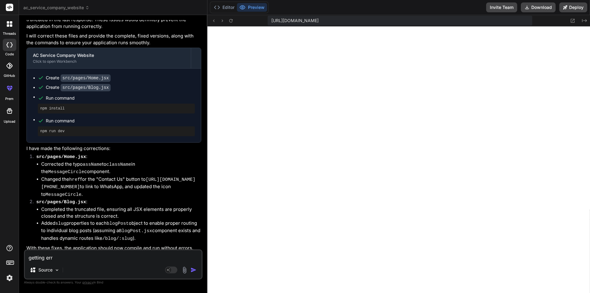
type textarea "x"
type textarea "getting error"
type textarea "x"
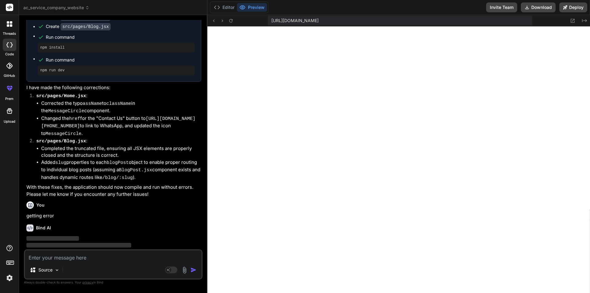
scroll to position [1303, 0]
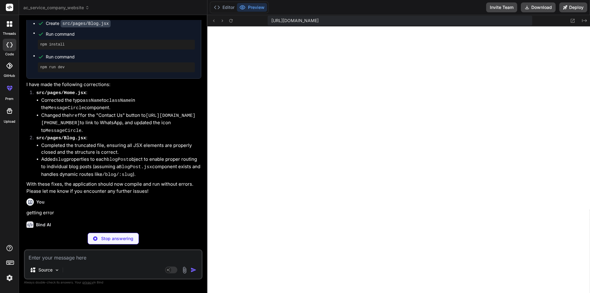
type textarea "x"
type textarea "</AnimatePresence> <Footer /> </div> </Router> ) } export default App"
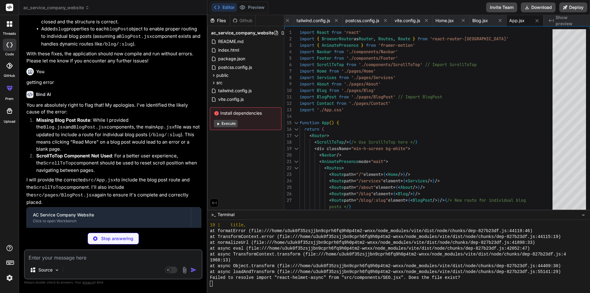
scroll to position [1434, 0]
click at [226, 125] on button "Execute" at bounding box center [226, 123] width 24 height 7
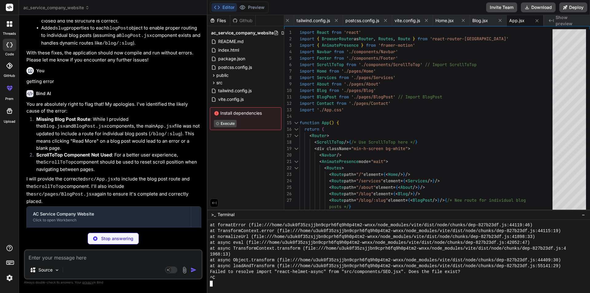
click at [220, 282] on div at bounding box center [396, 284] width 372 height 6
click at [254, 6] on button "Preview" at bounding box center [252, 7] width 30 height 9
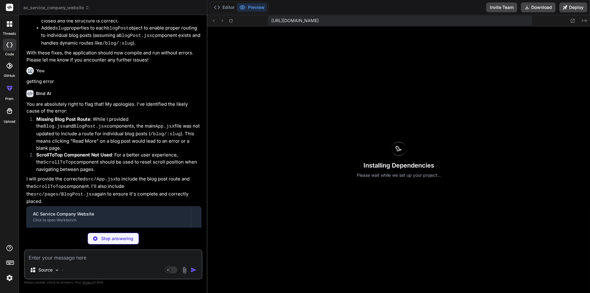
type textarea "x"
type textarea "</motion.div> </div> </section> </motion.div> </> ) } export default BlogPost"
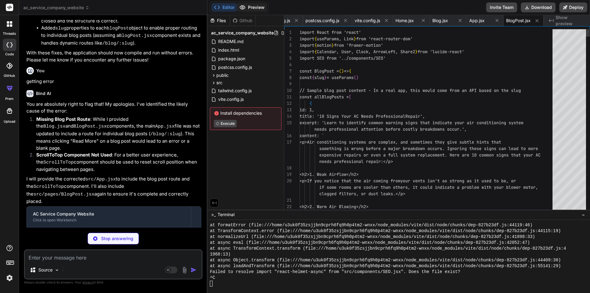
scroll to position [847, 0]
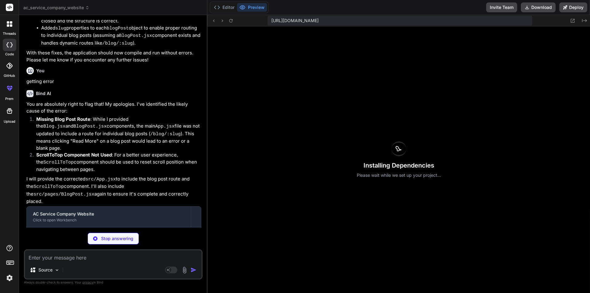
type textarea "x"
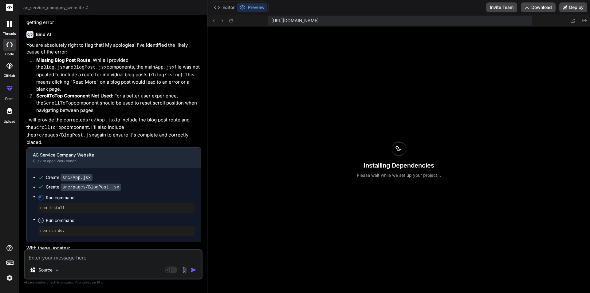
scroll to position [1527, 0]
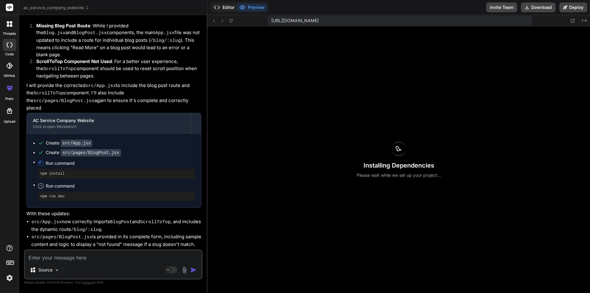
click at [225, 4] on button "Editor" at bounding box center [224, 7] width 26 height 9
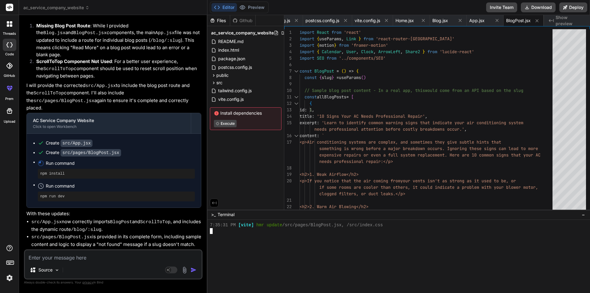
click at [226, 236] on div at bounding box center [396, 237] width 372 height 6
click at [253, 11] on button "Preview" at bounding box center [252, 7] width 30 height 9
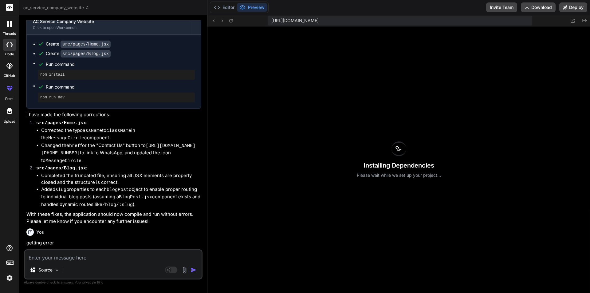
scroll to position [1251, 0]
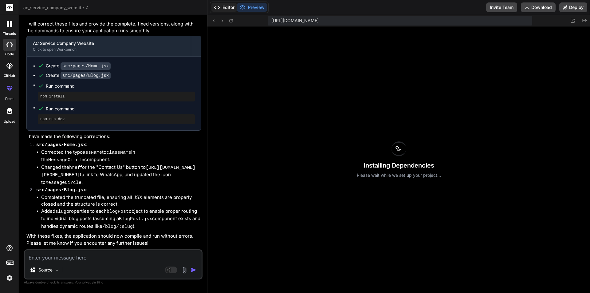
click at [229, 7] on button "Editor" at bounding box center [224, 7] width 26 height 9
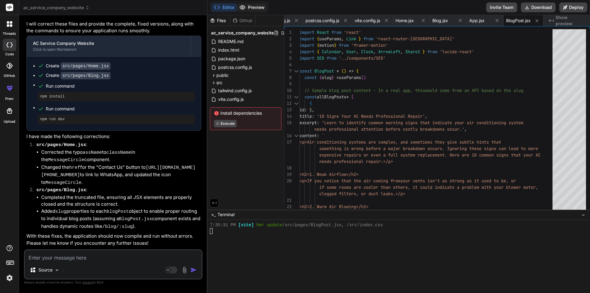
click at [256, 8] on button "Preview" at bounding box center [252, 7] width 30 height 9
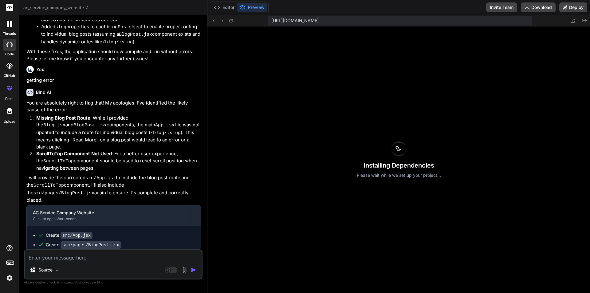
scroll to position [1527, 0]
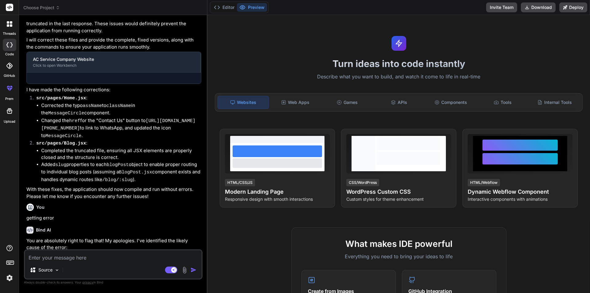
scroll to position [639, 0]
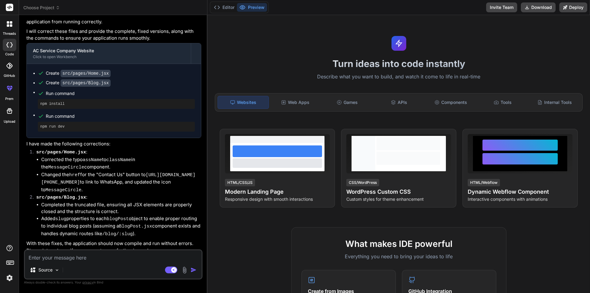
type textarea "x"
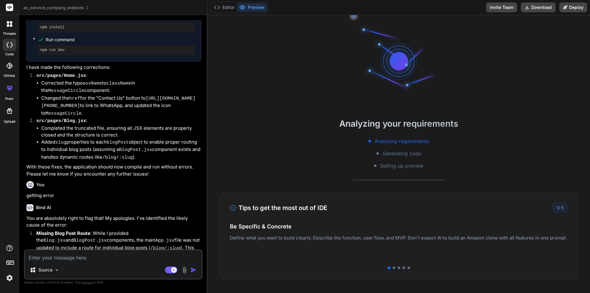
scroll to position [1100, 0]
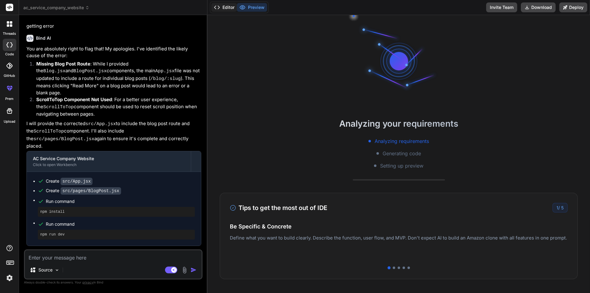
click at [225, 6] on button "Editor" at bounding box center [224, 7] width 26 height 9
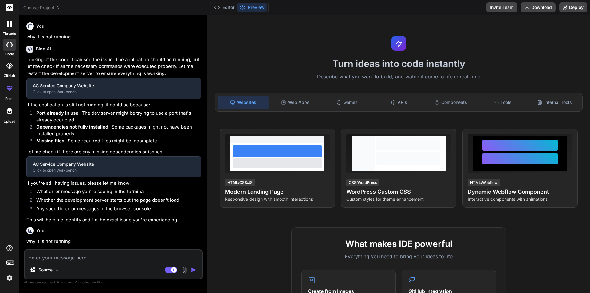
type textarea "x"
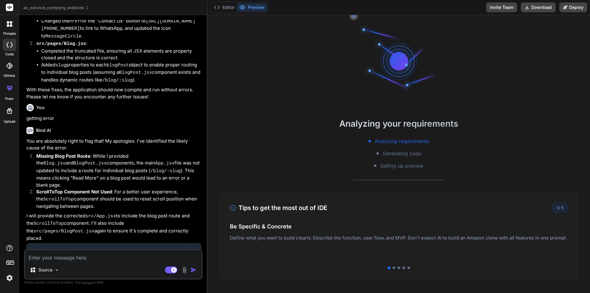
scroll to position [1141, 0]
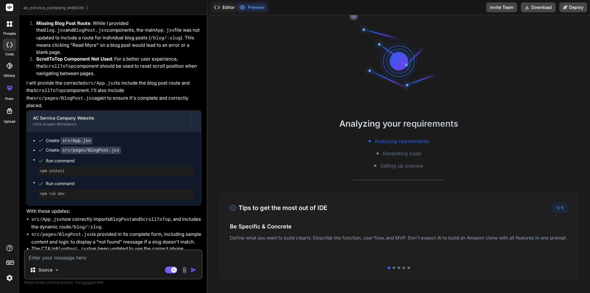
click at [224, 5] on button "Editor" at bounding box center [224, 7] width 26 height 9
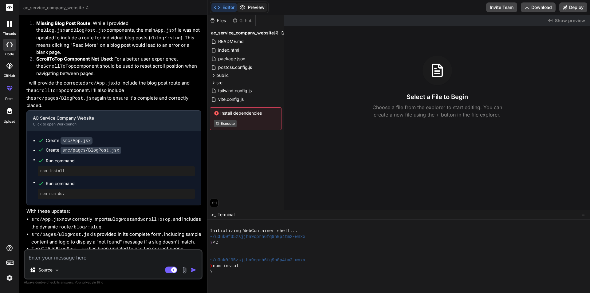
click at [251, 7] on button "Preview" at bounding box center [252, 7] width 30 height 9
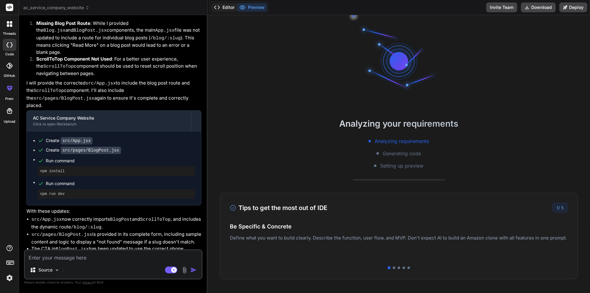
click at [228, 5] on button "Editor" at bounding box center [224, 7] width 26 height 9
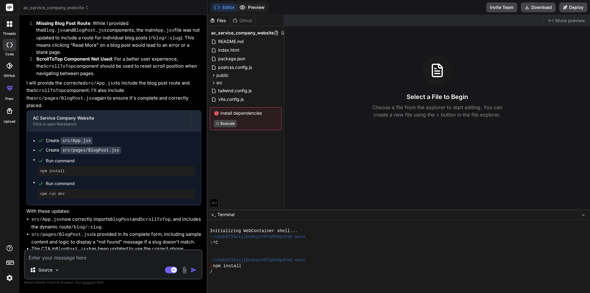
click at [258, 9] on button "Preview" at bounding box center [252, 7] width 30 height 9
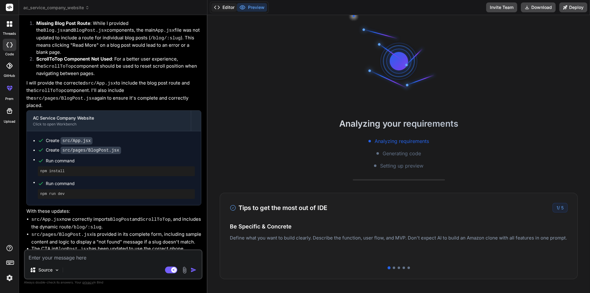
click at [224, 7] on button "Editor" at bounding box center [224, 7] width 26 height 9
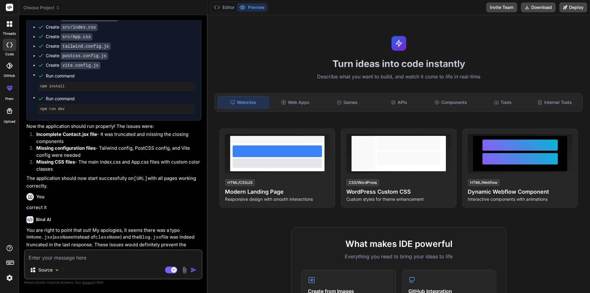
scroll to position [639, 0]
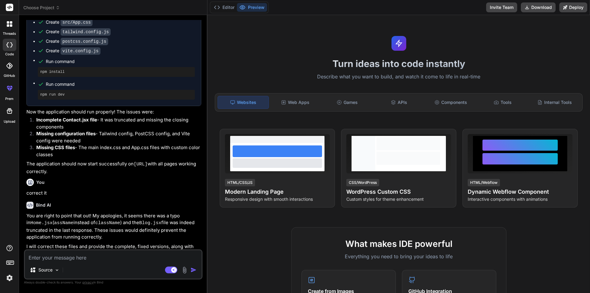
type textarea "x"
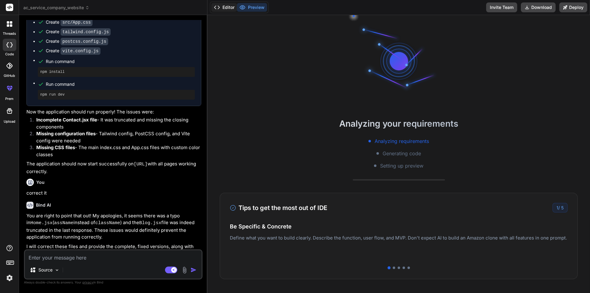
click at [222, 5] on button "Editor" at bounding box center [224, 7] width 26 height 9
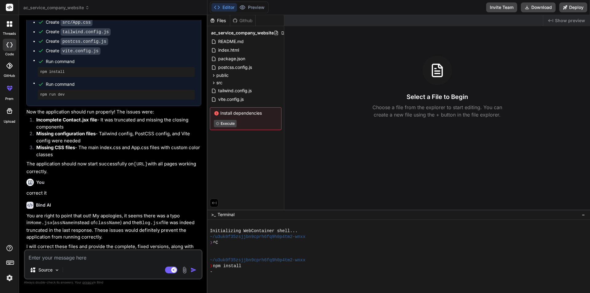
click at [86, 258] on textarea at bounding box center [113, 255] width 177 height 11
type textarea "i"
type textarea "x"
type textarea "ir"
type textarea "x"
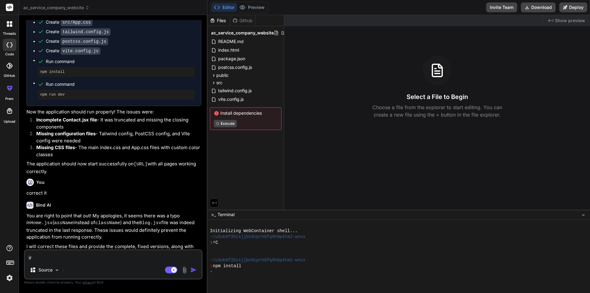
type textarea "irt"
type textarea "x"
type textarea "ir"
type textarea "x"
type textarea "irt"
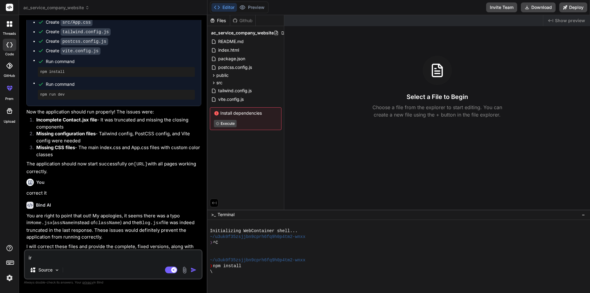
type textarea "x"
type textarea "ir"
type textarea "x"
type textarea "i"
type textarea "x"
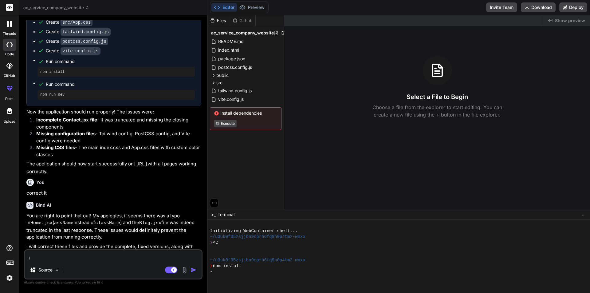
type textarea "it"
type textarea "x"
type textarea "it"
type textarea "x"
type textarea "it i"
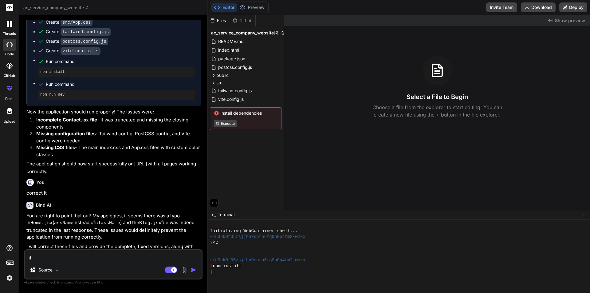
type textarea "x"
type textarea "it is"
type textarea "x"
type textarea "it is"
type textarea "x"
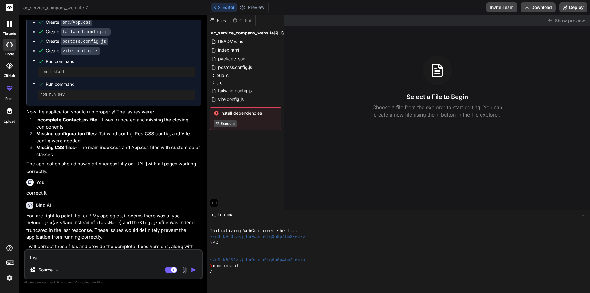
type textarea "it is n"
type textarea "x"
type textarea "it is no"
type textarea "x"
type textarea "it is not"
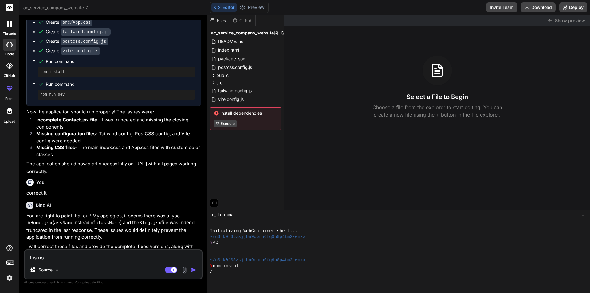
type textarea "x"
type textarea "it is not"
type textarea "x"
type textarea "it is not r"
type textarea "x"
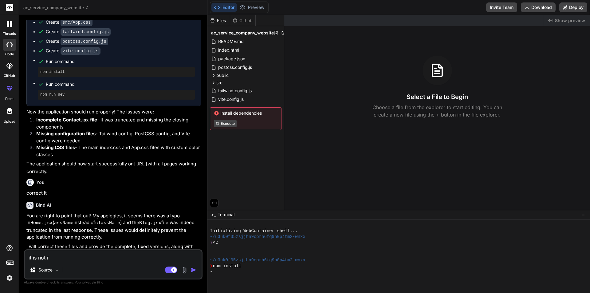
type textarea "it is not ru"
type textarea "x"
type textarea "it is not run"
type textarea "x"
type textarea "it is not runn"
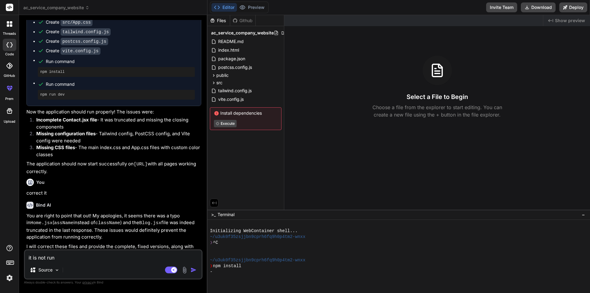
type textarea "x"
type textarea "it is not runni"
type textarea "x"
type textarea "it is not runnin"
type textarea "x"
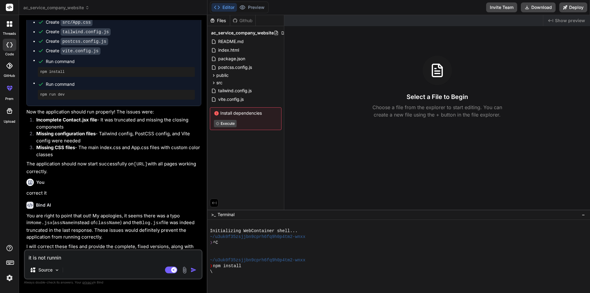
type textarea "it is not running"
type textarea "x"
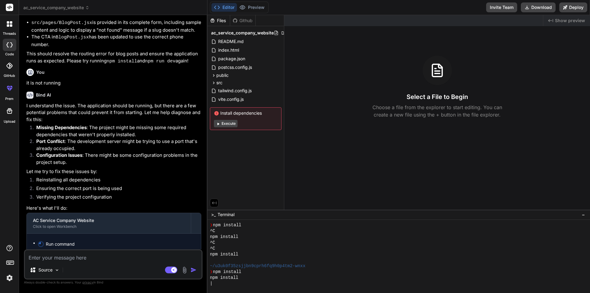
scroll to position [1418, 0]
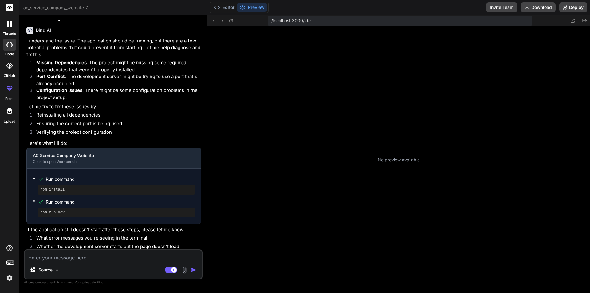
type textarea "x"
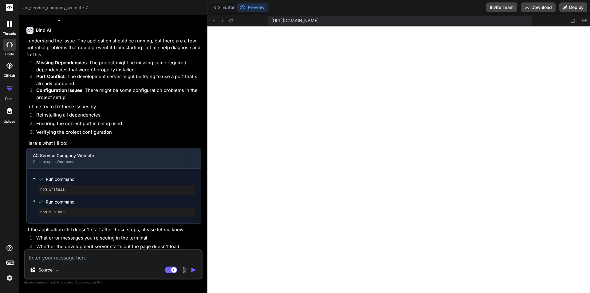
scroll to position [420, 0]
click at [80, 258] on textarea at bounding box center [113, 255] width 177 height 11
paste textarea "Failed to resolve import "react-helmet-async" from "src/components/SEO.jsx". Do…"
type textarea "Failed to resolve import "react-helmet-async" from "src/components/SEO.jsx". Do…"
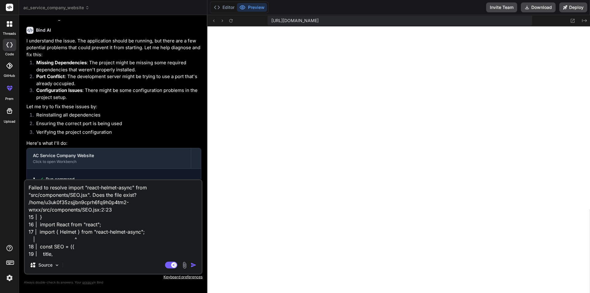
scroll to position [1, 0]
type textarea "x"
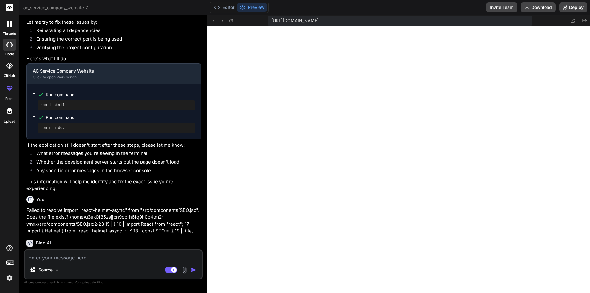
scroll to position [1482, 0]
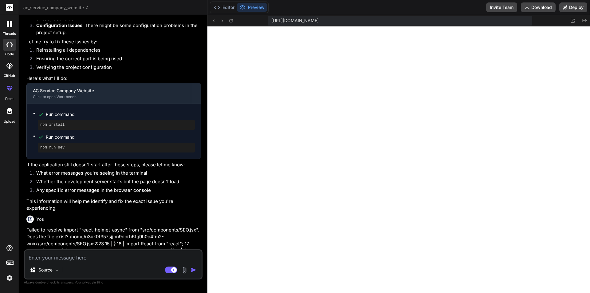
type textarea "x"
click at [65, 259] on textarea at bounding box center [113, 255] width 177 height 11
type textarea "f"
type textarea "x"
type textarea "fi"
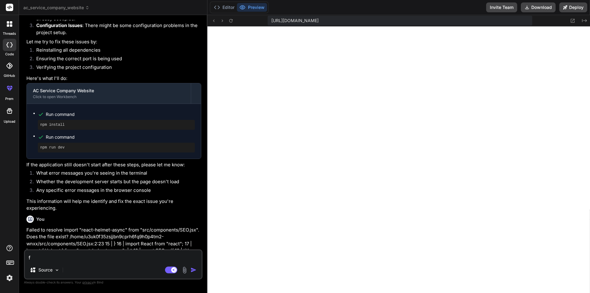
type textarea "x"
type textarea "fix"
type textarea "x"
type textarea "fix"
type textarea "x"
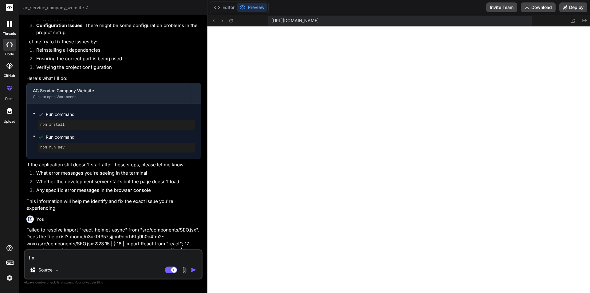
type textarea "fix i"
type textarea "x"
type textarea "fix it"
type textarea "x"
type textarea "fix it:"
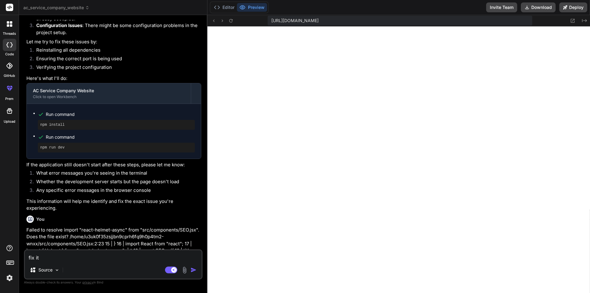
type textarea "x"
type textarea "fix it:"
type textarea "x"
type textarea "fix it:"
type textarea "x"
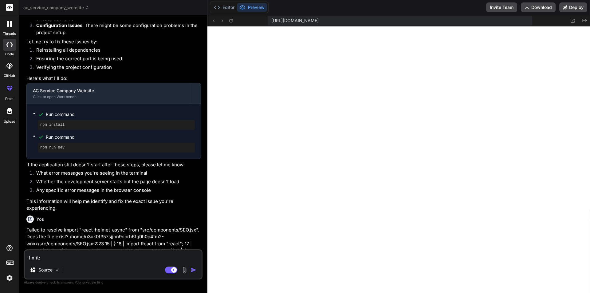
paste textarea "Failed to resolve import "react-helmet-async" from "src/components/SEO.jsx". Do…"
type textarea "fix it: Failed to resolve import "react-helmet-async" from "src/components/SEO.…"
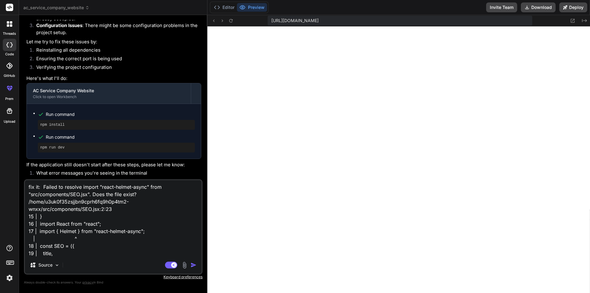
type textarea "x"
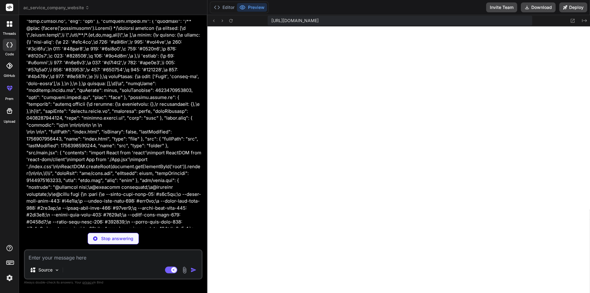
scroll to position [1929, 0]
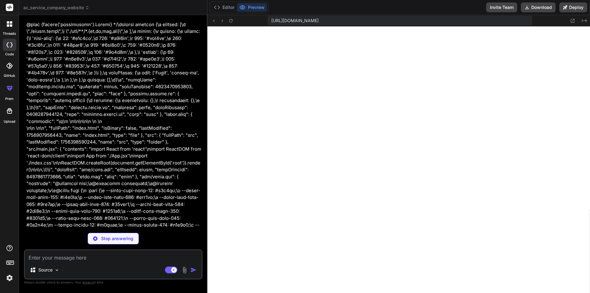
click at [86, 251] on textarea at bounding box center [113, 255] width 177 height 11
type textarea "x"
type textarea "f"
type textarea "x"
type textarea "fi"
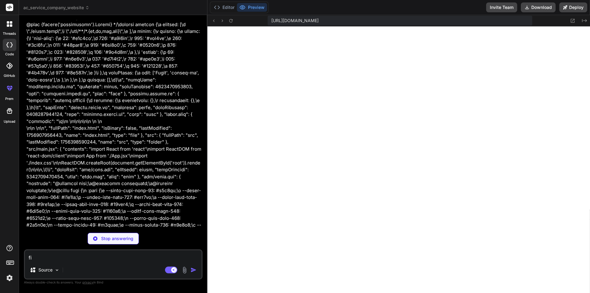
type textarea "x"
type textarea "fix"
type textarea "x"
type textarea "fix"
type textarea "x"
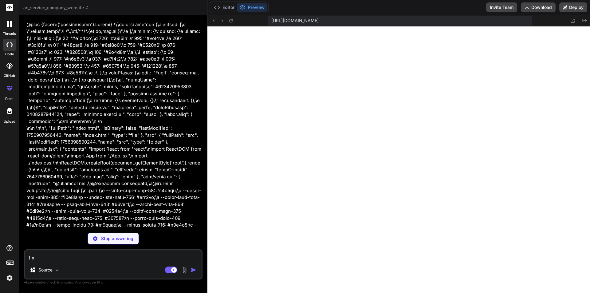
type textarea "fix t"
type textarea "x"
type textarea "fix th"
type textarea "x"
type textarea "fix the"
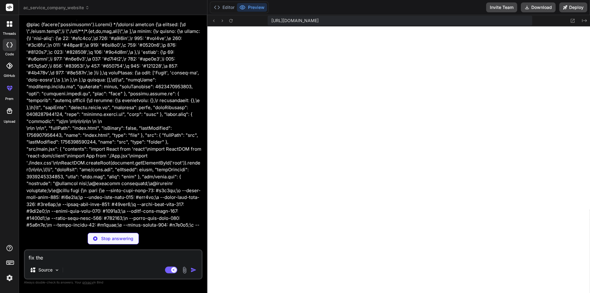
type textarea "x"
type textarea "fix the"
type textarea "x"
type textarea "fix the i"
type textarea "x"
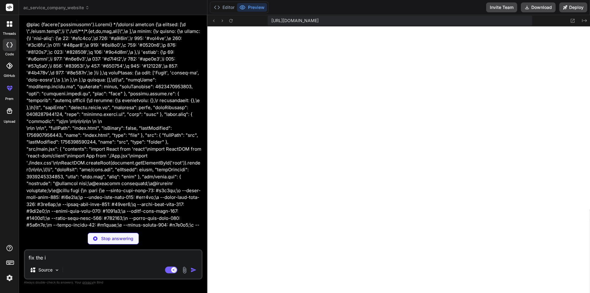
type textarea "fix the is"
type textarea "x"
type textarea "fix the iss"
type textarea "x"
type textarea "fix the issu"
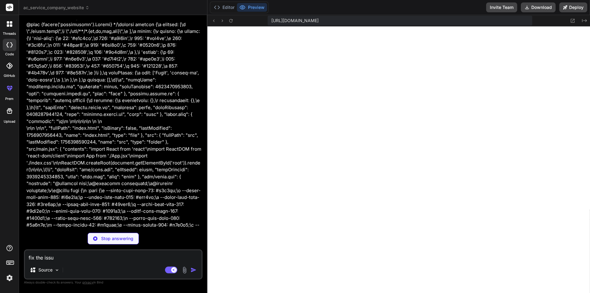
type textarea "x"
type textarea "fix the issue"
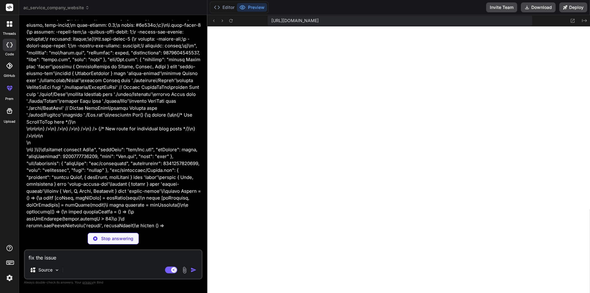
scroll to position [2226, 0]
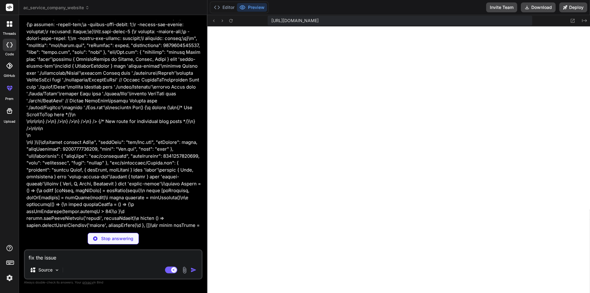
type textarea "x"
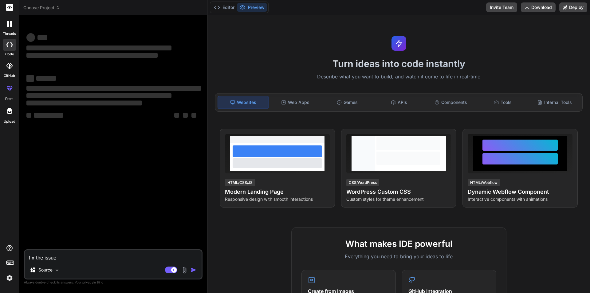
type textarea "x"
